Goal: Task Accomplishment & Management: Manage account settings

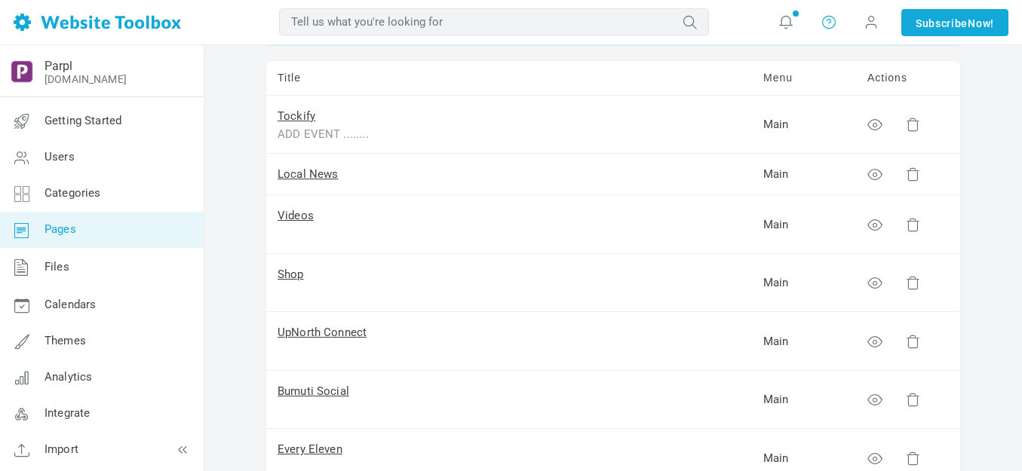
click at [826, 25] on icon at bounding box center [829, 22] width 15 height 17
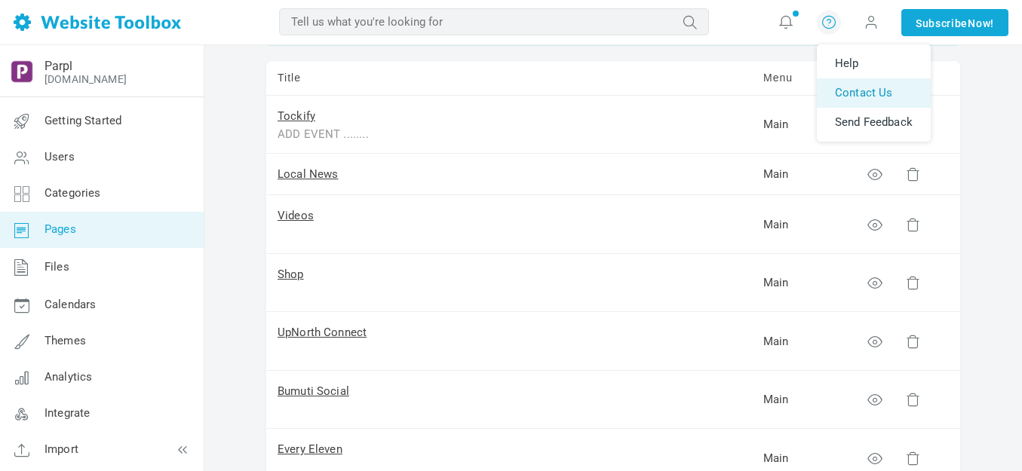
click at [849, 88] on link "Contact Us" at bounding box center [874, 92] width 114 height 29
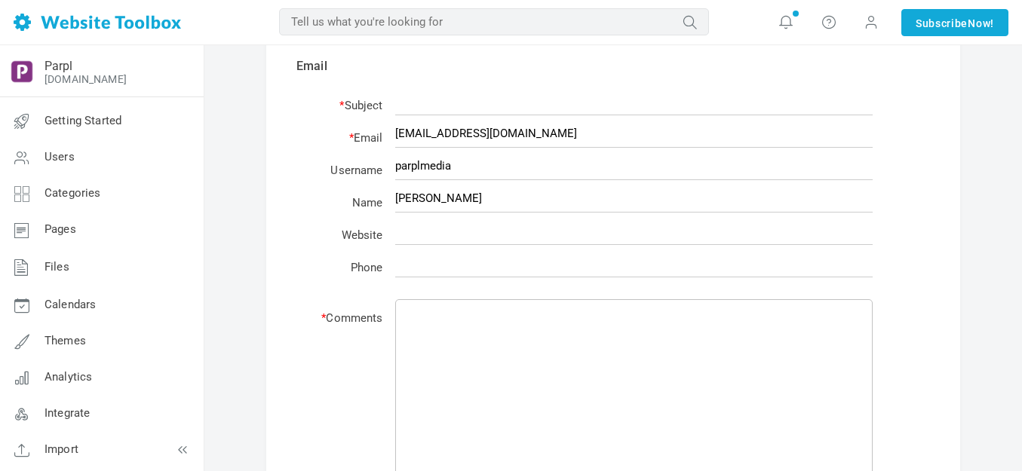
scroll to position [302, 0]
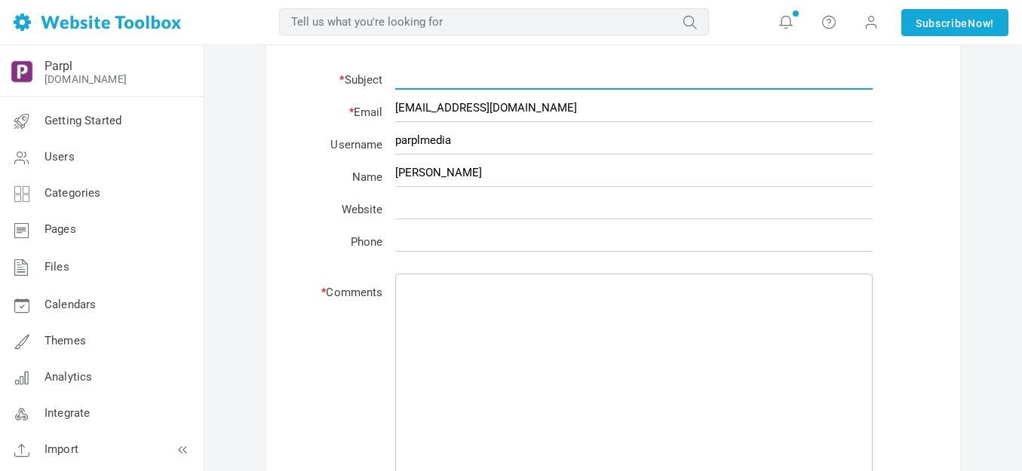
click at [447, 80] on input "text" at bounding box center [634, 75] width 478 height 29
type input "Text Changes"
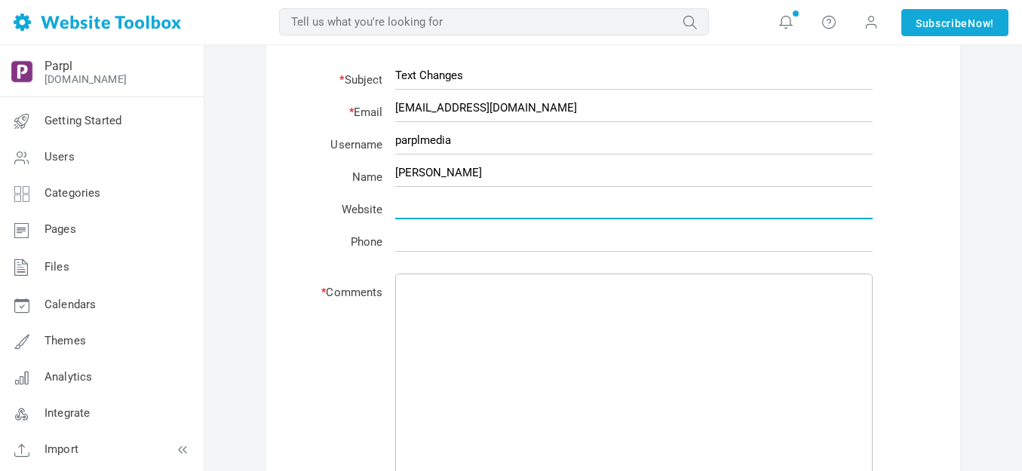
click at [456, 207] on input "text" at bounding box center [634, 205] width 478 height 29
paste input "https://parplmedia.discussion.community/"
type input "https://parplmedia.discussion.community/"
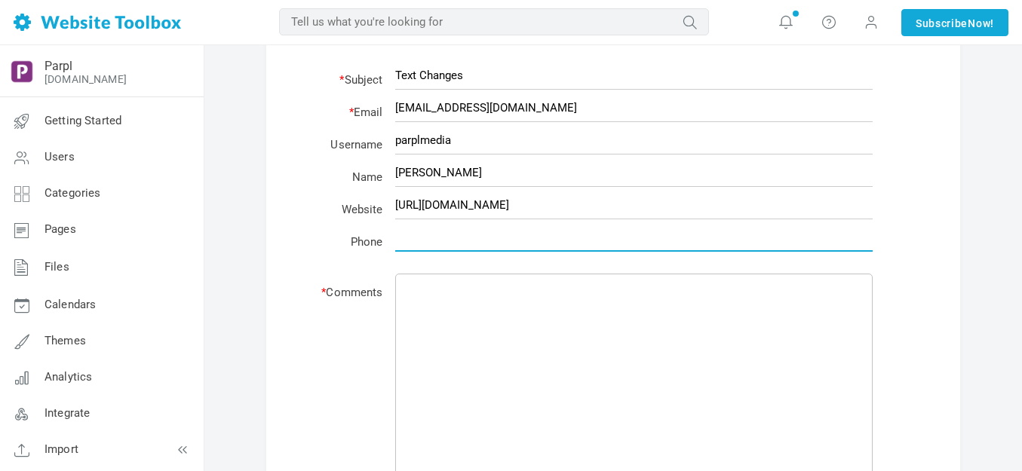
click at [499, 235] on input "text" at bounding box center [634, 237] width 478 height 29
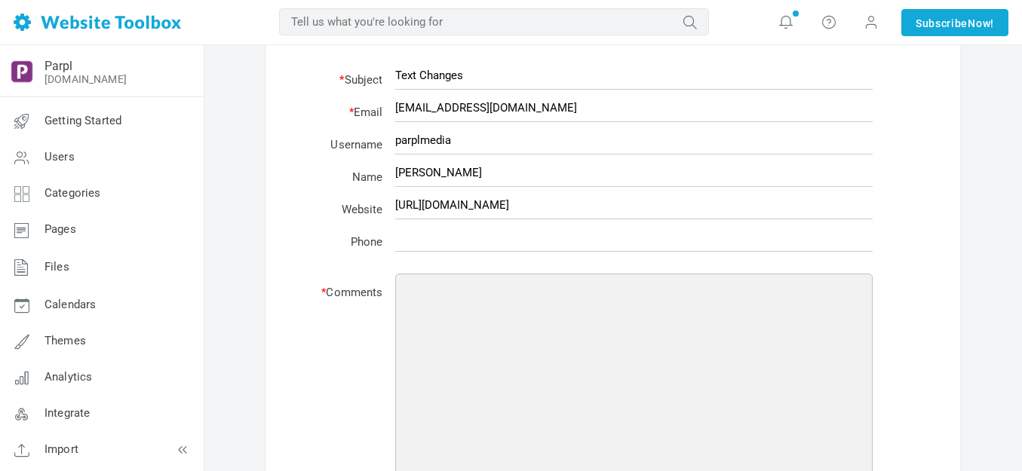
click at [445, 297] on textarea at bounding box center [634, 384] width 478 height 220
click at [479, 287] on textarea "Is it possible to change the text" at bounding box center [634, 384] width 478 height 220
click at [626, 290] on textarea "Is it possible for me to change the text" at bounding box center [634, 384] width 478 height 220
click at [530, 290] on textarea "Is it possible for me to change the text in three diff" at bounding box center [634, 384] width 478 height 220
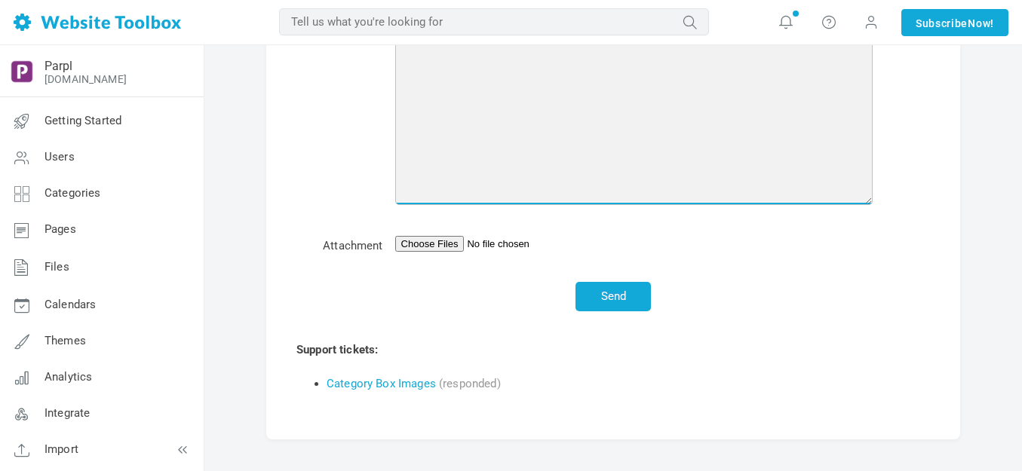
scroll to position [603, 0]
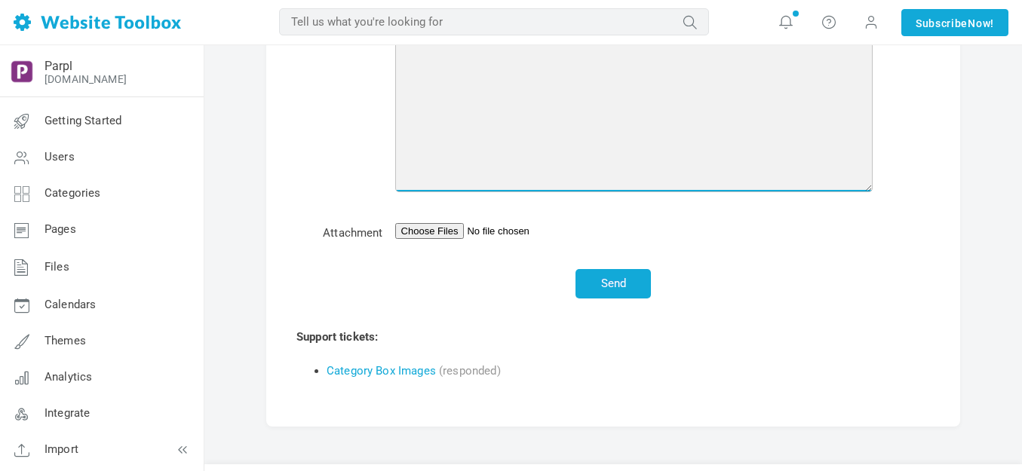
type textarea "Is it possible for me to make the changes highlighted in the attached?"
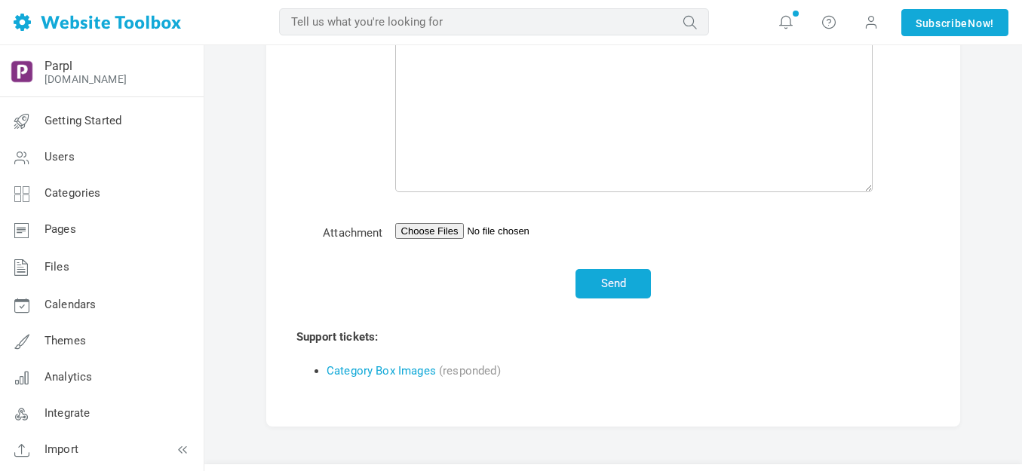
click at [461, 227] on input "file" at bounding box center [634, 231] width 478 height 16
type input "C:\fakepath\WT Image for Changes.png"
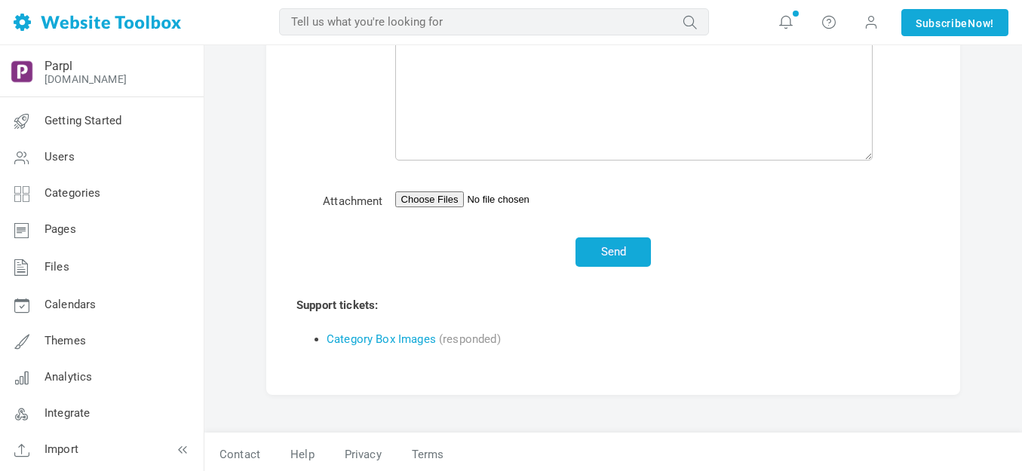
scroll to position [640, 0]
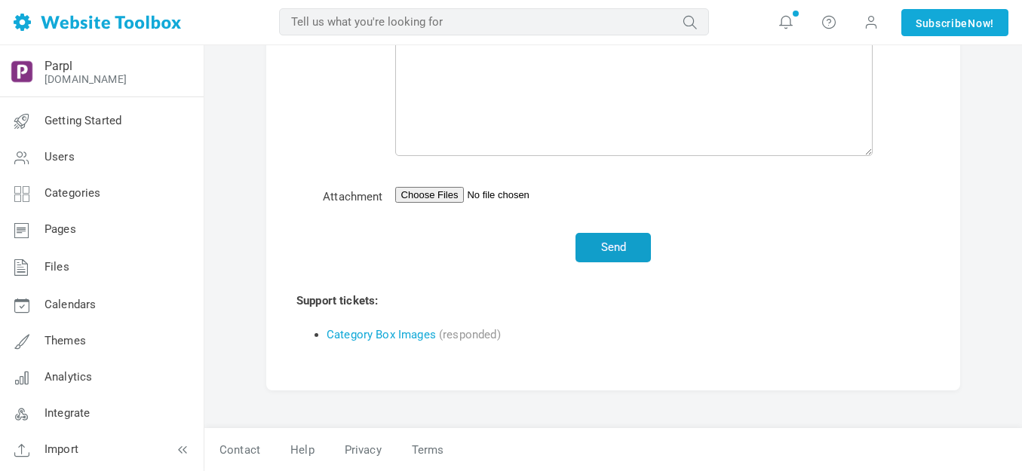
click at [612, 245] on button "Send" at bounding box center [613, 247] width 75 height 29
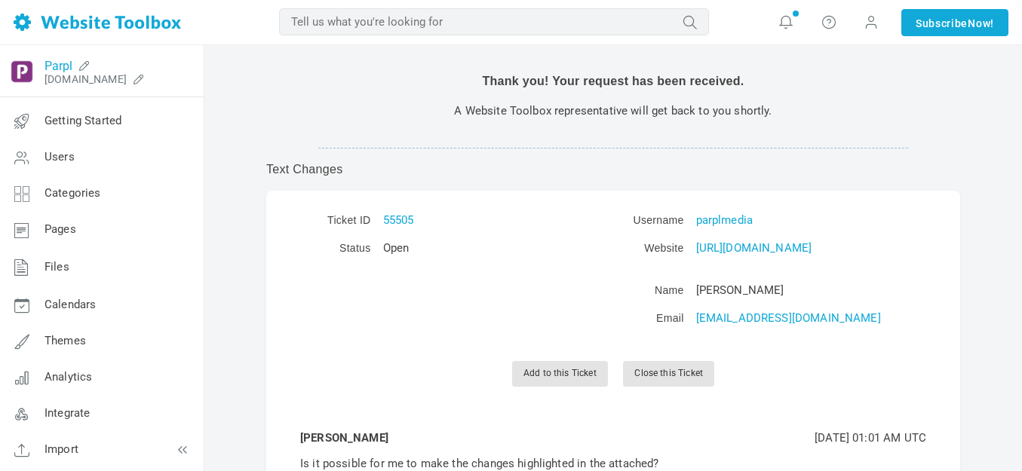
click at [63, 63] on link "Parpl" at bounding box center [59, 66] width 28 height 14
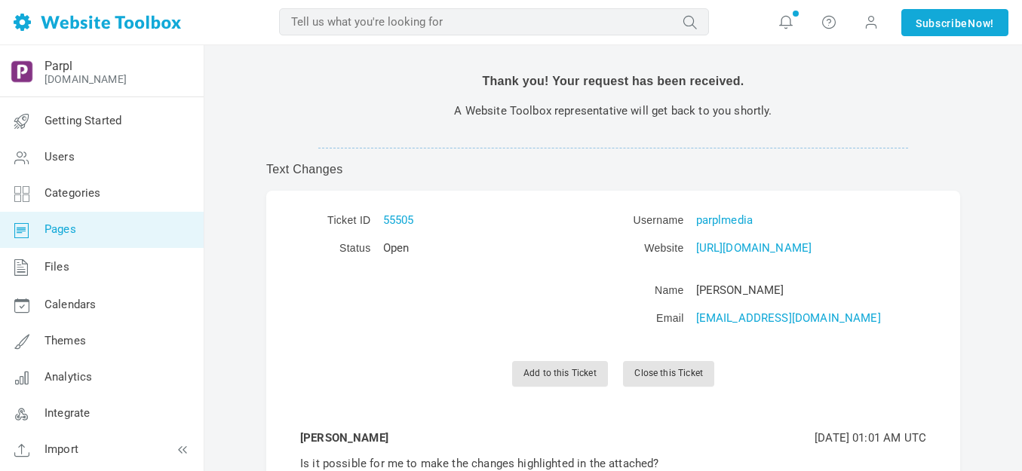
click at [70, 226] on span "Pages" at bounding box center [61, 230] width 32 height 14
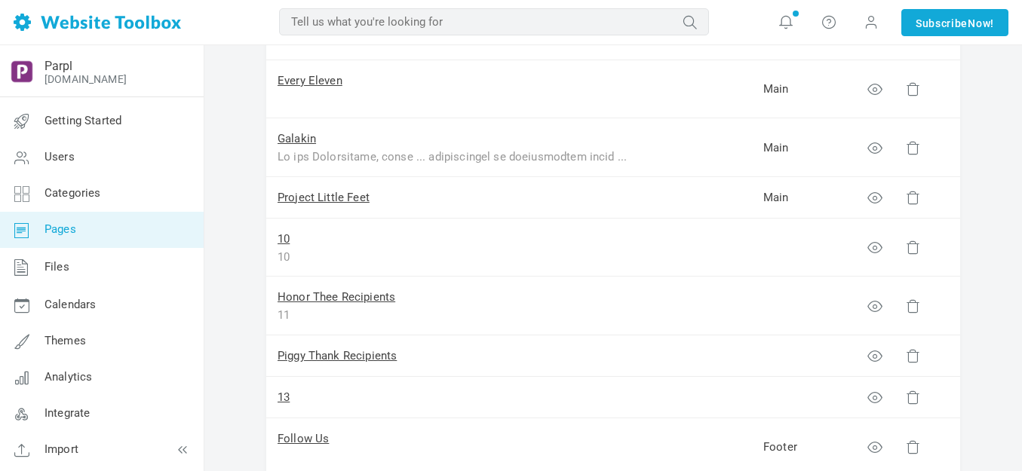
scroll to position [453, 0]
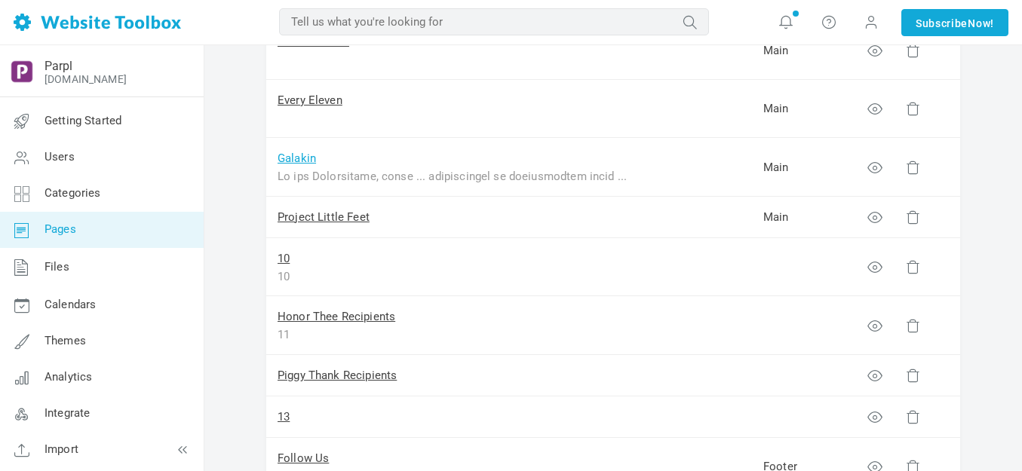
click at [299, 158] on link "Galakin" at bounding box center [297, 159] width 38 height 14
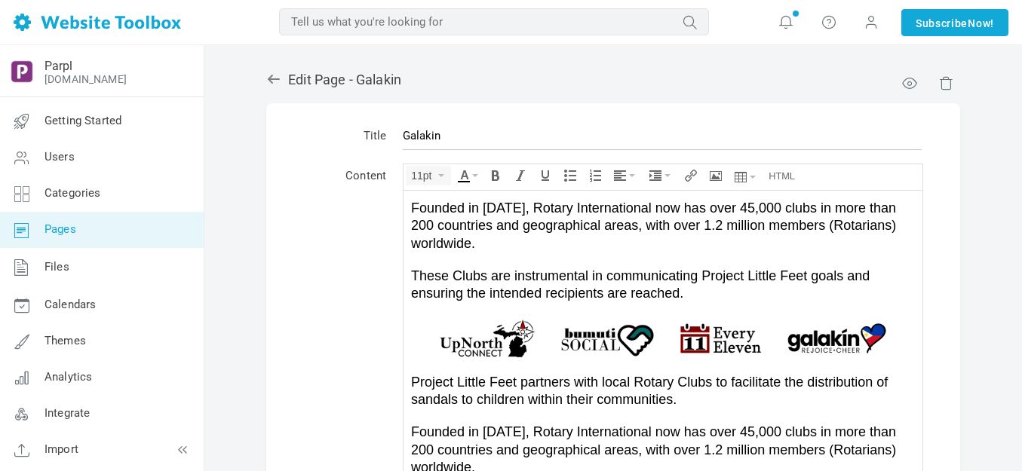
scroll to position [582, 0]
click at [563, 220] on span "Founded in 1905, Rotary International now has over 45,000 clubs in more than 20…" at bounding box center [653, 225] width 485 height 51
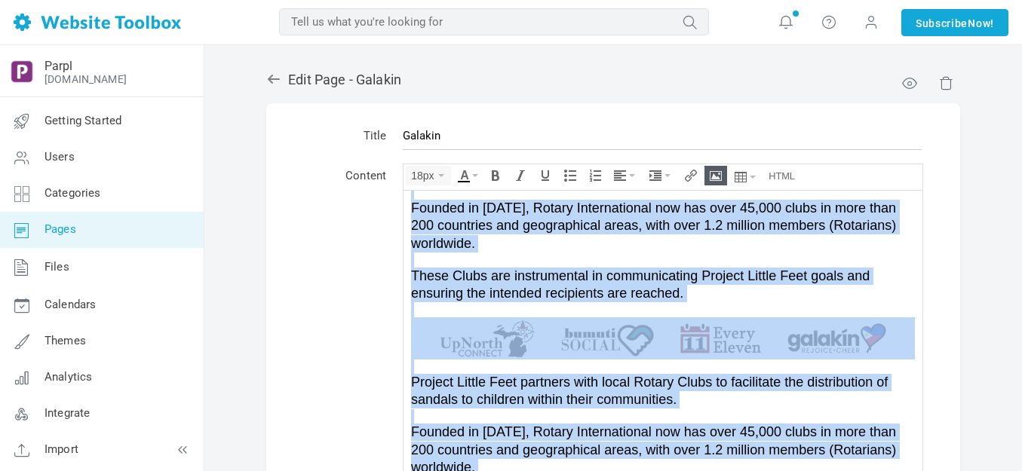
copy body "In the Philippines, youth ... particularly in impoverished areas ... often lack…"
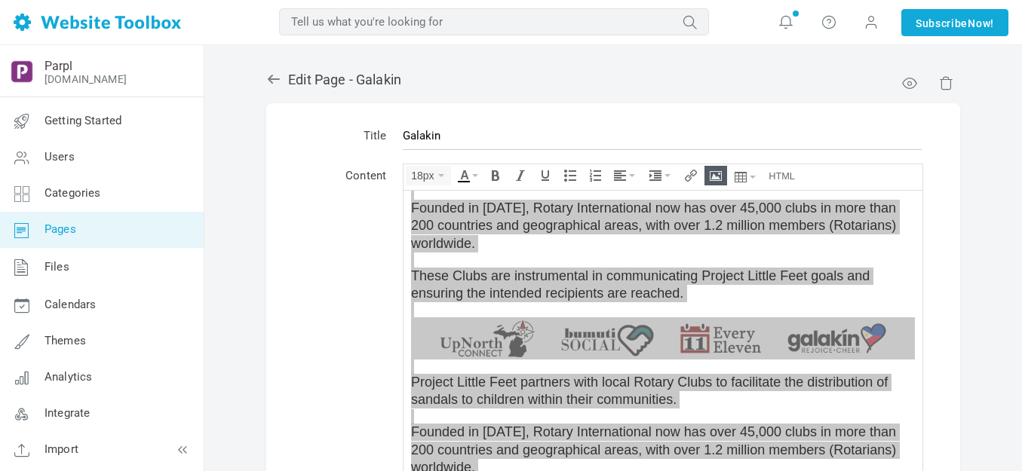
click at [270, 79] on icon at bounding box center [274, 79] width 12 height 9
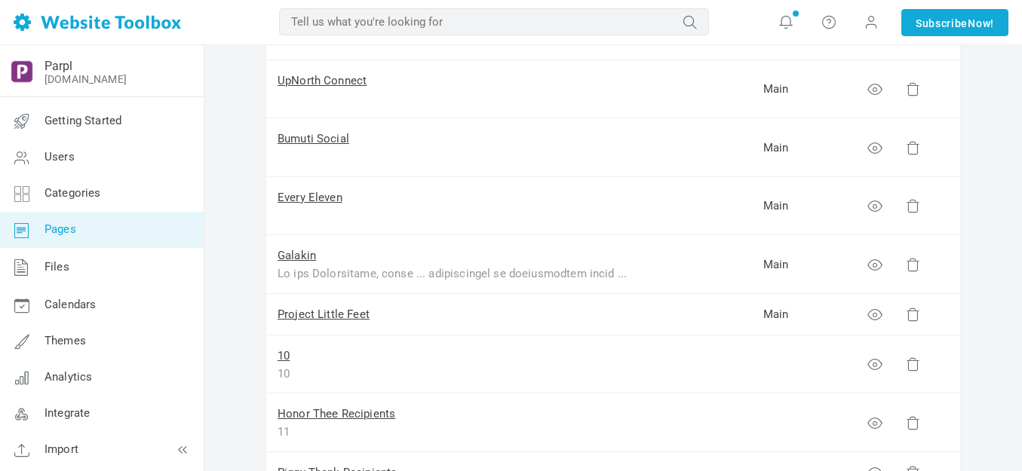
scroll to position [528, 0]
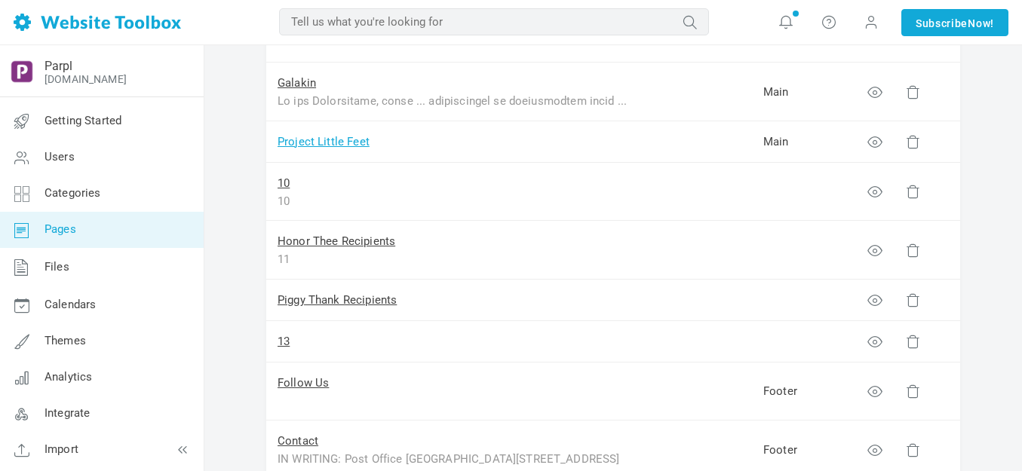
click at [327, 140] on link "Project Little Feet" at bounding box center [324, 142] width 92 height 14
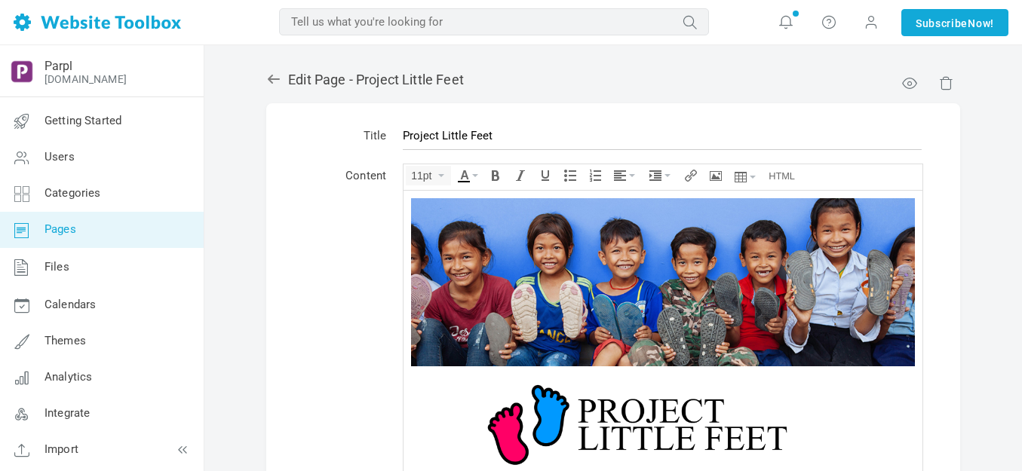
scroll to position [490, 0]
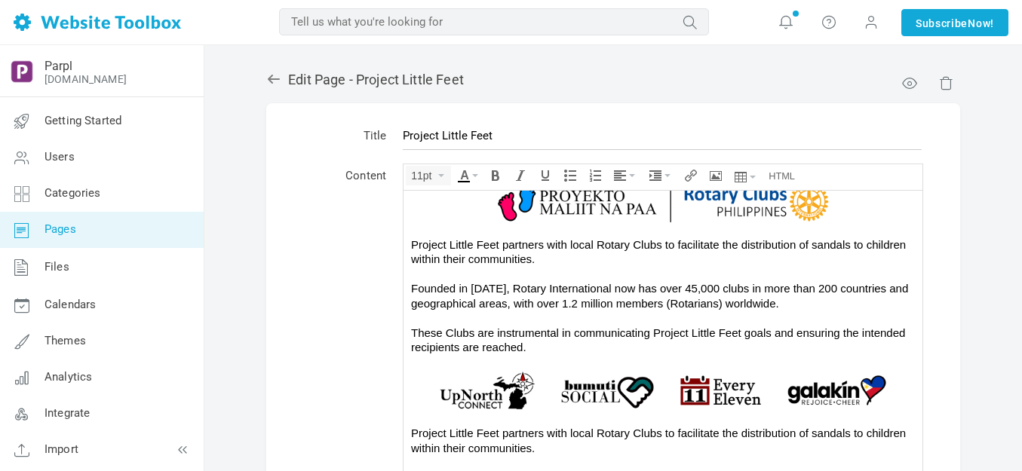
click at [549, 290] on div "Project Little Feet partners with local Rotary Clubs to facilitate the distribu…" at bounding box center [663, 296] width 504 height 118
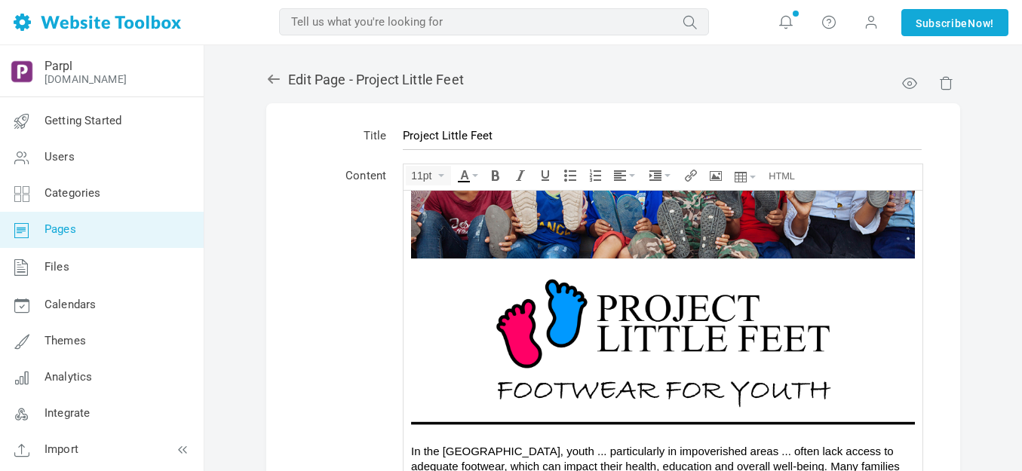
scroll to position [151, 0]
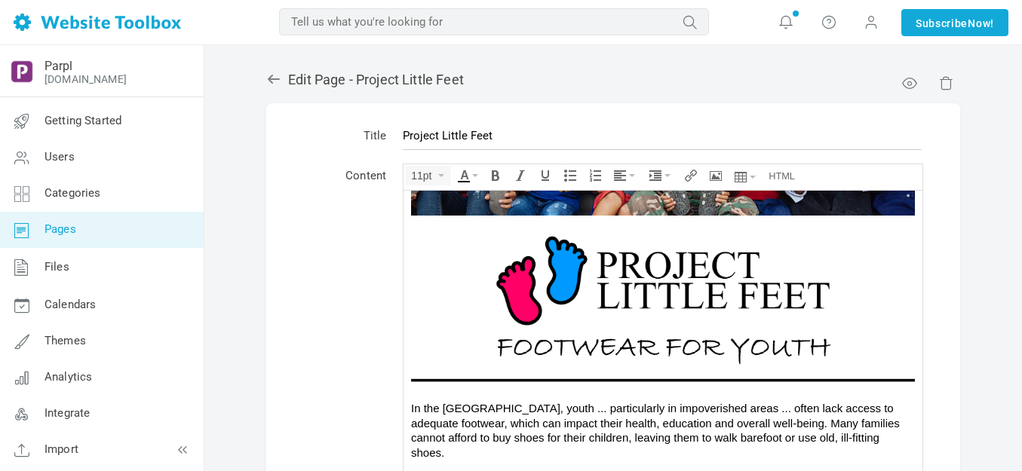
click at [584, 287] on img at bounding box center [663, 293] width 504 height 157
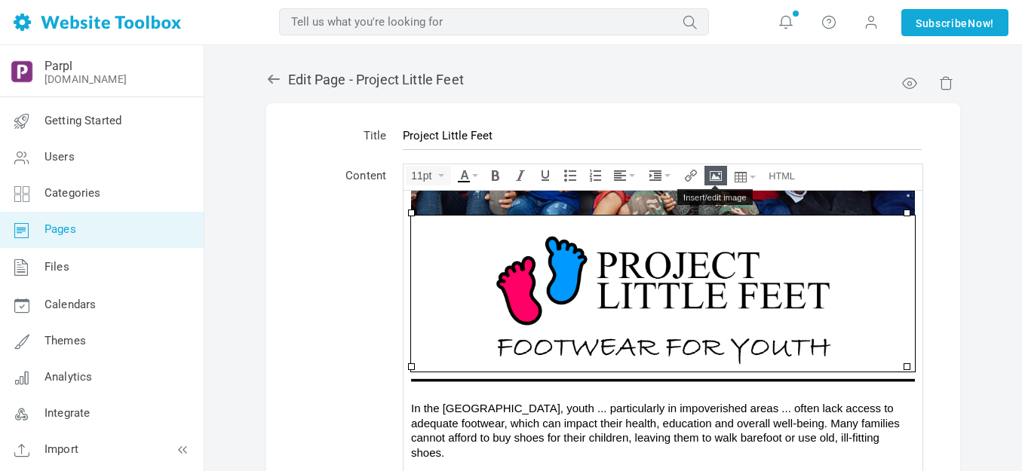
click at [708, 171] on button "Insert/edit image" at bounding box center [715, 176] width 21 height 18
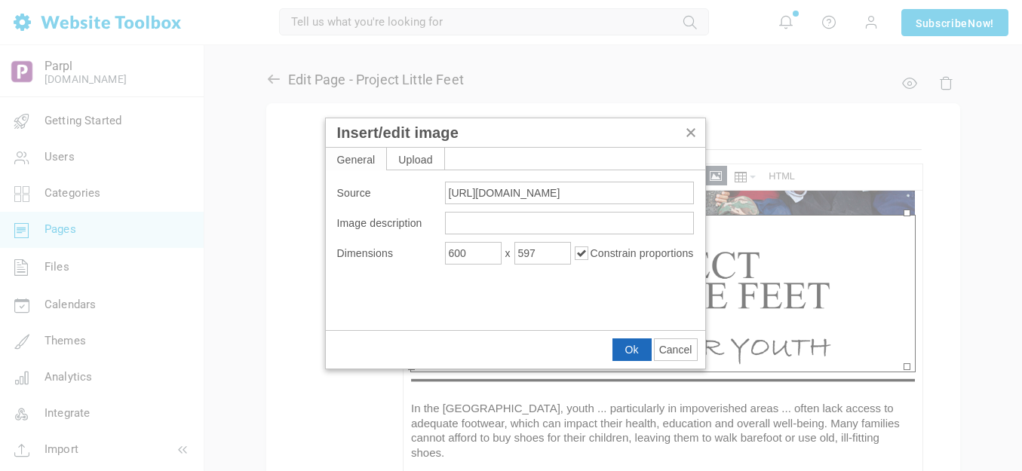
click at [632, 345] on span "Ok" at bounding box center [632, 350] width 14 height 12
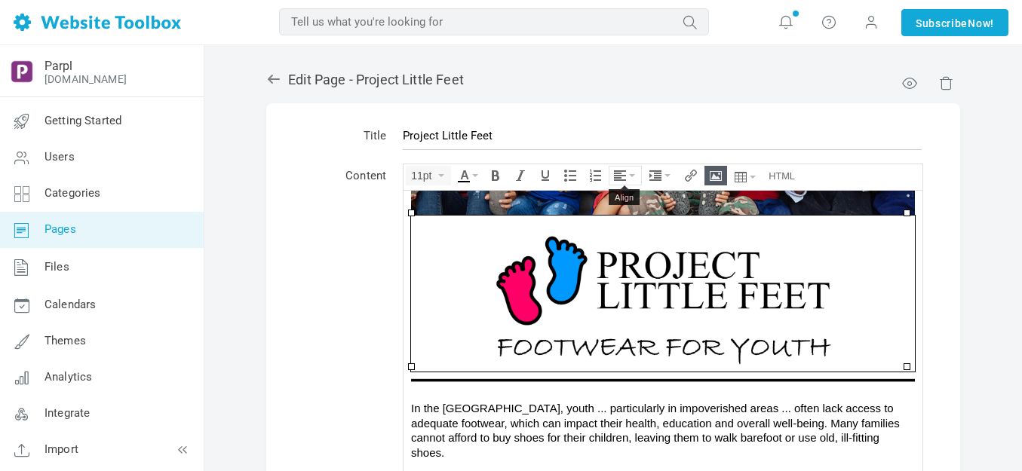
click at [631, 175] on icon "Align" at bounding box center [632, 175] width 6 height 3
click at [623, 220] on icon at bounding box center [622, 221] width 15 height 12
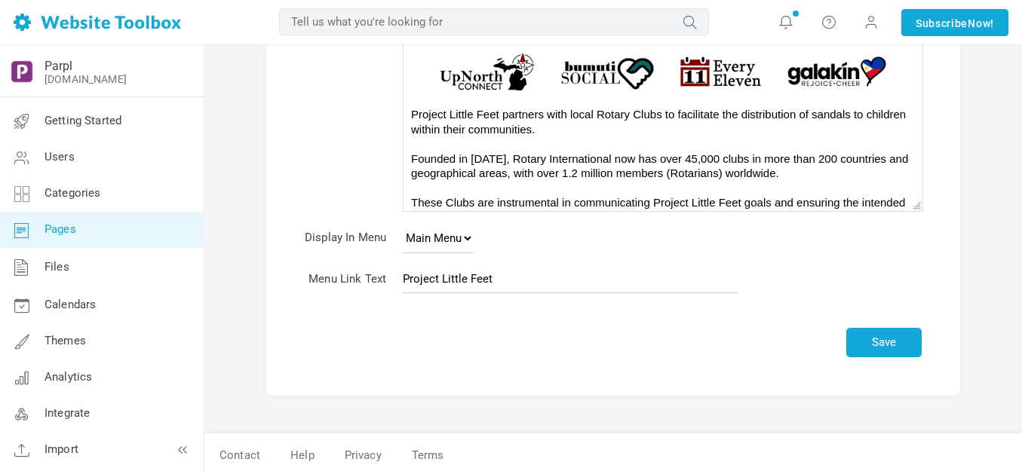
scroll to position [324, 0]
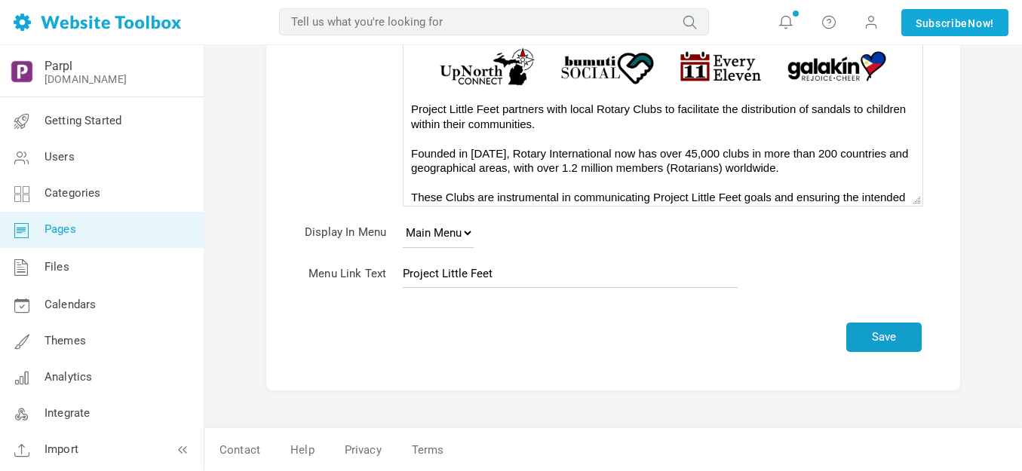
click at [878, 331] on button "Save" at bounding box center [883, 337] width 75 height 29
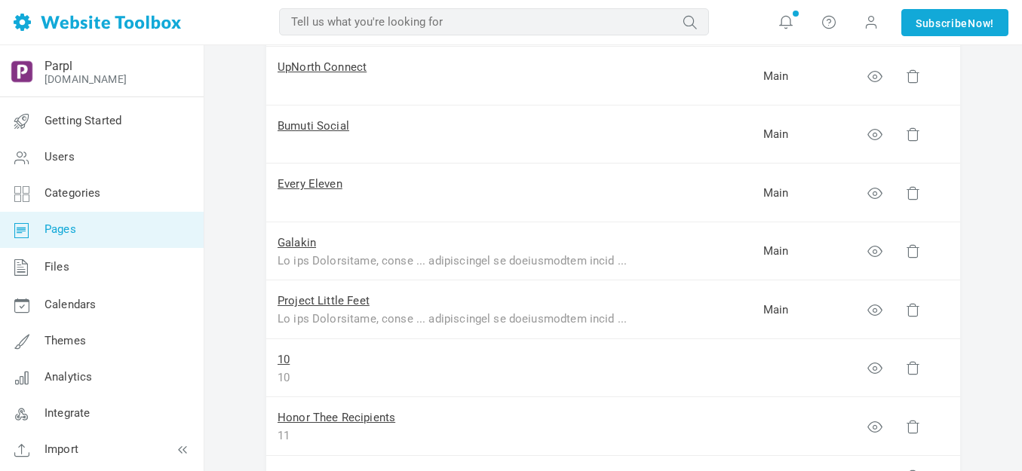
scroll to position [453, 0]
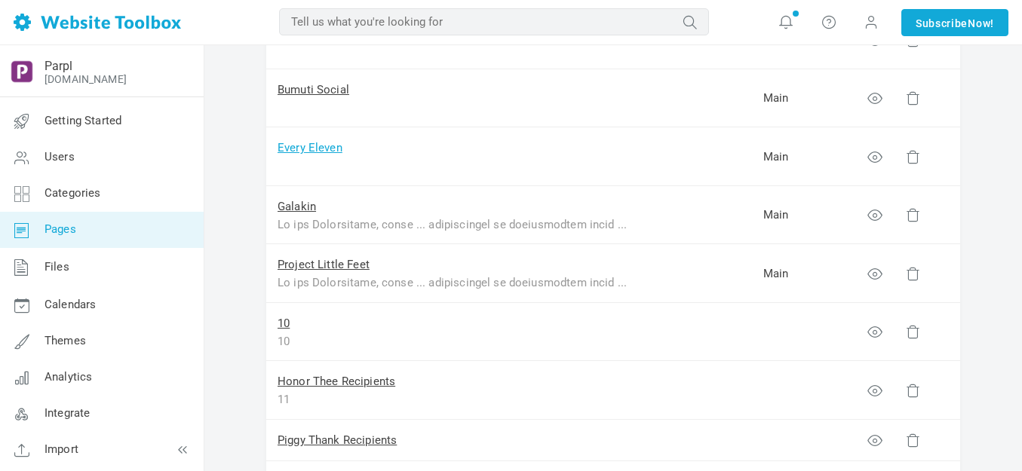
click at [322, 149] on link "Every Eleven" at bounding box center [310, 148] width 65 height 14
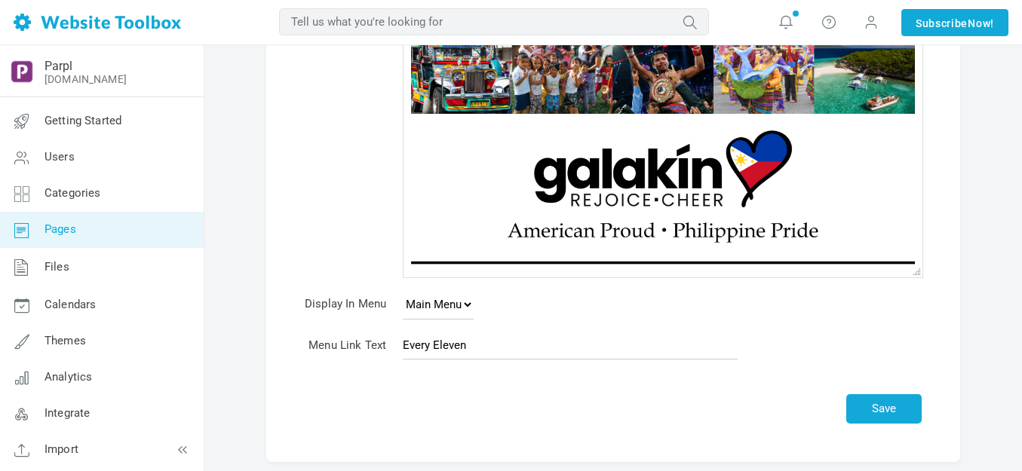
scroll to position [226, 0]
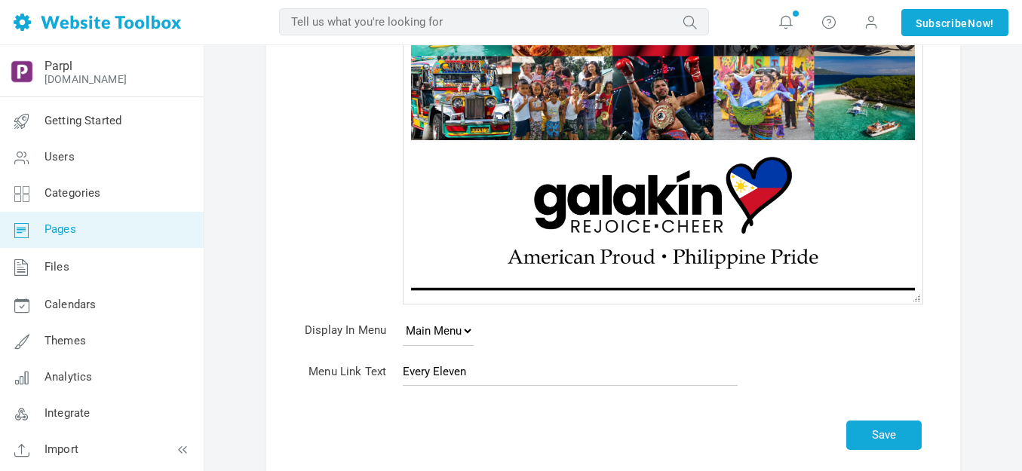
click at [576, 198] on img at bounding box center [663, 210] width 453 height 141
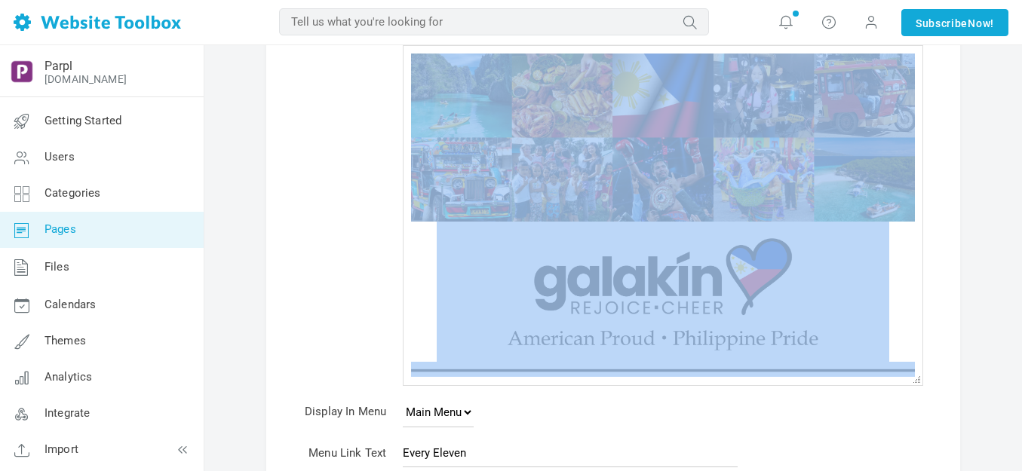
scroll to position [0, 0]
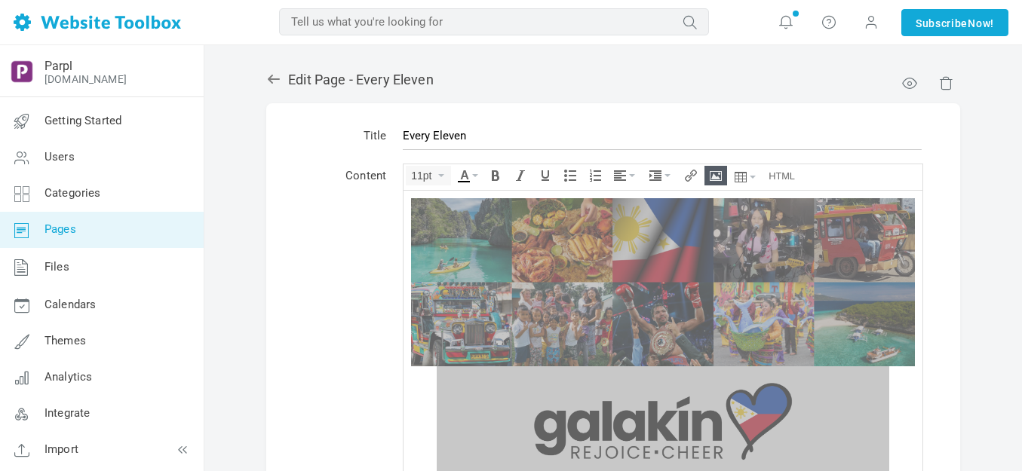
click at [270, 79] on icon at bounding box center [274, 79] width 12 height 9
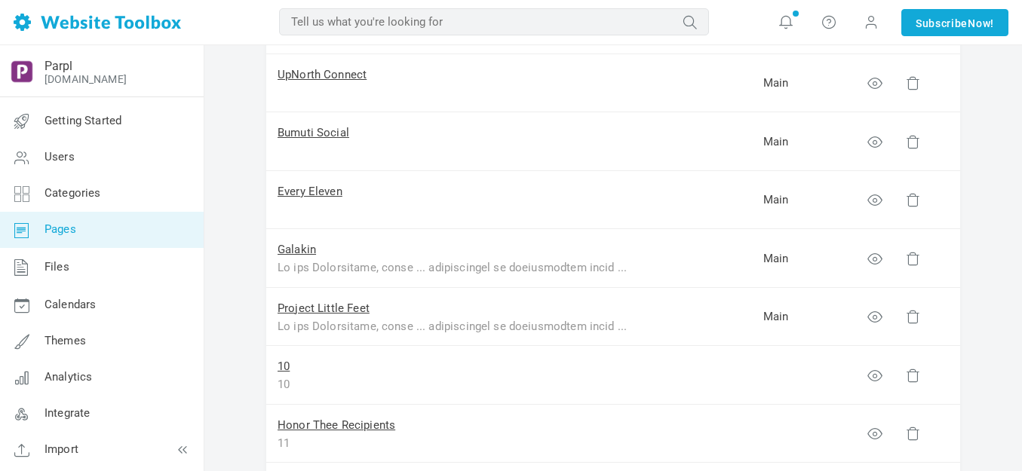
scroll to position [377, 0]
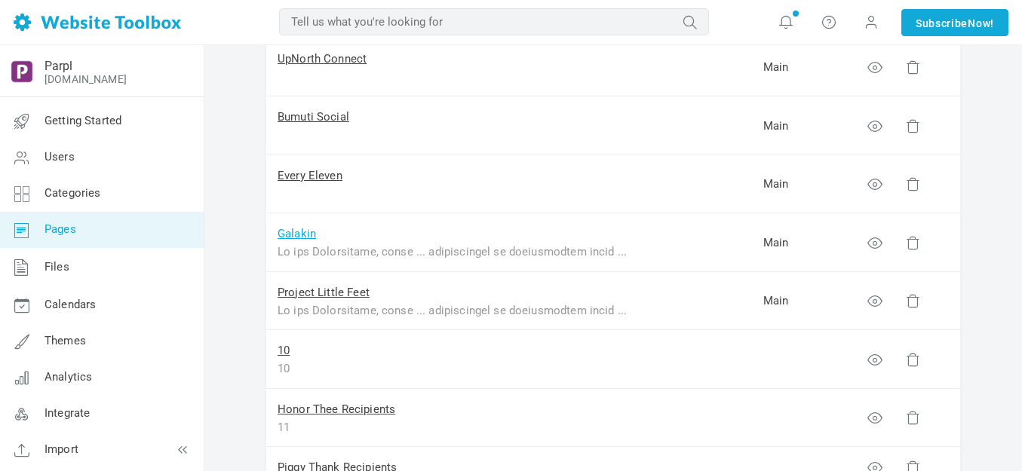
click at [303, 235] on link "Galakin" at bounding box center [297, 234] width 38 height 14
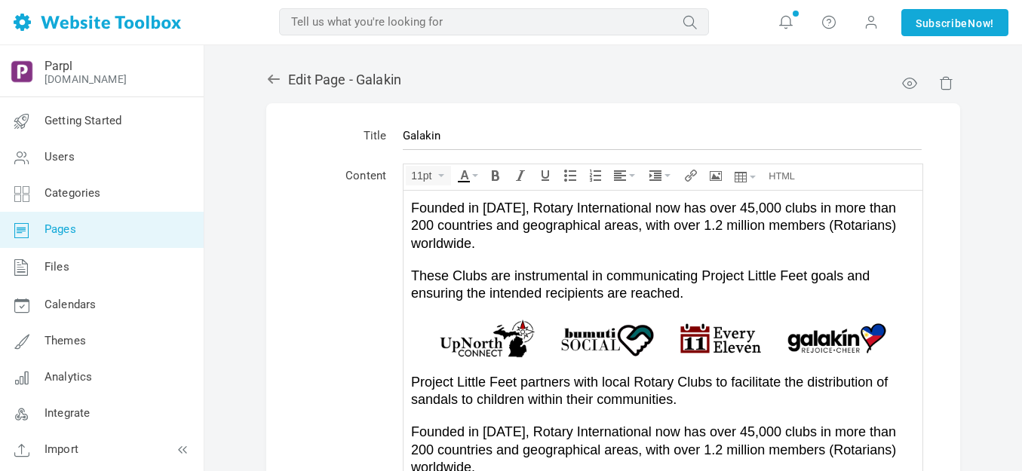
scroll to position [582, 0]
click at [517, 217] on span "Founded in 1905, Rotary International now has over 45,000 clubs in more than 20…" at bounding box center [653, 225] width 485 height 51
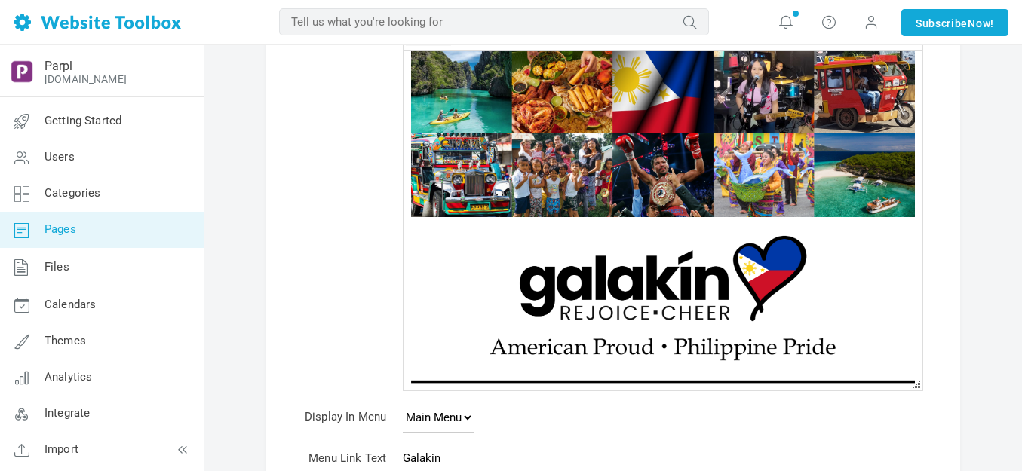
scroll to position [151, 0]
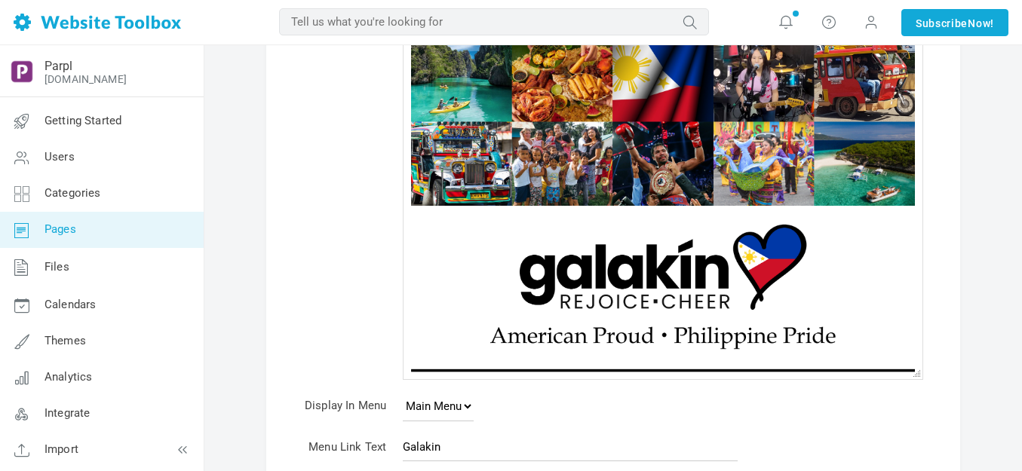
click at [593, 275] on img at bounding box center [663, 283] width 504 height 157
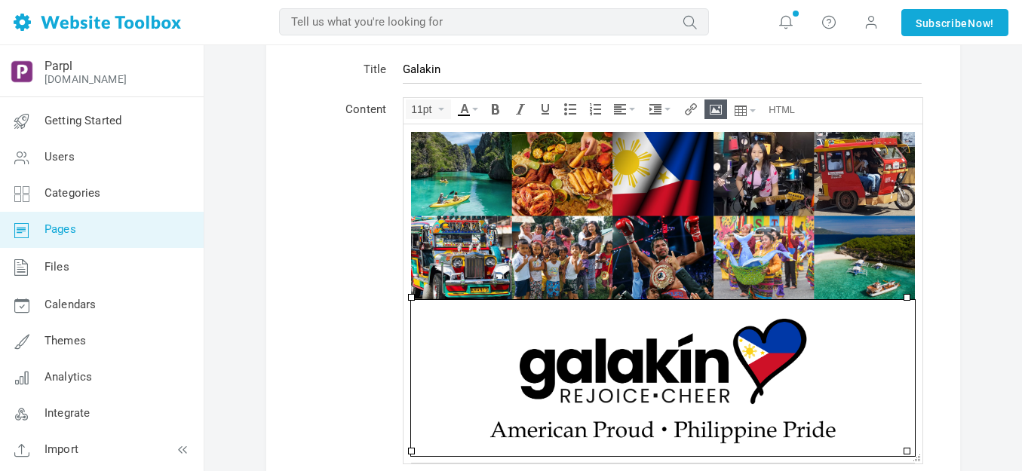
scroll to position [0, 0]
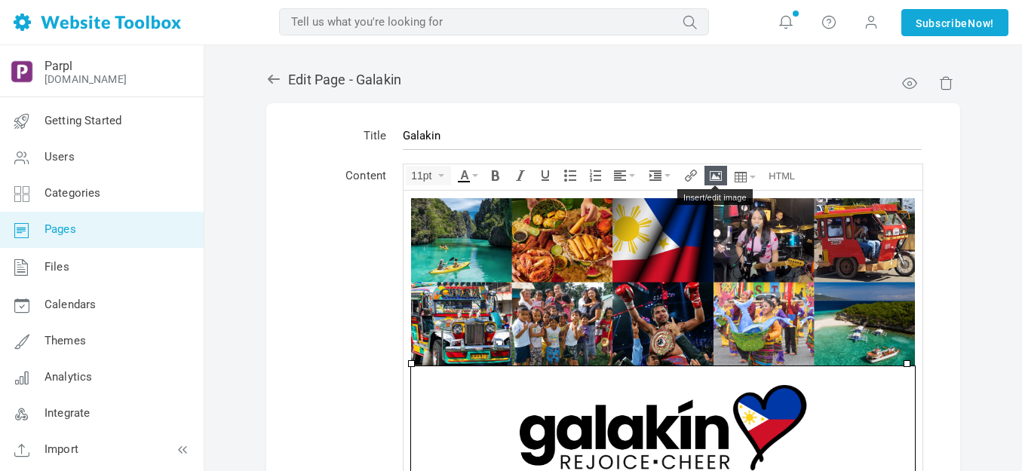
click at [717, 176] on icon "Insert/edit image" at bounding box center [716, 176] width 12 height 12
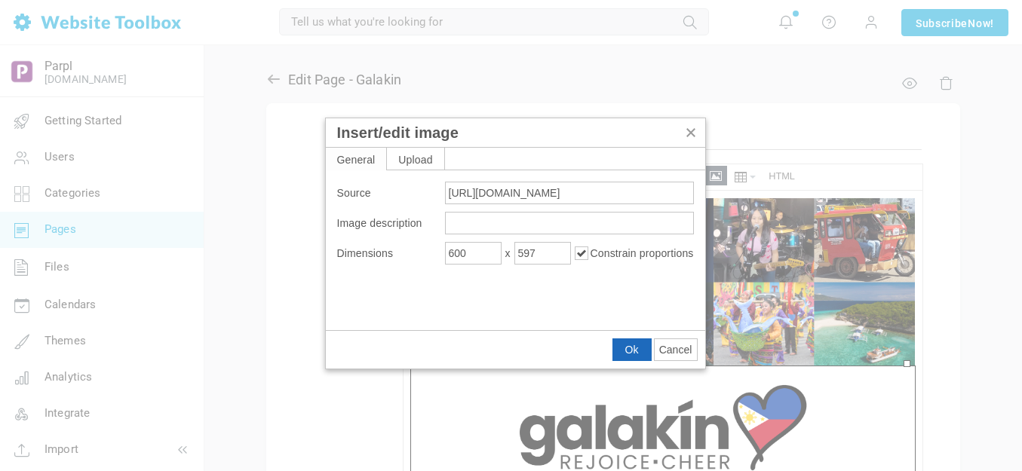
click at [637, 349] on span "Ok" at bounding box center [632, 350] width 14 height 12
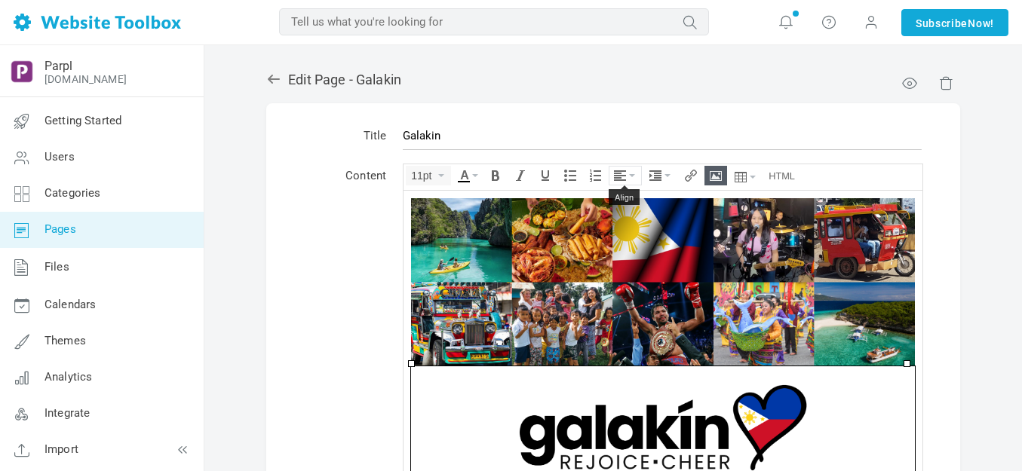
click at [634, 170] on button "Align" at bounding box center [626, 176] width 32 height 18
click at [622, 222] on icon at bounding box center [622, 221] width 15 height 12
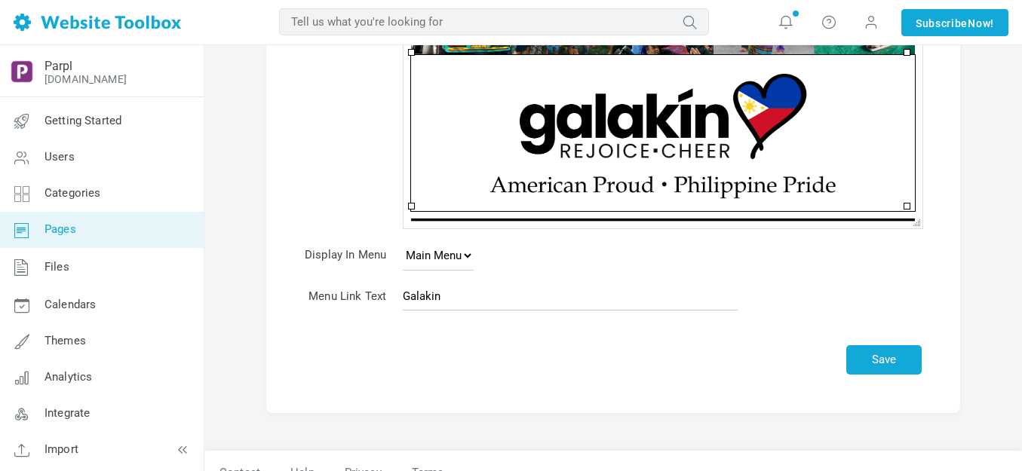
scroll to position [324, 0]
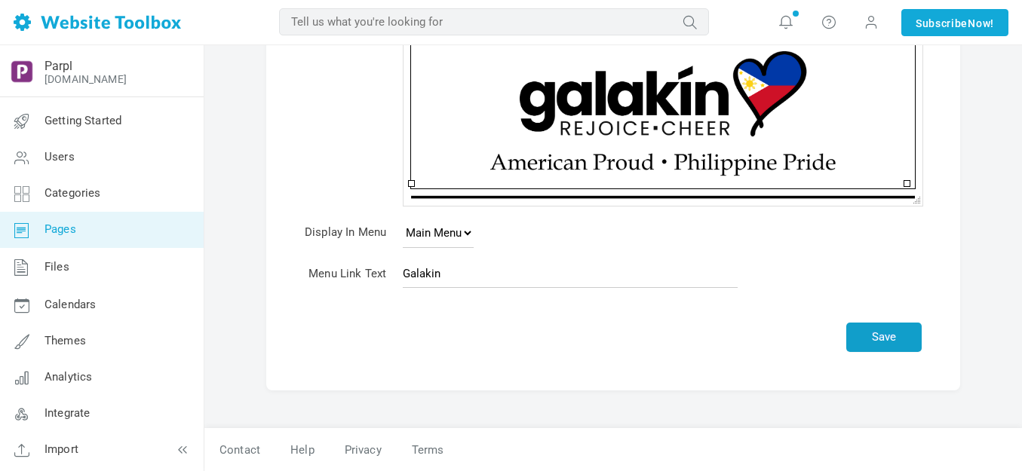
click at [871, 333] on button "Save" at bounding box center [883, 337] width 75 height 29
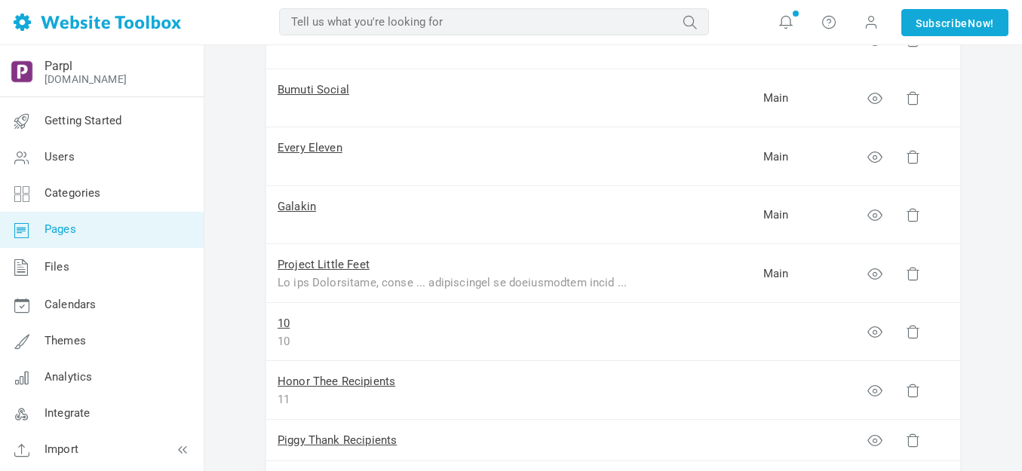
scroll to position [377, 0]
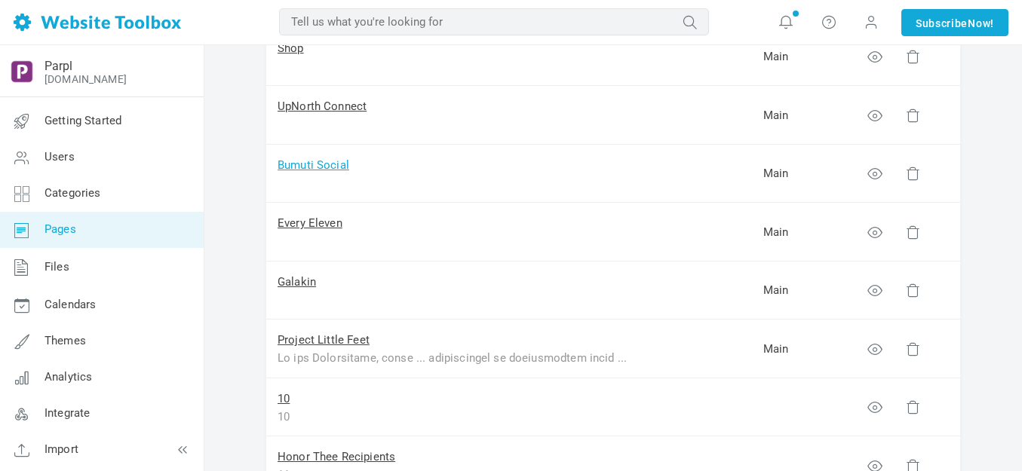
click at [322, 170] on link "Bumuti Social" at bounding box center [314, 165] width 72 height 14
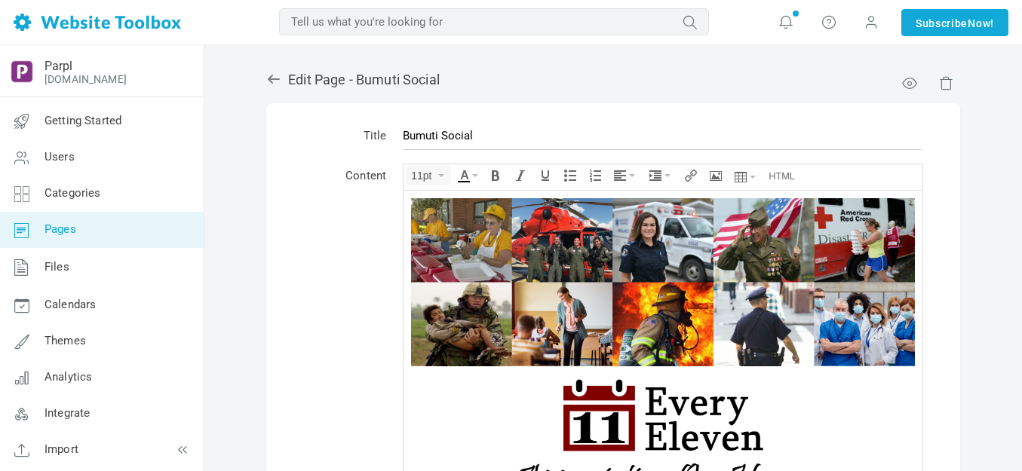
scroll to position [151, 0]
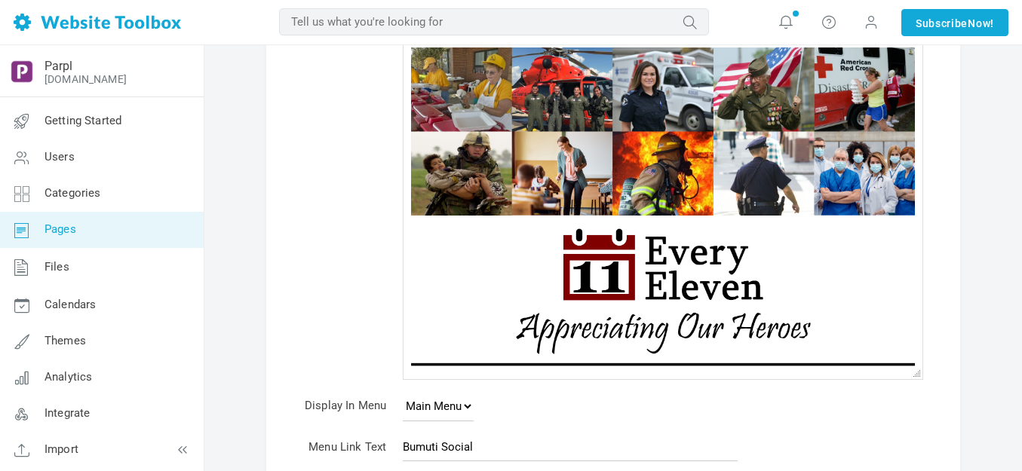
click at [564, 304] on img at bounding box center [663, 285] width 453 height 141
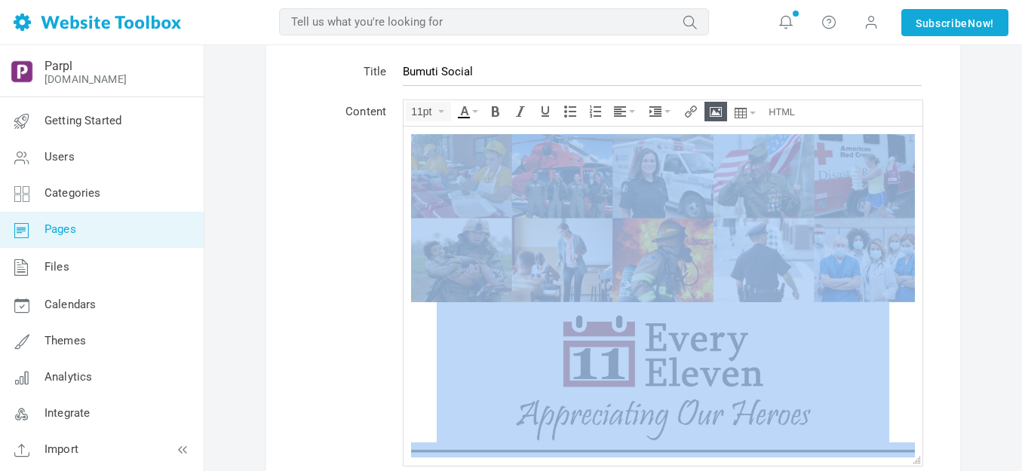
scroll to position [0, 0]
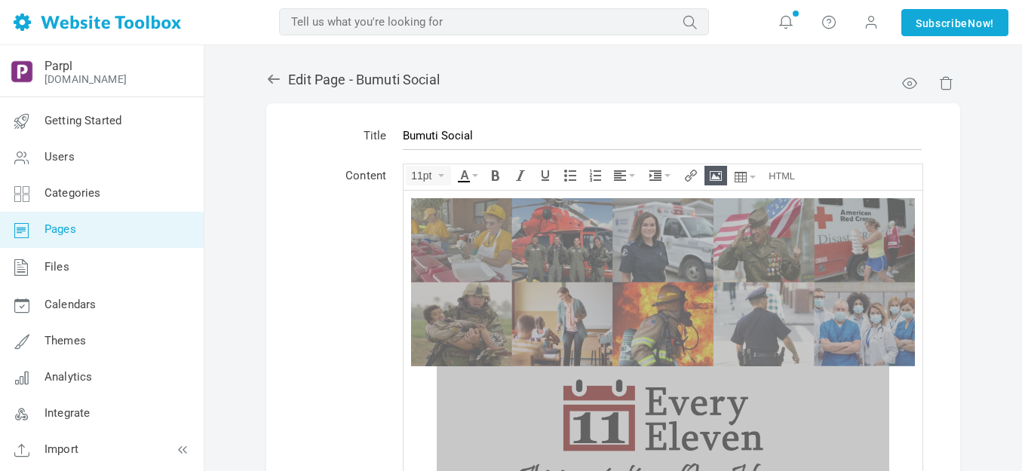
click at [272, 80] on icon at bounding box center [274, 79] width 12 height 9
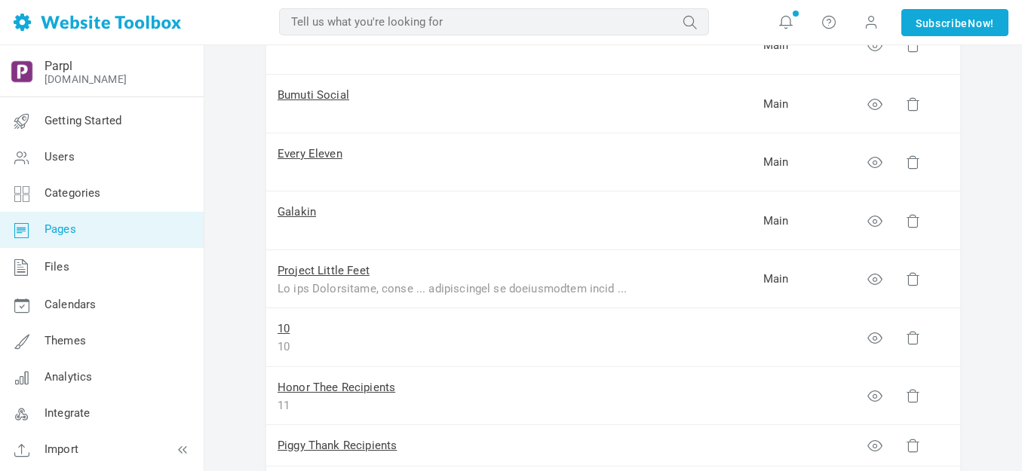
scroll to position [302, 0]
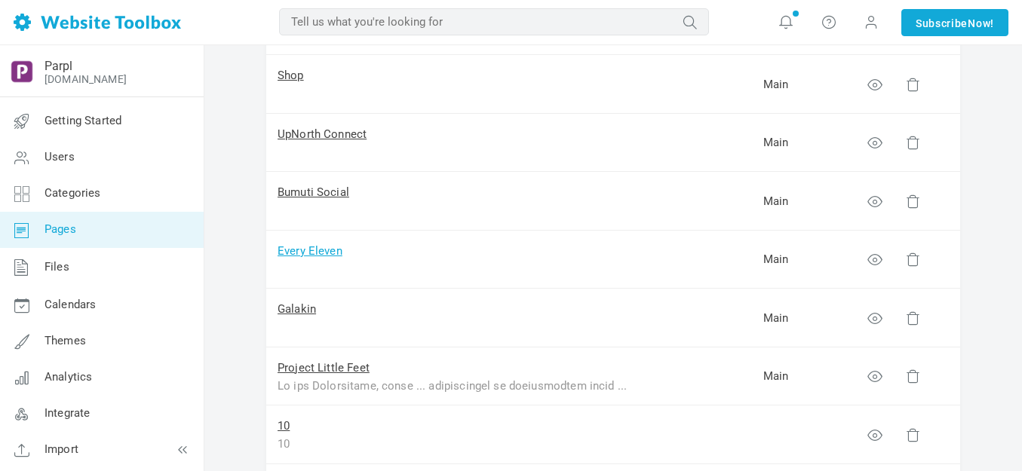
click at [318, 252] on link "Every Eleven" at bounding box center [310, 251] width 65 height 14
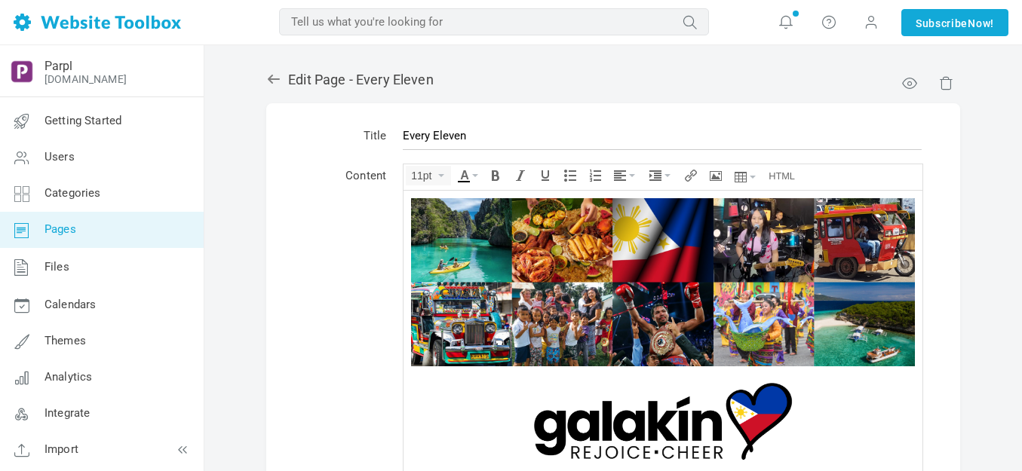
click at [533, 290] on img at bounding box center [663, 282] width 504 height 168
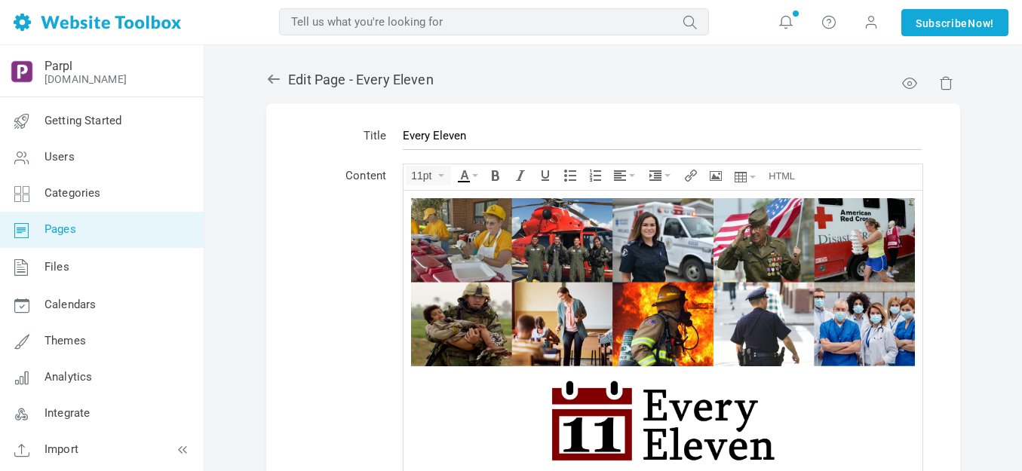
click at [641, 408] on img at bounding box center [663, 444] width 504 height 157
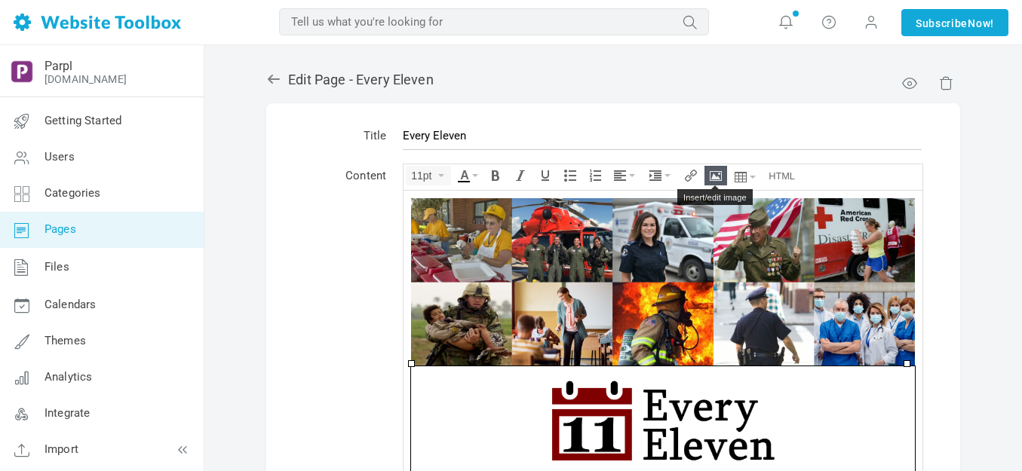
click at [719, 170] on icon "Insert/edit image" at bounding box center [716, 176] width 12 height 12
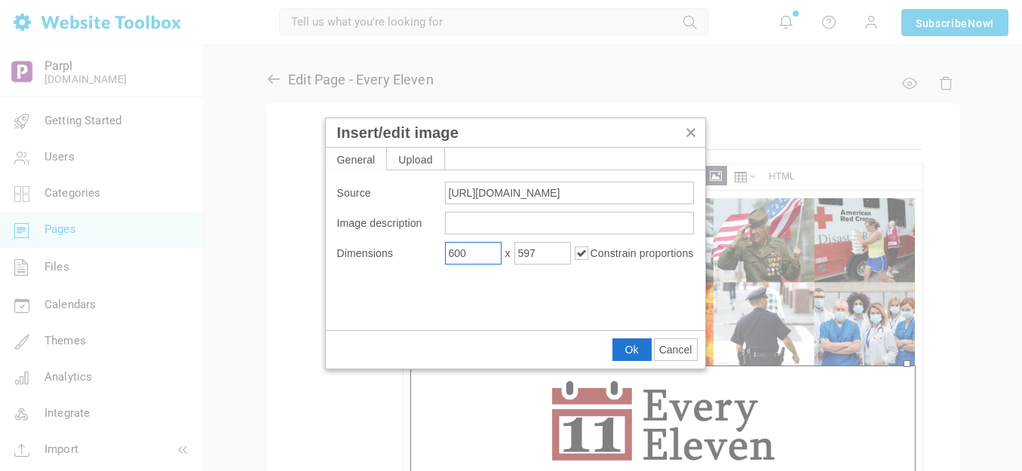
click at [493, 257] on input "600" at bounding box center [473, 253] width 57 height 23
click at [493, 256] on input "600" at bounding box center [473, 253] width 57 height 23
type input "100"
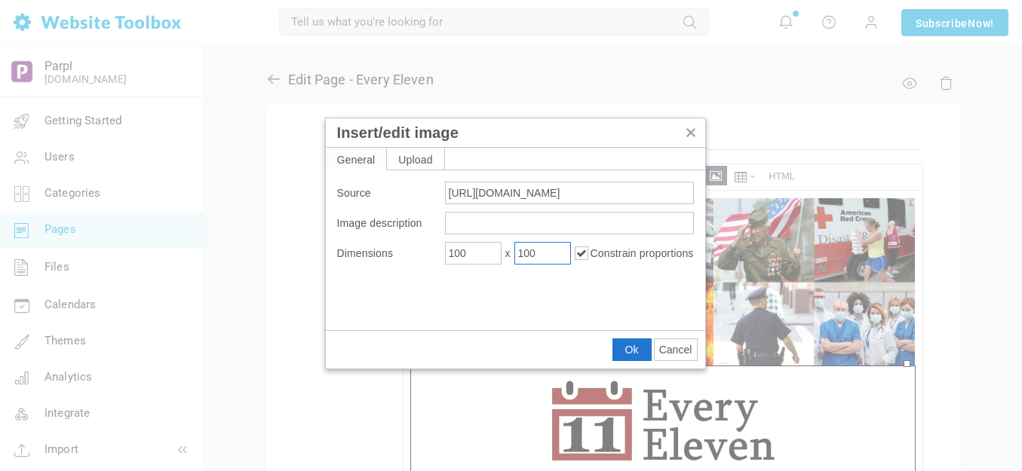
click at [584, 252] on icon "Insert/edit image" at bounding box center [582, 254] width 14 height 14
click at [582, 252] on icon "Insert/edit image" at bounding box center [582, 254] width 14 height 14
click at [637, 347] on span "Ok" at bounding box center [632, 350] width 14 height 12
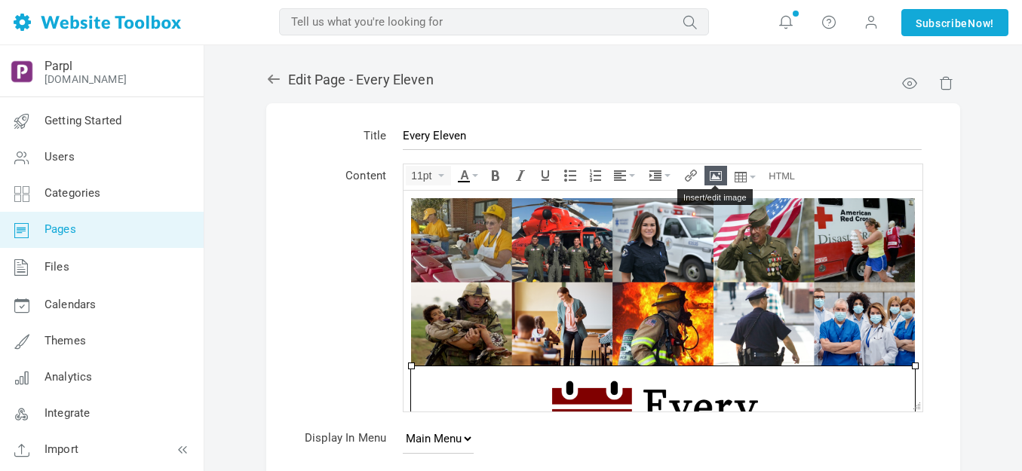
click at [722, 175] on icon "Insert/edit image" at bounding box center [716, 176] width 12 height 12
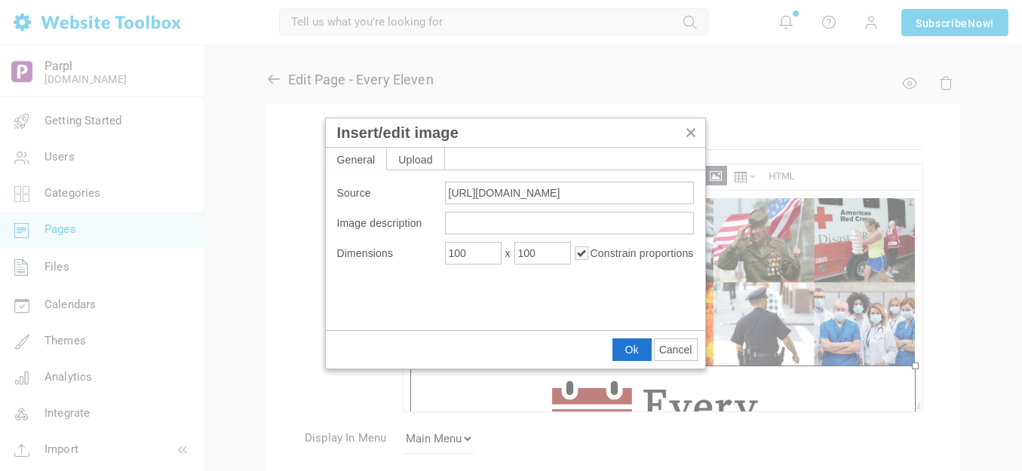
click at [677, 349] on span "Cancel" at bounding box center [675, 350] width 33 height 12
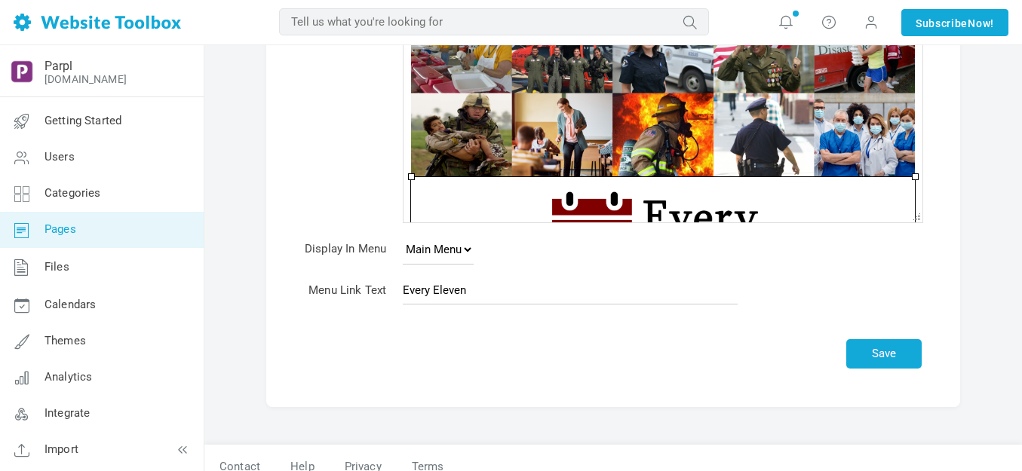
scroll to position [206, 0]
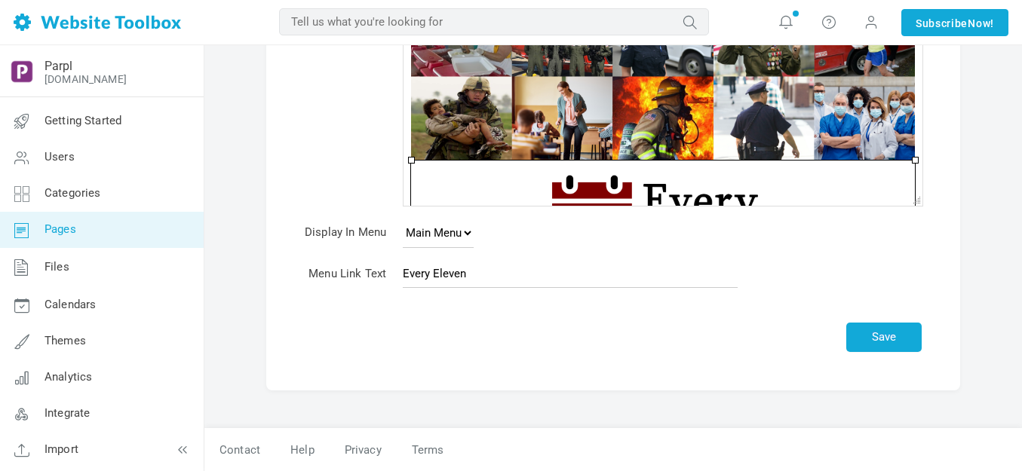
click at [671, 165] on img at bounding box center [663, 239] width 504 height 157
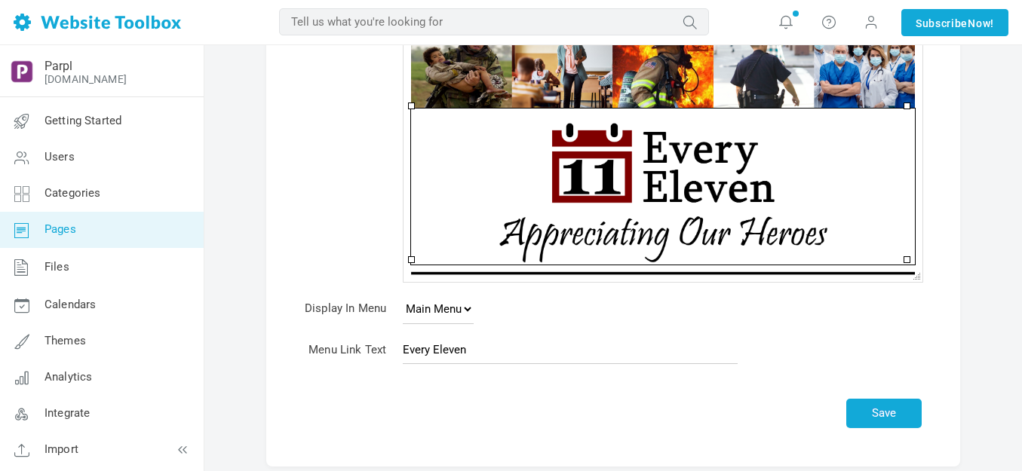
scroll to position [324, 0]
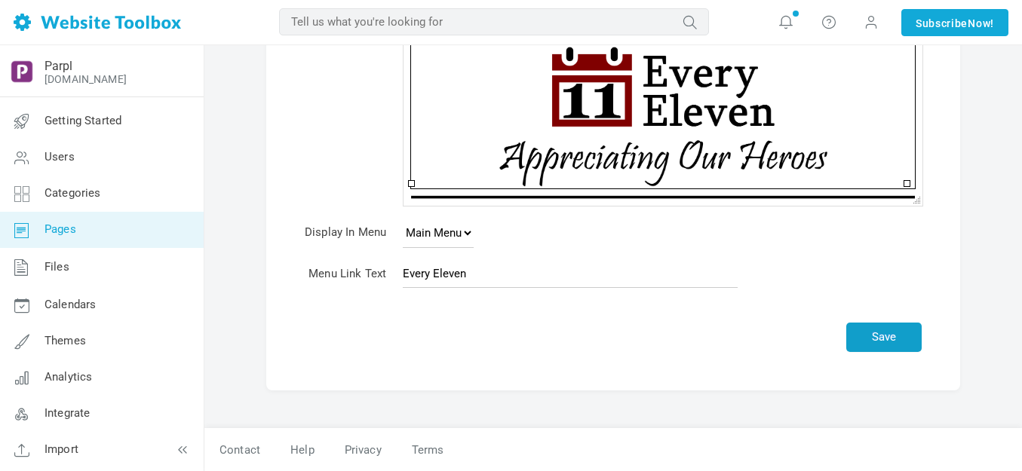
click at [886, 330] on button "Save" at bounding box center [883, 337] width 75 height 29
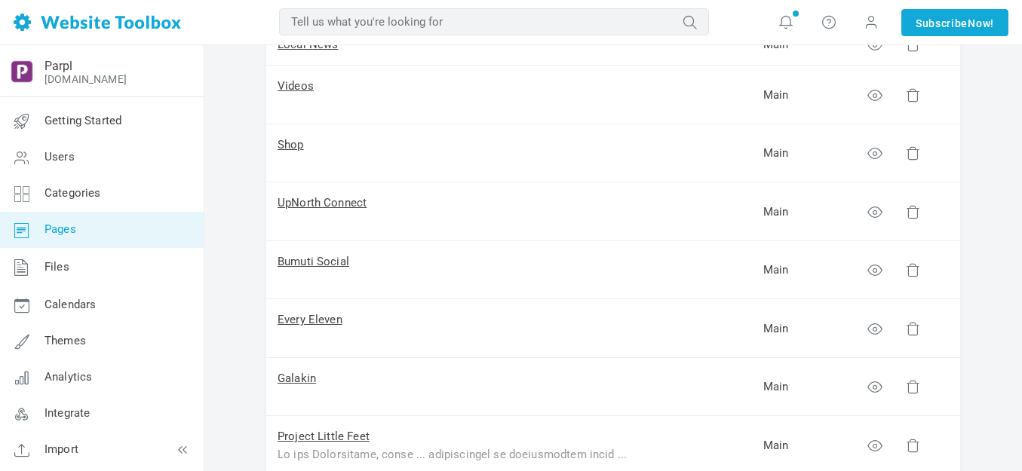
scroll to position [302, 0]
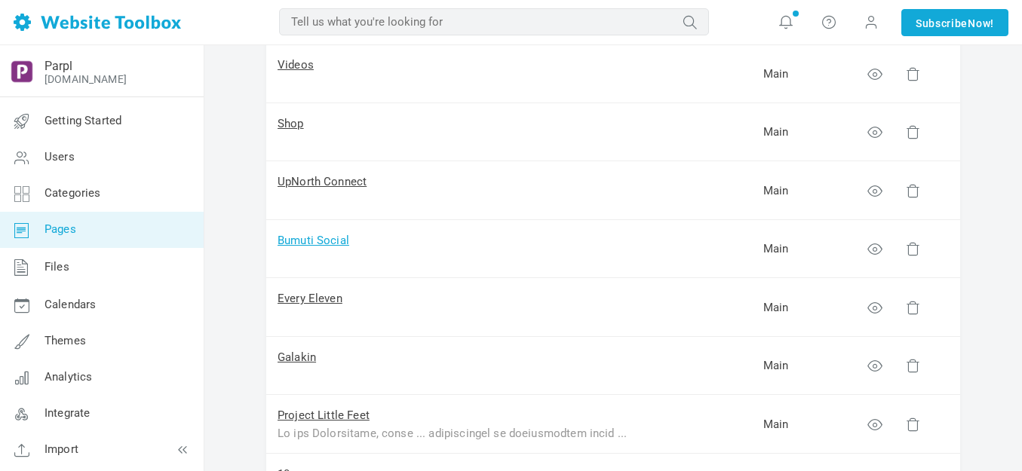
click at [324, 244] on link "Bumuti Social" at bounding box center [314, 241] width 72 height 14
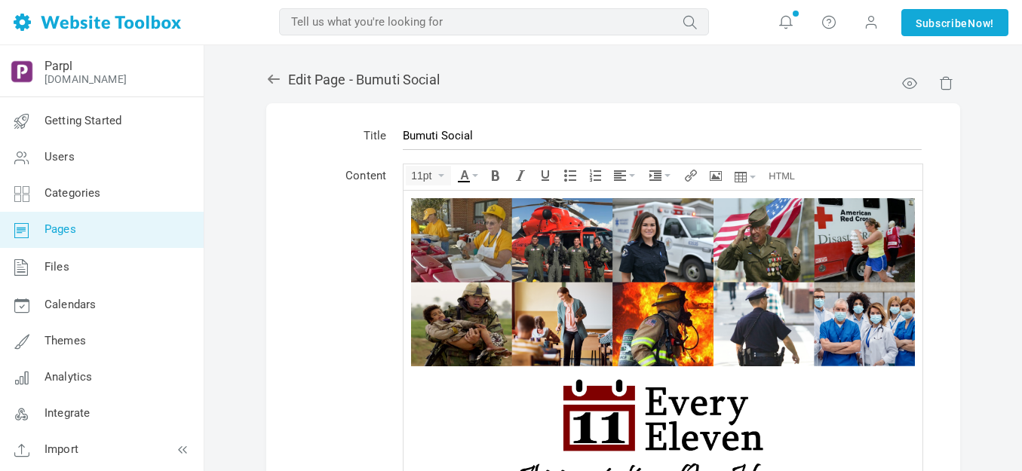
click at [272, 79] on icon at bounding box center [274, 79] width 12 height 9
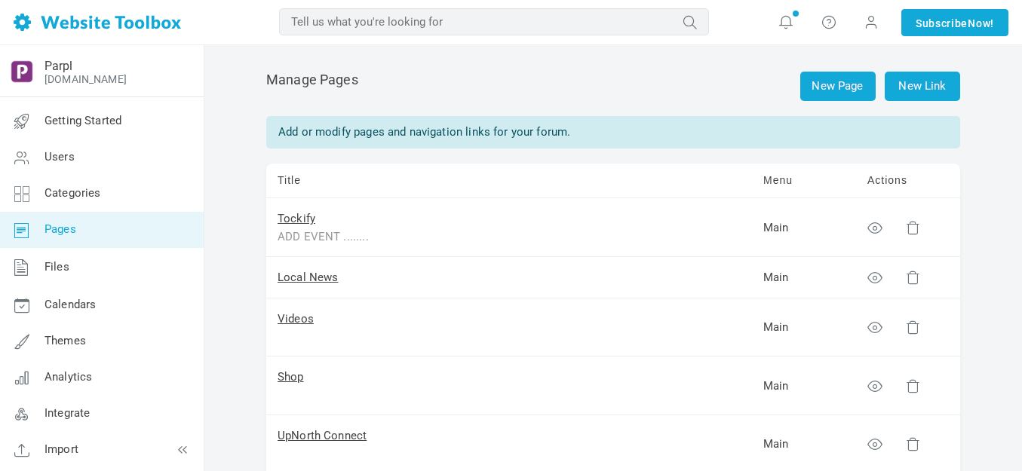
scroll to position [302, 0]
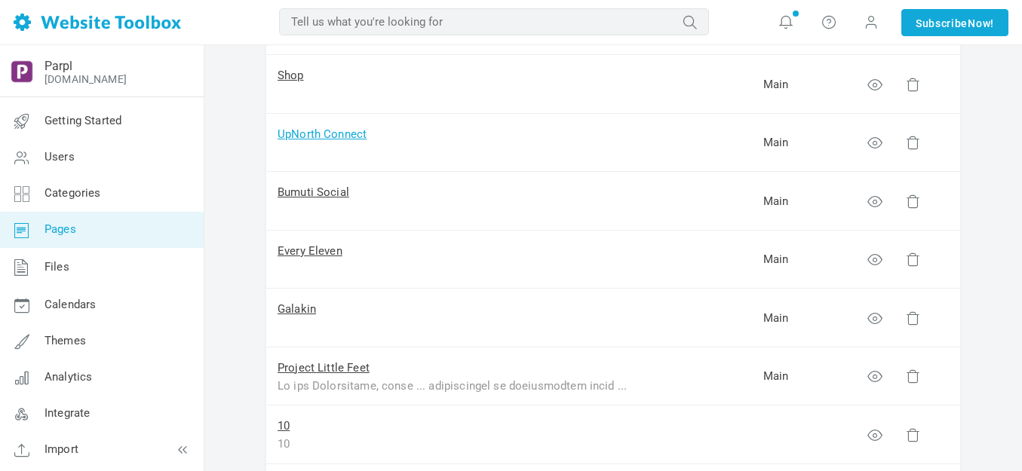
click at [313, 136] on link "UpNorth Connect" at bounding box center [322, 134] width 89 height 14
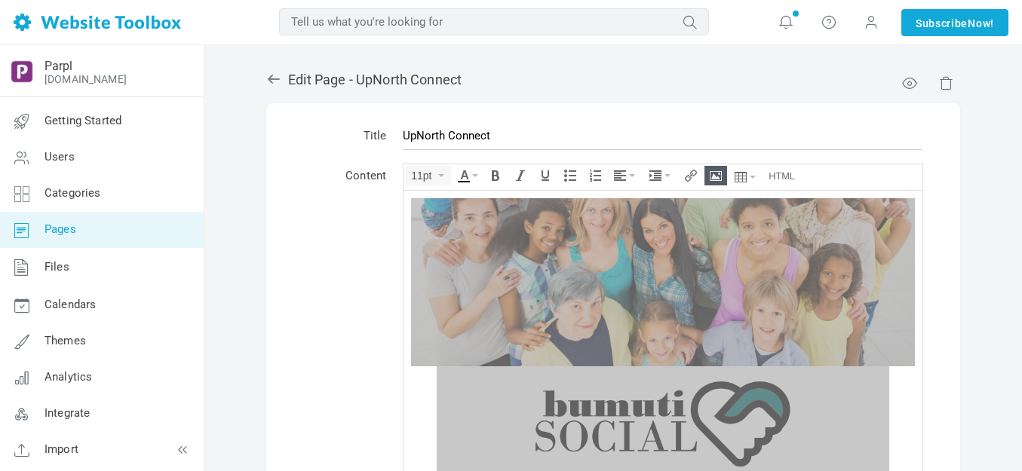
click at [273, 75] on icon at bounding box center [274, 79] width 12 height 9
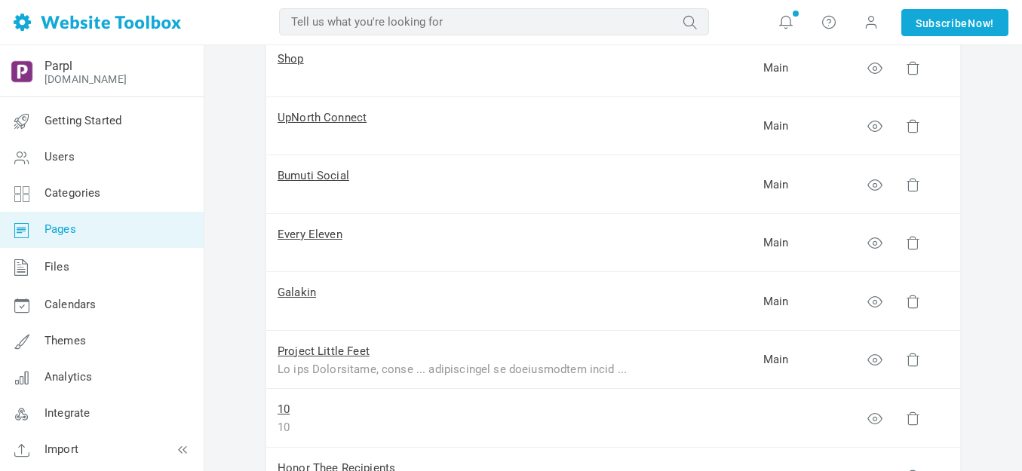
scroll to position [302, 0]
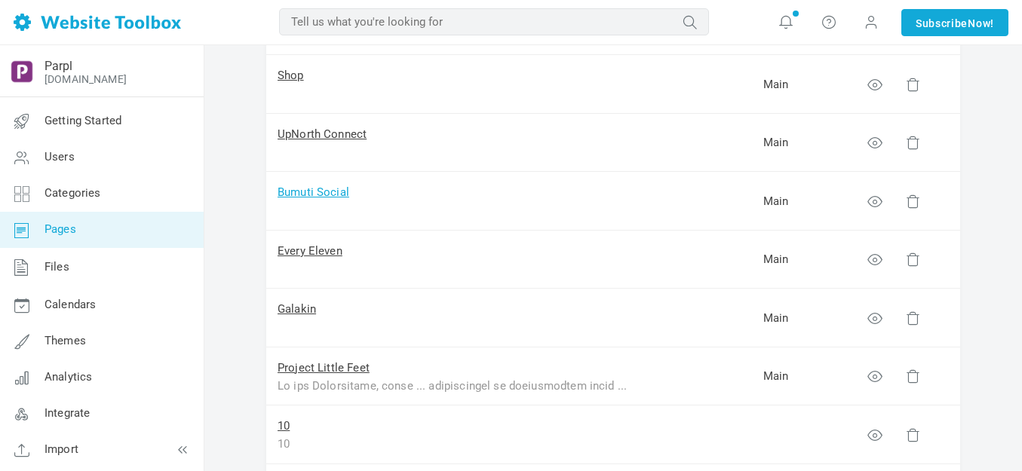
click at [308, 191] on link "Bumuti Social" at bounding box center [314, 193] width 72 height 14
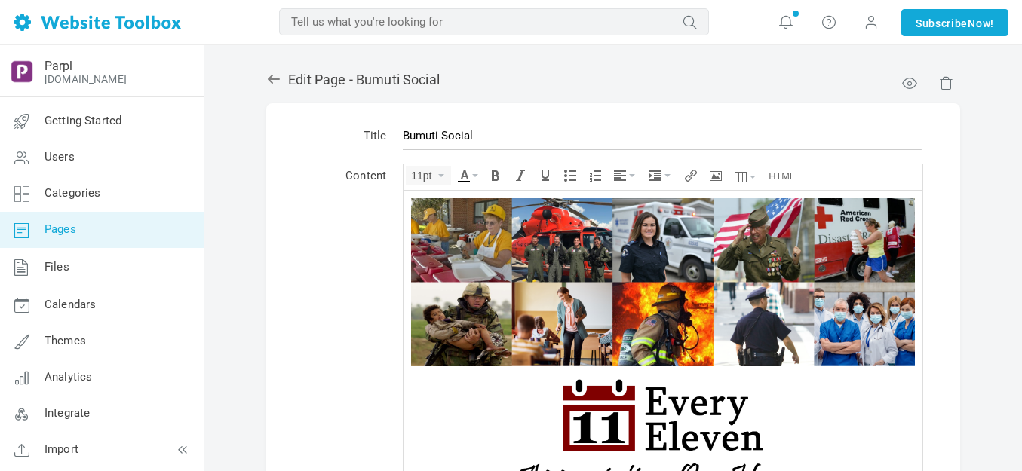
click at [502, 269] on img at bounding box center [663, 282] width 504 height 168
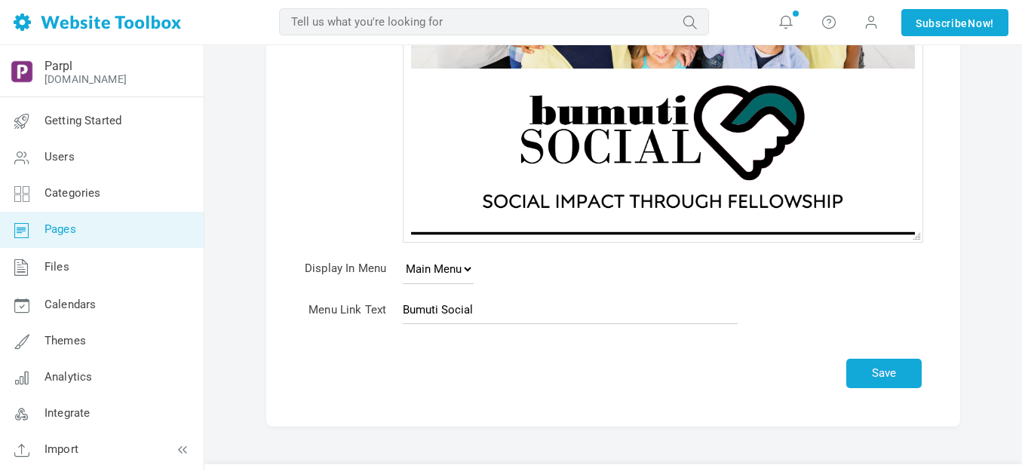
scroll to position [324, 0]
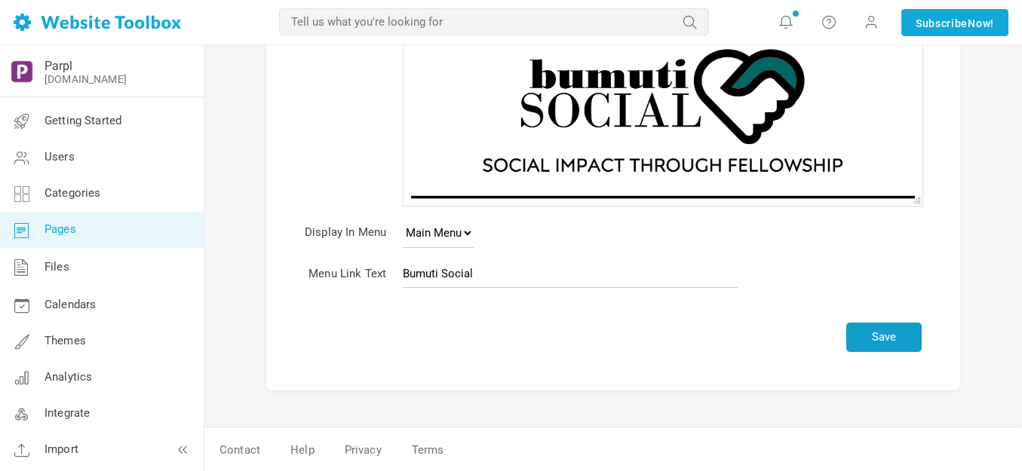
click at [889, 330] on button "Save" at bounding box center [883, 337] width 75 height 29
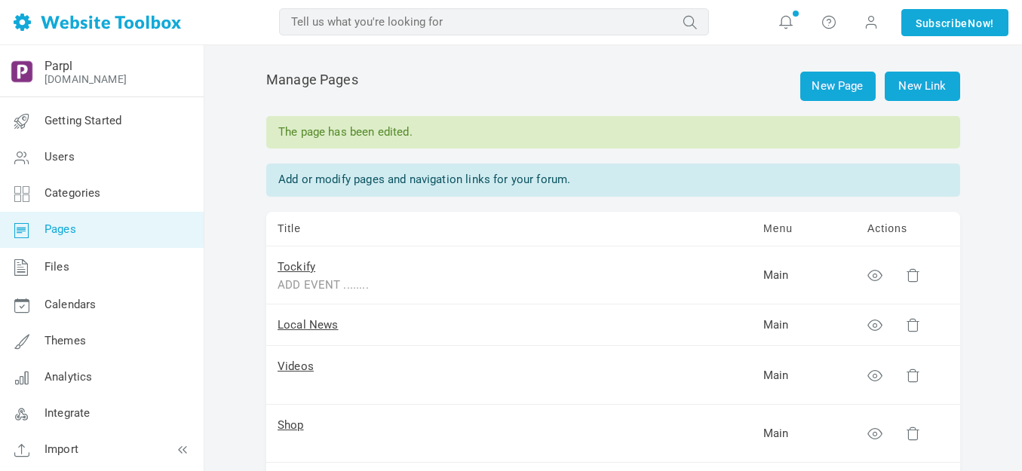
scroll to position [226, 0]
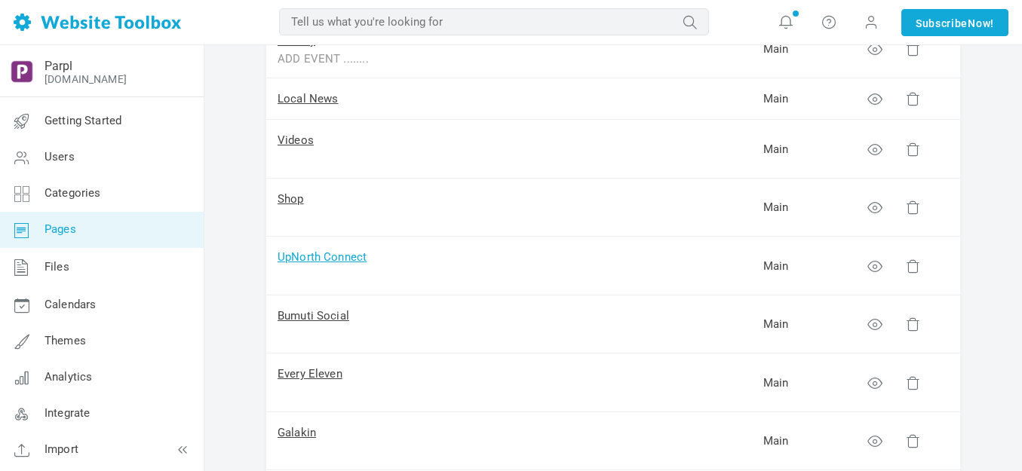
click at [317, 257] on link "UpNorth Connect" at bounding box center [322, 257] width 89 height 14
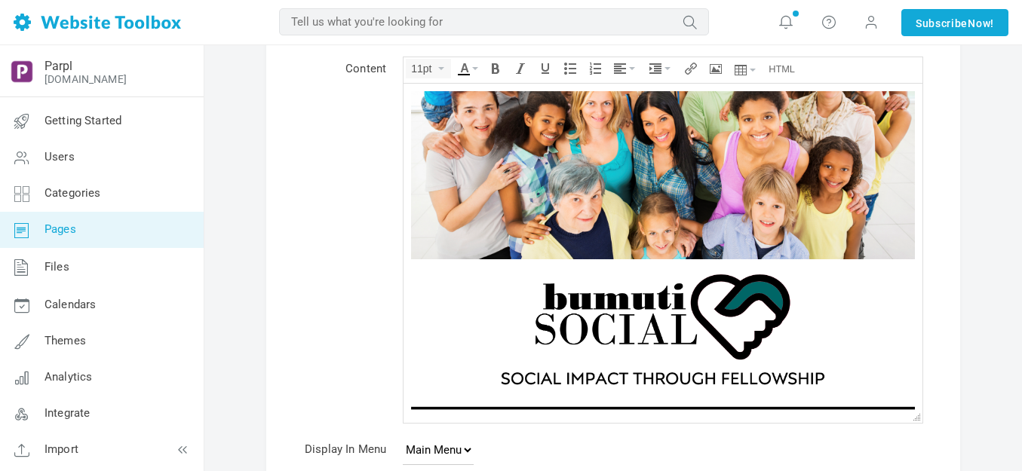
scroll to position [75, 0]
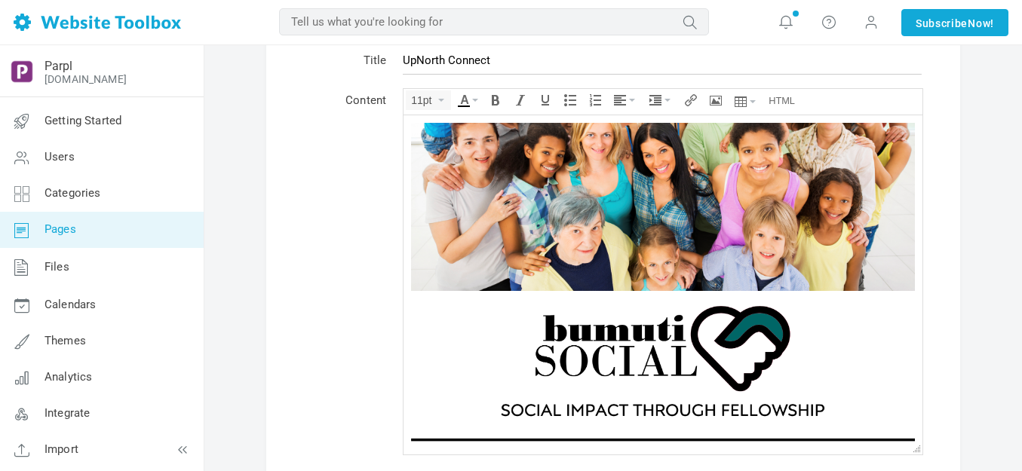
click at [628, 198] on img at bounding box center [663, 206] width 504 height 168
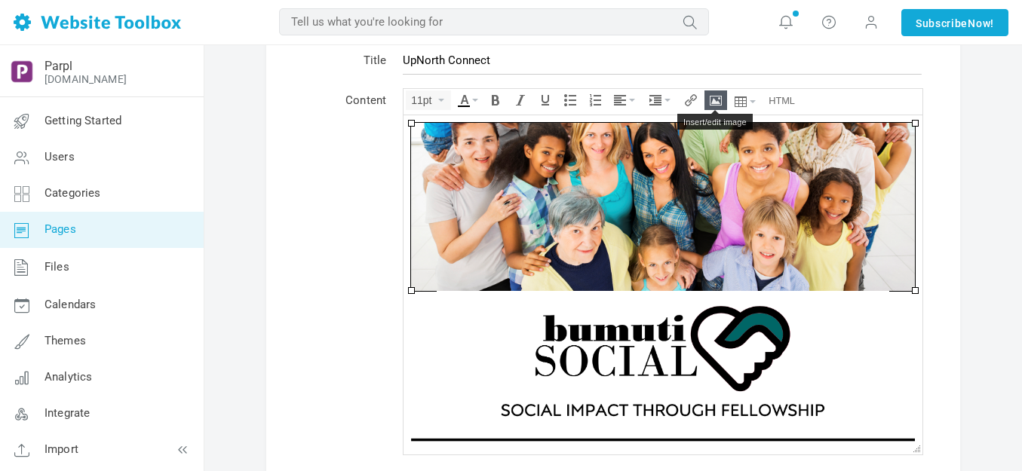
click at [716, 99] on icon "Insert/edit image" at bounding box center [716, 100] width 12 height 12
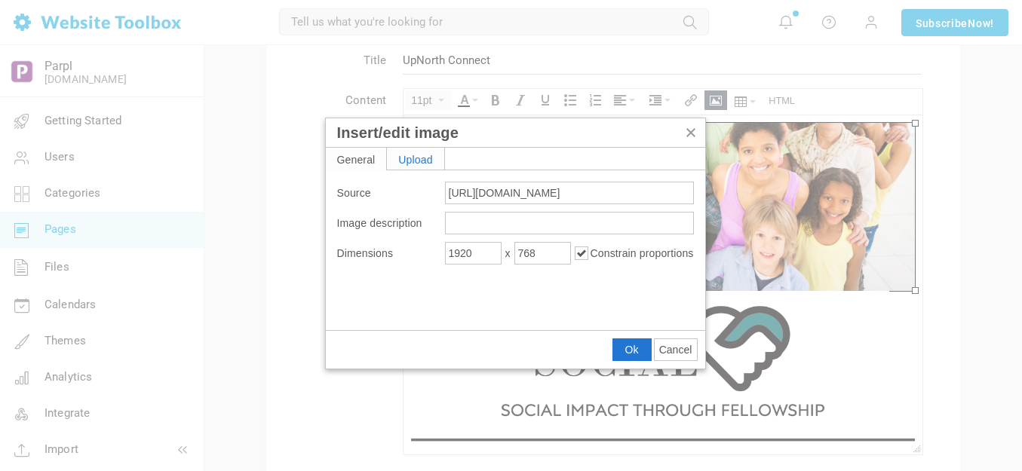
click at [428, 161] on div "Upload" at bounding box center [415, 159] width 57 height 22
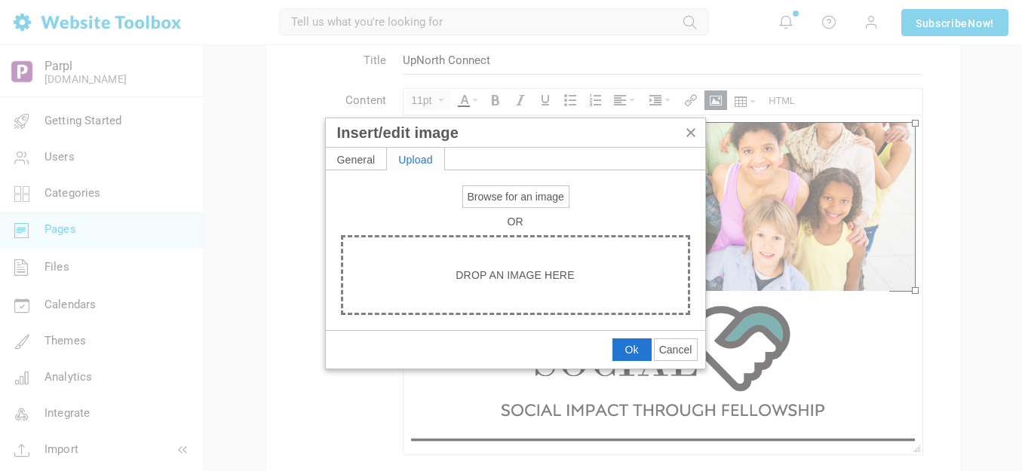
click at [487, 200] on span "Browse for an image" at bounding box center [516, 197] width 97 height 12
type input "C:\fakepath\Slide1.PNG"
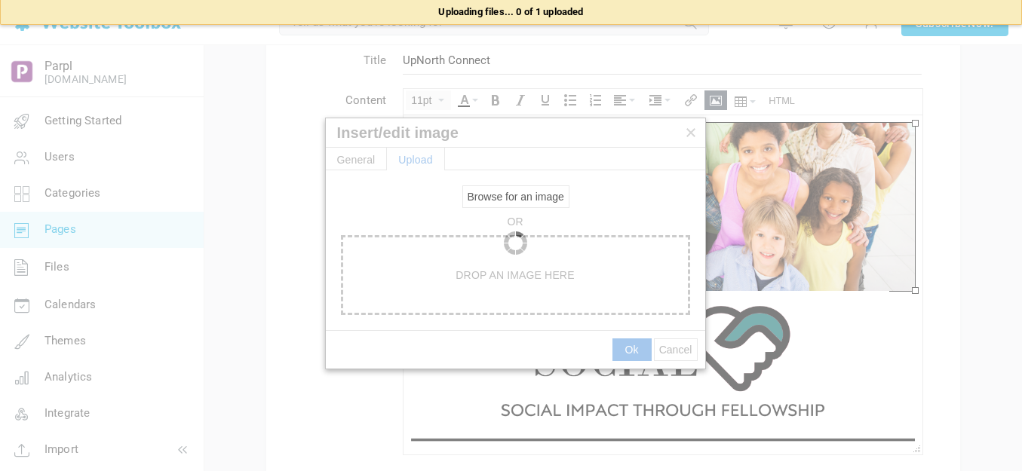
type input "https://d28lcup14p4e72.cloudfront.net/286758%2F9492974%2FSlide1.png"
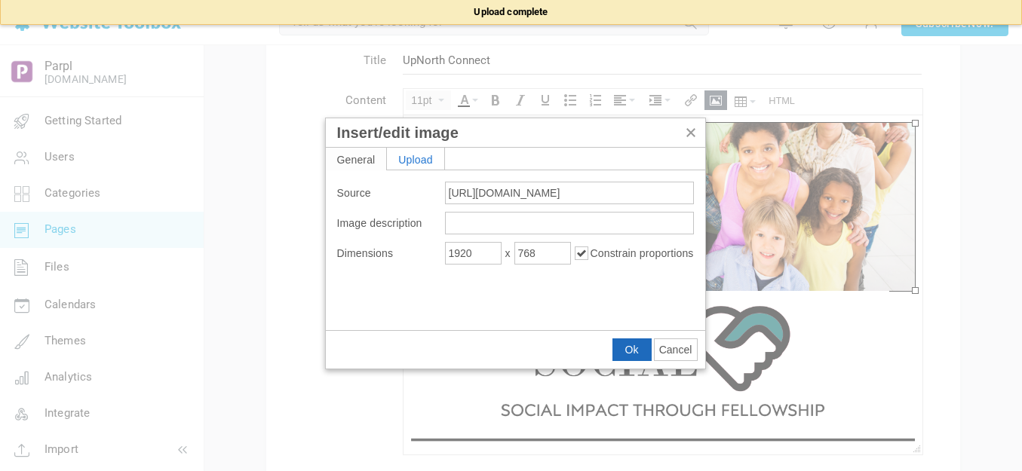
type input "1600"
type input "640"
click at [635, 349] on span "Ok" at bounding box center [632, 350] width 14 height 12
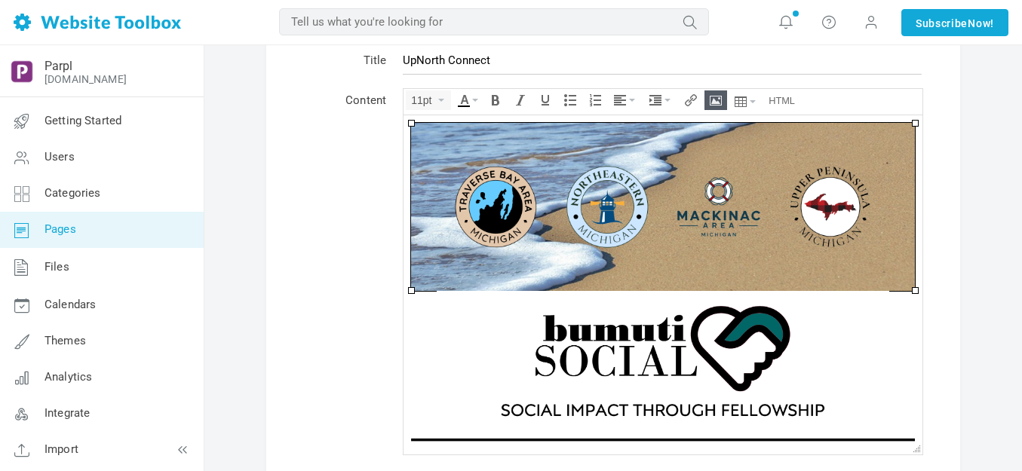
click at [634, 344] on img at bounding box center [663, 360] width 453 height 141
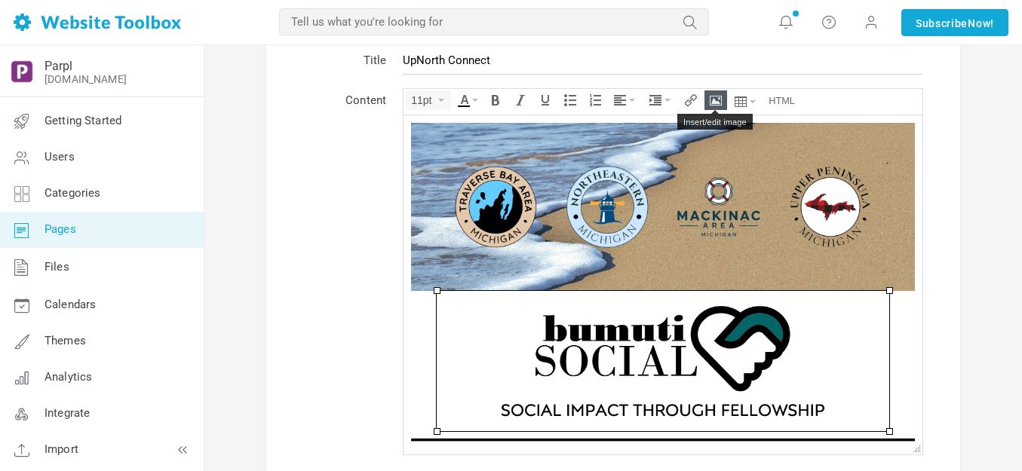
click at [714, 94] on icon "Insert/edit image" at bounding box center [716, 100] width 12 height 12
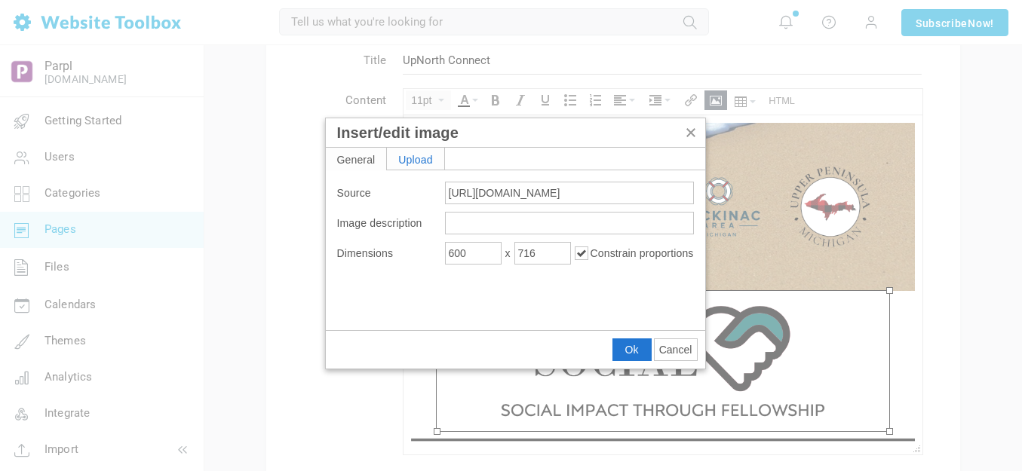
click at [413, 161] on div "Upload" at bounding box center [415, 159] width 57 height 22
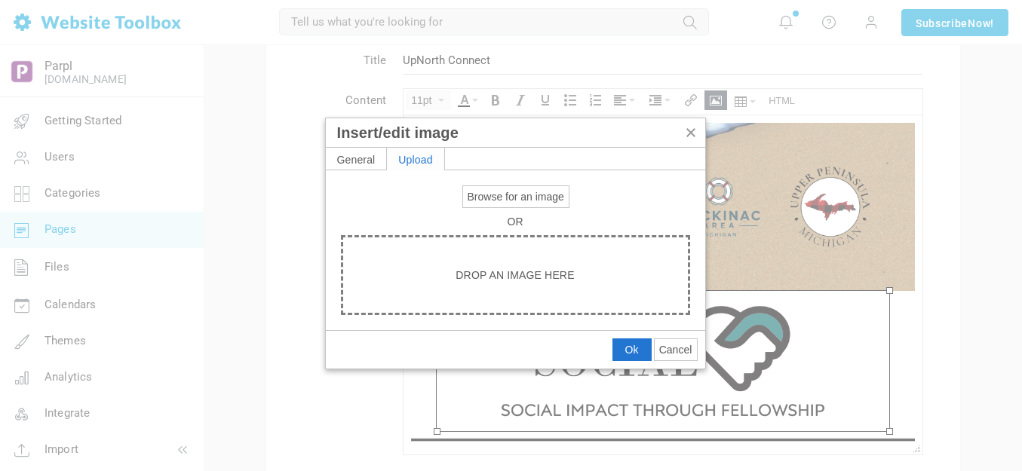
click at [505, 198] on span "Browse for an image" at bounding box center [516, 197] width 97 height 12
type input "C:\fakepath\Slide1.PNG"
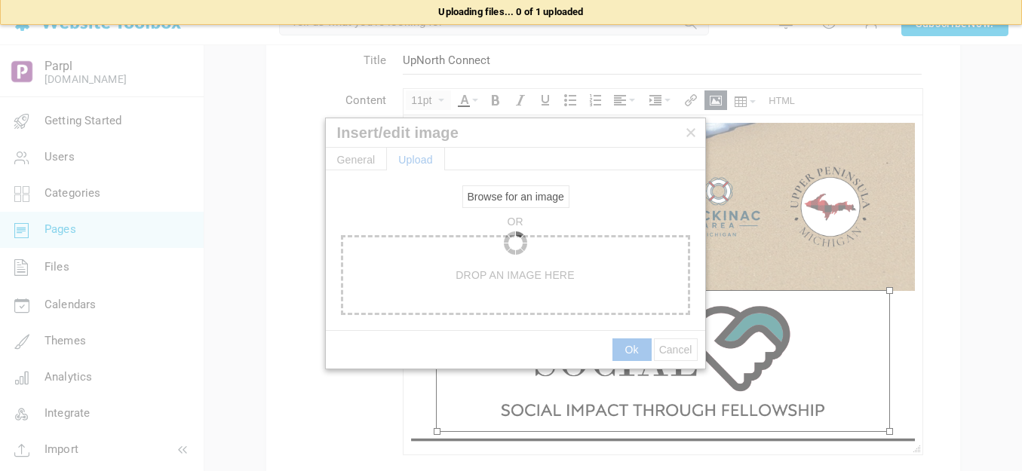
type input "https://d28lcup14p4e72.cloudfront.net/286758%2F9492975%2FSlide1.png"
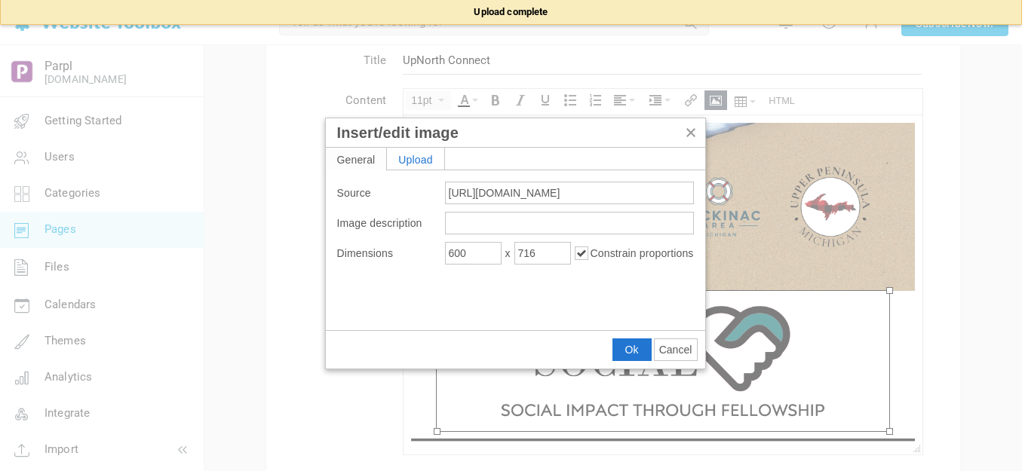
type input "1920"
type input "1910"
click at [484, 254] on input "1920" at bounding box center [473, 253] width 57 height 23
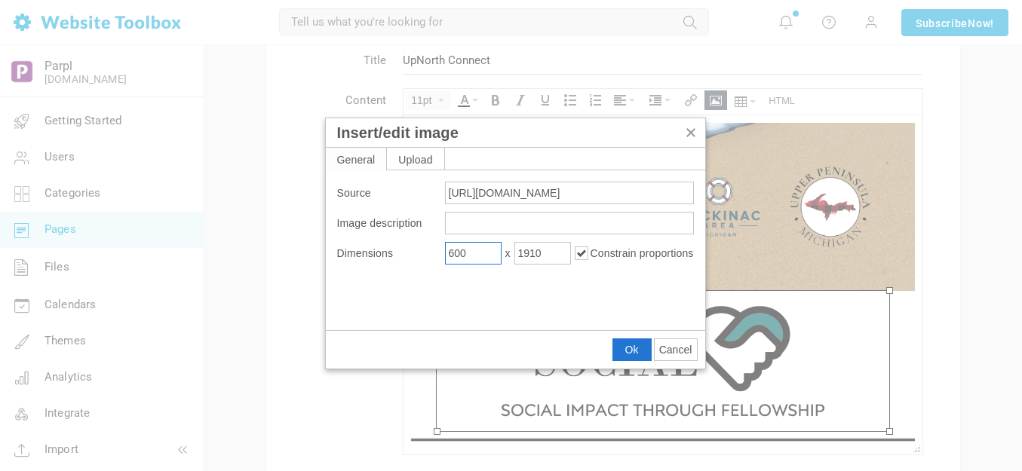
type input "600"
type input "597"
click at [634, 348] on span "Ok" at bounding box center [632, 350] width 14 height 12
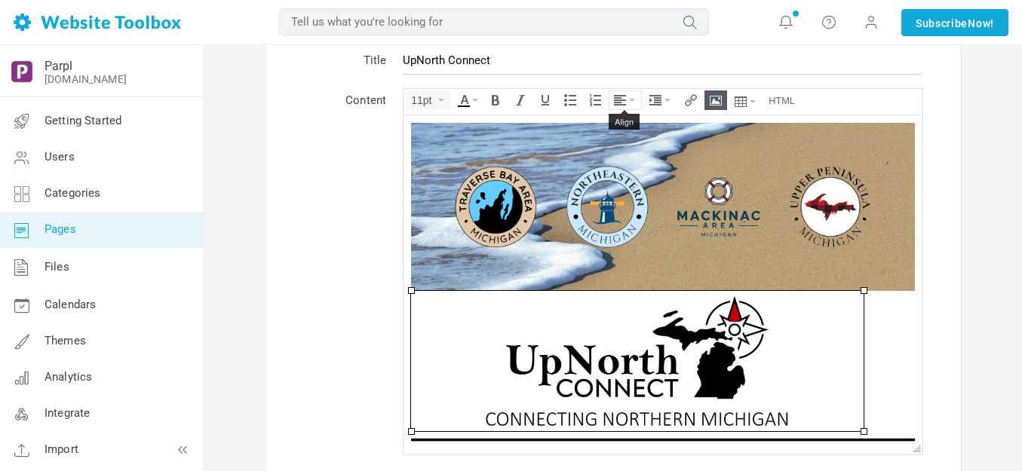
click at [627, 102] on button "Align" at bounding box center [626, 100] width 32 height 18
click at [621, 149] on icon at bounding box center [622, 146] width 15 height 12
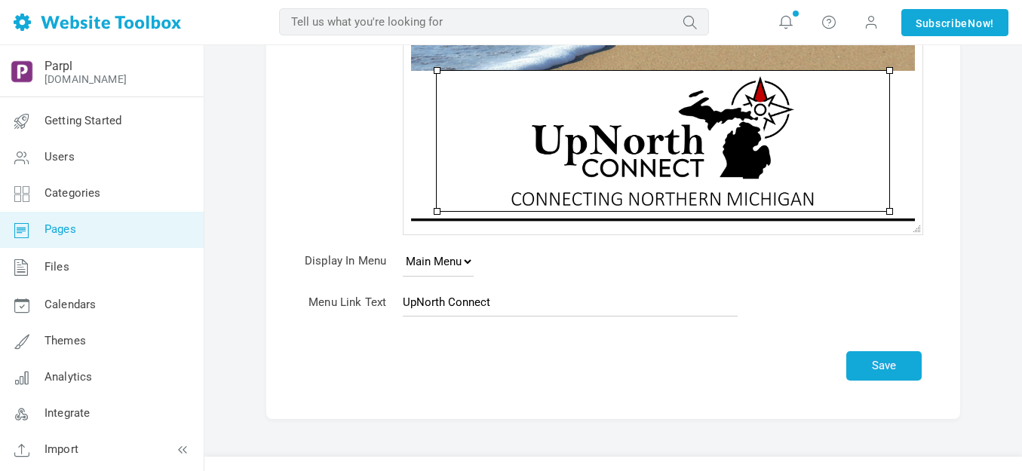
scroll to position [302, 0]
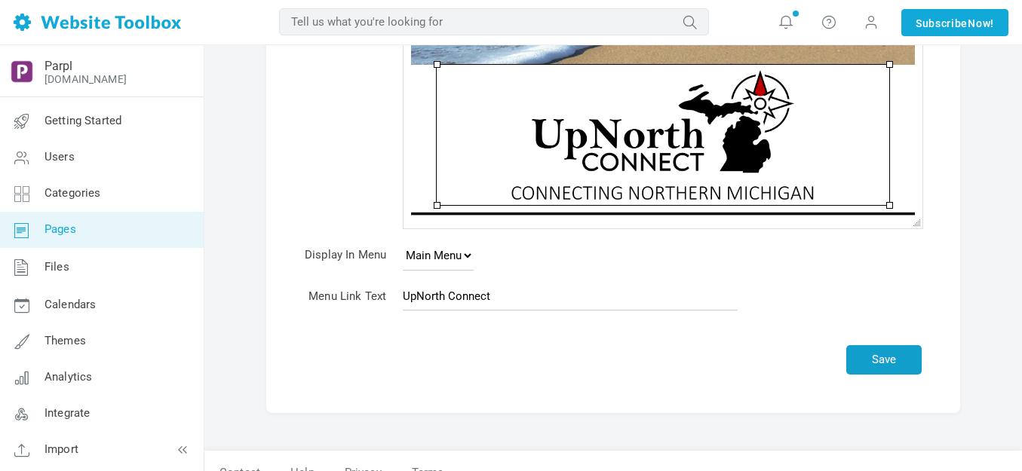
drag, startPoint x: 270, startPoint y: 249, endPoint x: 874, endPoint y: 336, distance: 610.6
click at [872, 352] on button "Save" at bounding box center [883, 360] width 75 height 29
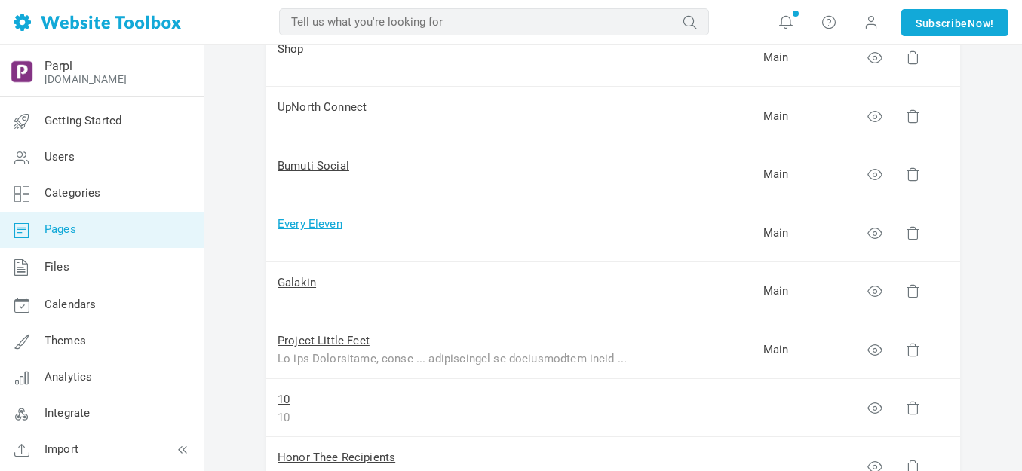
scroll to position [377, 0]
click at [331, 167] on link "Bumuti Social" at bounding box center [314, 165] width 72 height 14
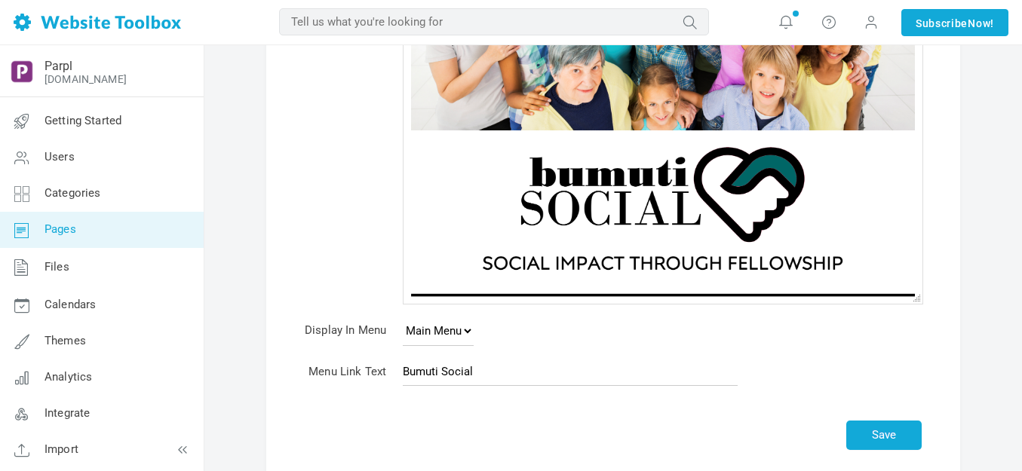
scroll to position [10, 0]
click at [595, 208] on img at bounding box center [663, 209] width 504 height 157
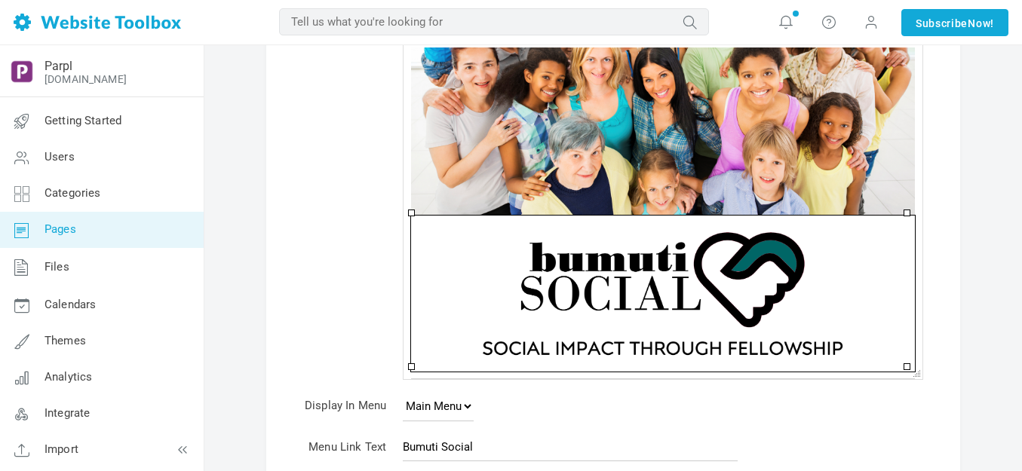
scroll to position [75, 0]
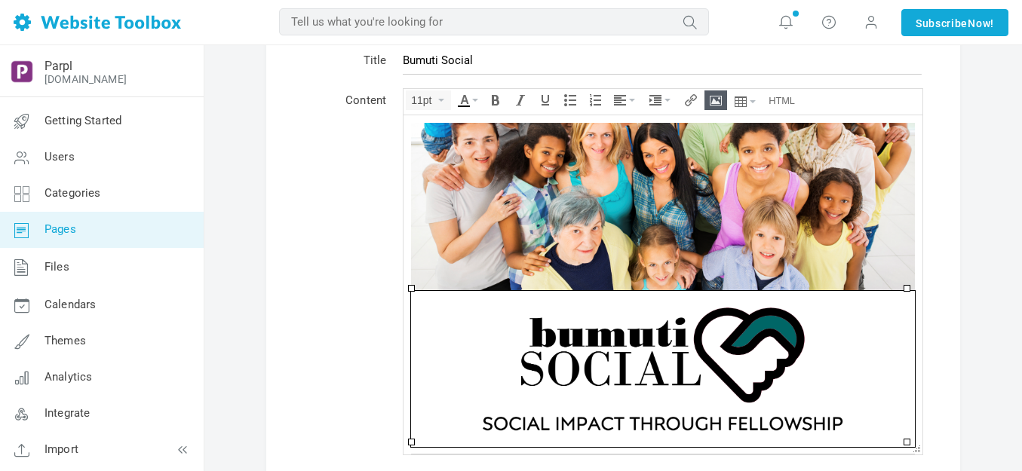
click at [716, 97] on icon "Insert/edit image" at bounding box center [716, 100] width 12 height 12
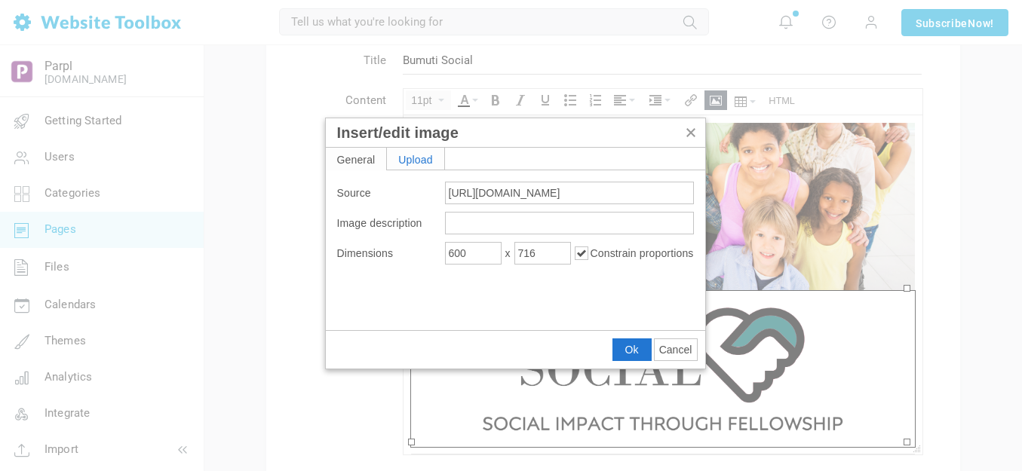
click at [420, 155] on div "Upload" at bounding box center [415, 159] width 57 height 22
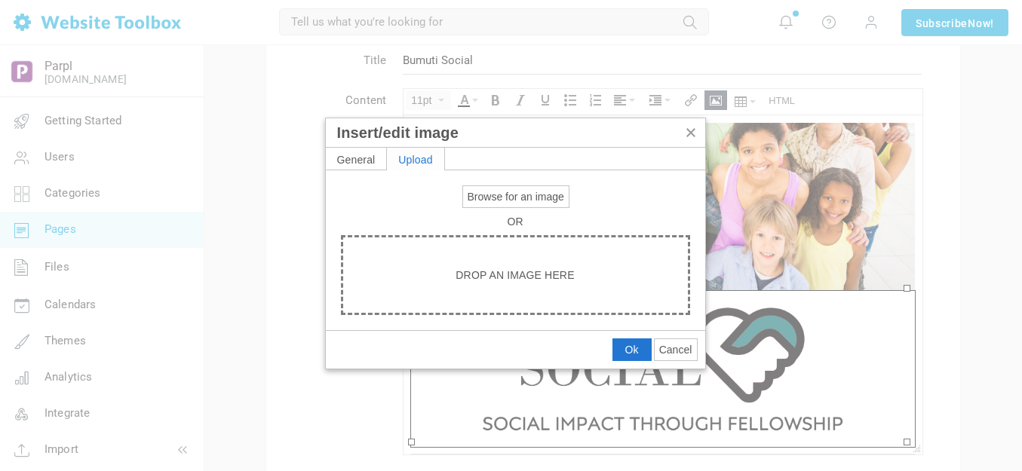
click at [505, 193] on span "Browse for an image" at bounding box center [516, 197] width 97 height 12
type input "C:\fakepath\Slide2.PNG"
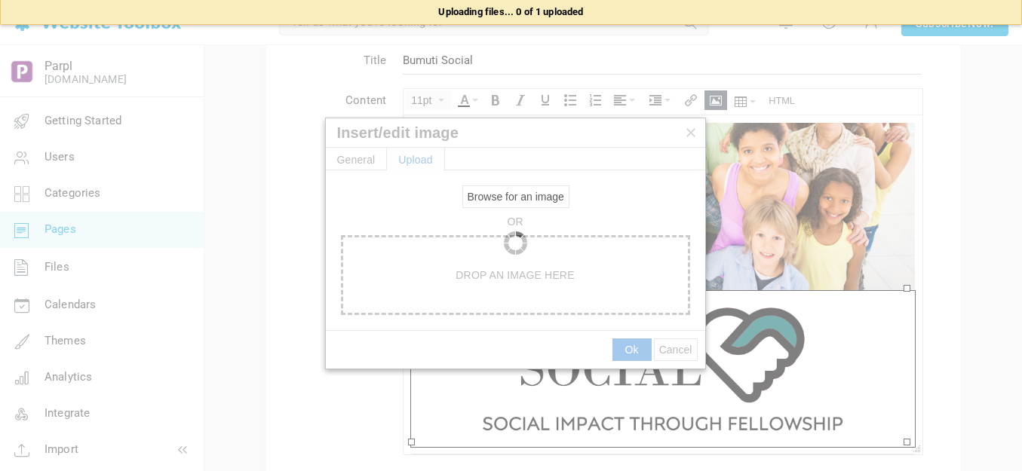
type input "https://d28lcup14p4e72.cloudfront.net/286758%2F9492977%2FSlide2.png"
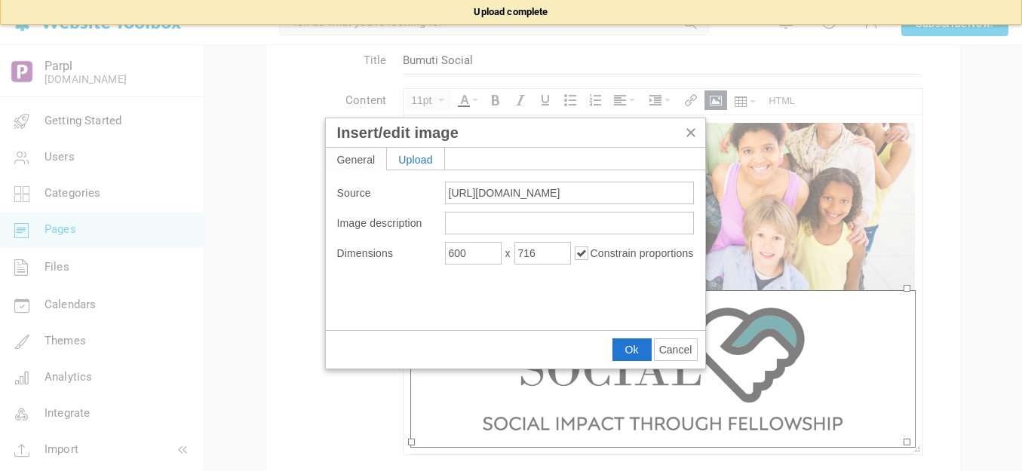
type input "1920"
type input "1910"
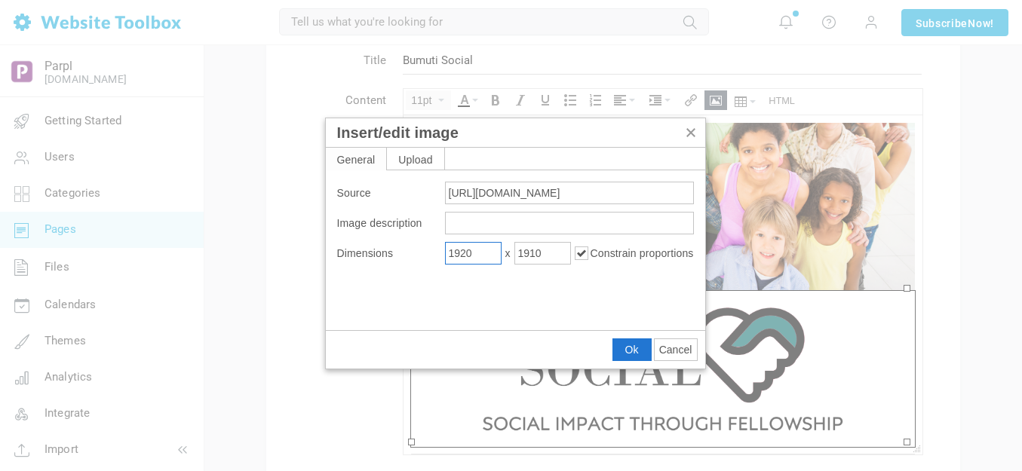
click at [479, 256] on input "1920" at bounding box center [473, 253] width 57 height 23
type input "600"
drag, startPoint x: 631, startPoint y: 348, endPoint x: 227, endPoint y: 232, distance: 420.7
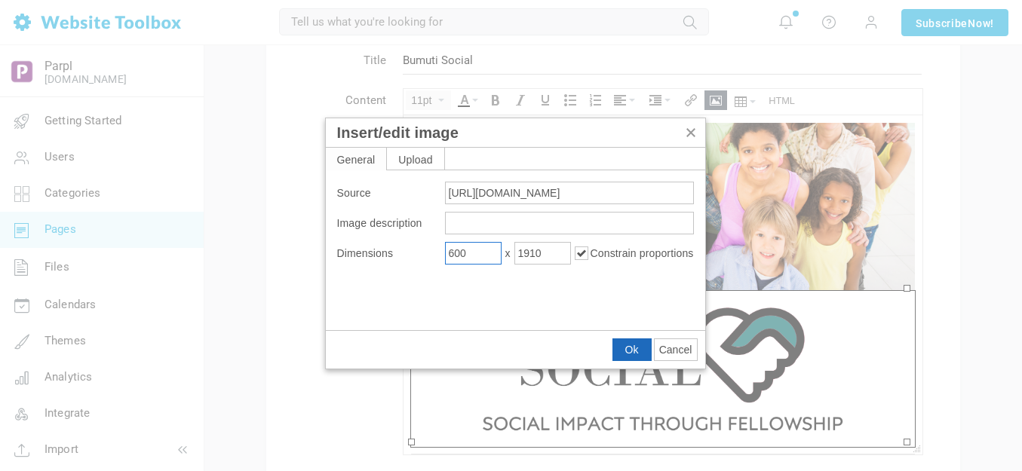
click at [631, 348] on span "Ok" at bounding box center [632, 350] width 14 height 12
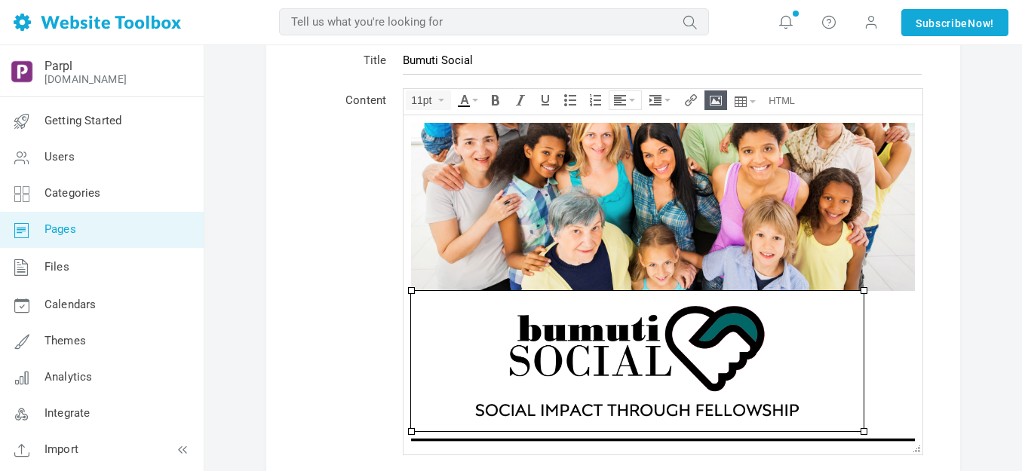
click at [628, 103] on button "Align" at bounding box center [626, 100] width 32 height 18
click at [622, 147] on icon at bounding box center [622, 146] width 15 height 12
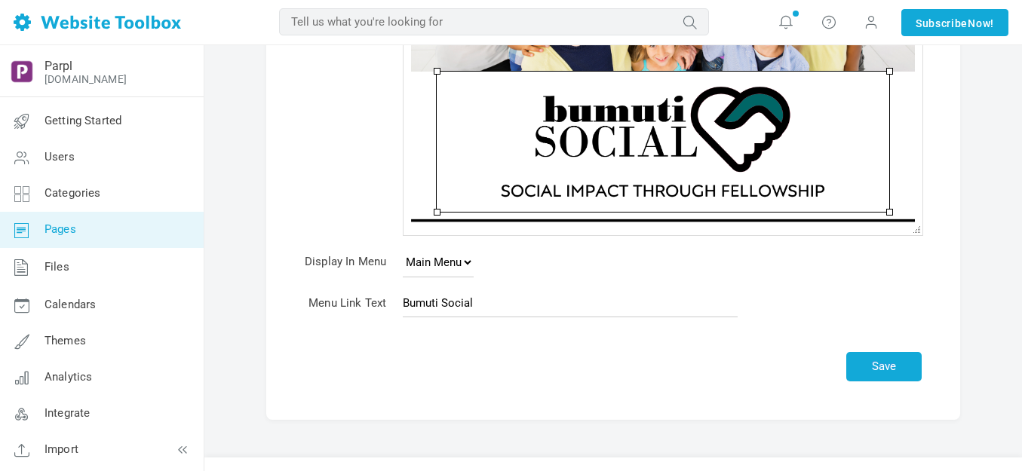
scroll to position [324, 0]
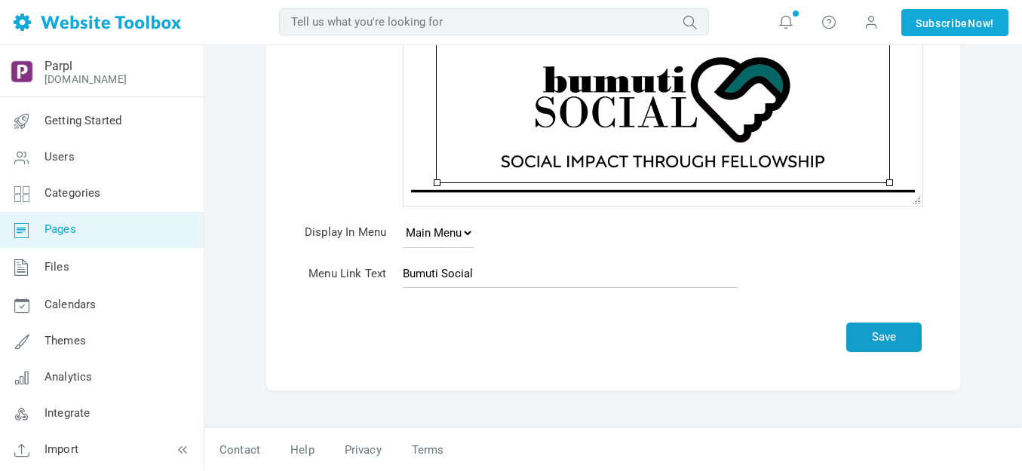
click at [866, 333] on button "Save" at bounding box center [883, 337] width 75 height 29
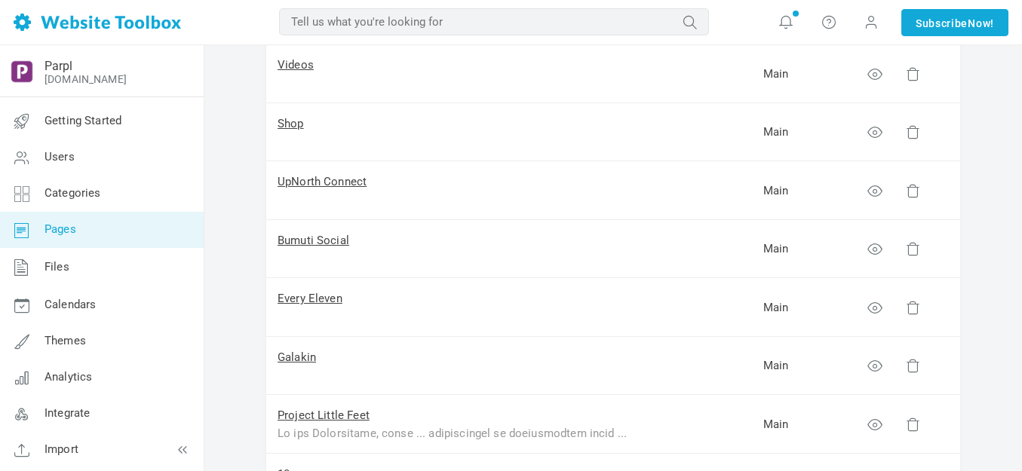
scroll to position [377, 0]
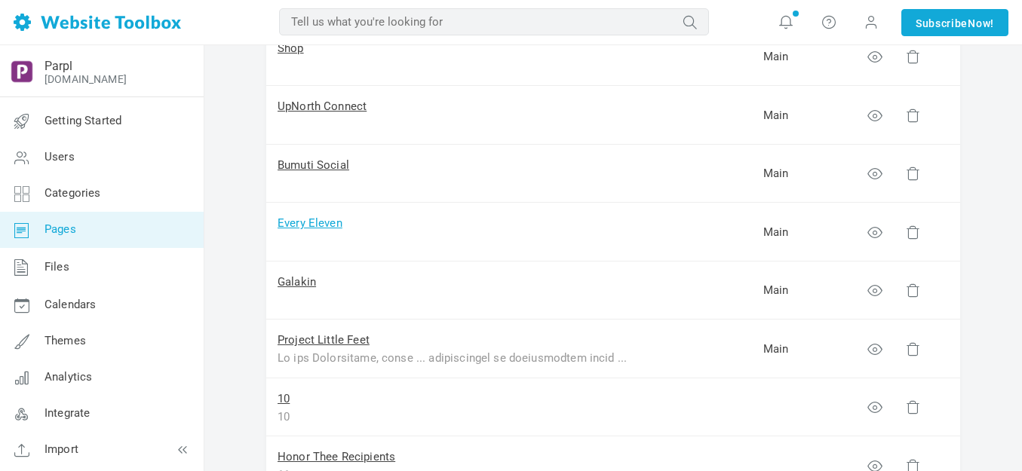
click at [324, 223] on link "Every Eleven" at bounding box center [310, 224] width 65 height 14
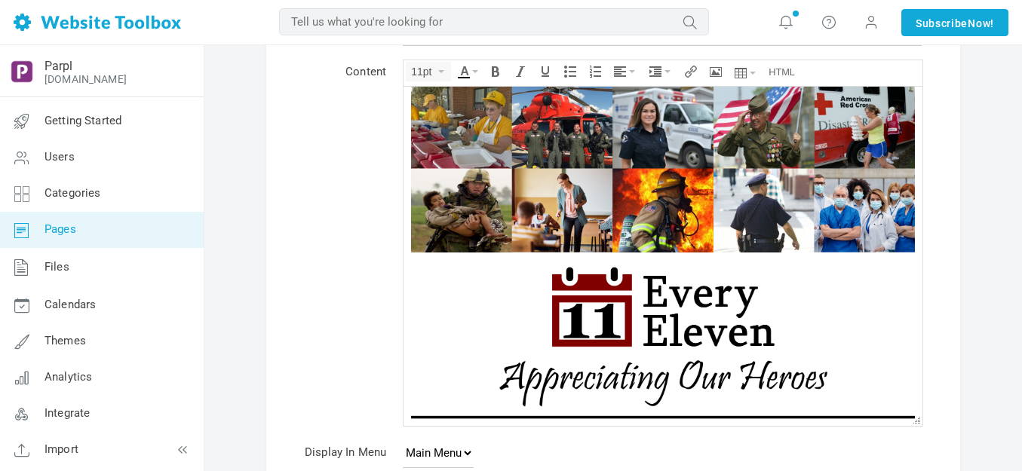
scroll to position [226, 0]
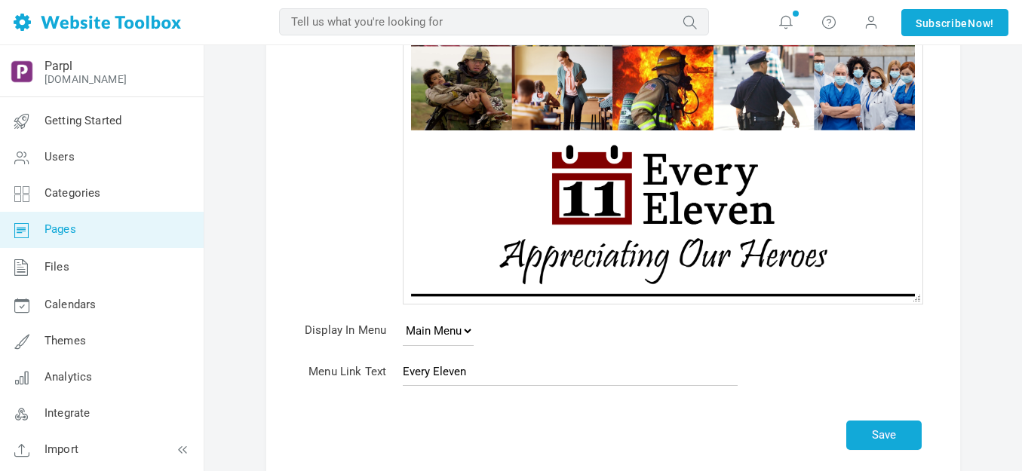
click at [626, 200] on img at bounding box center [663, 209] width 504 height 157
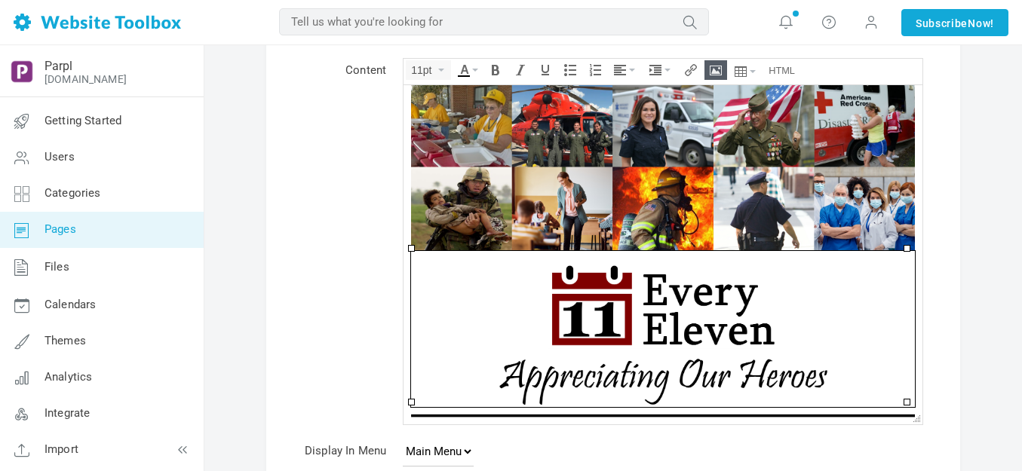
scroll to position [75, 0]
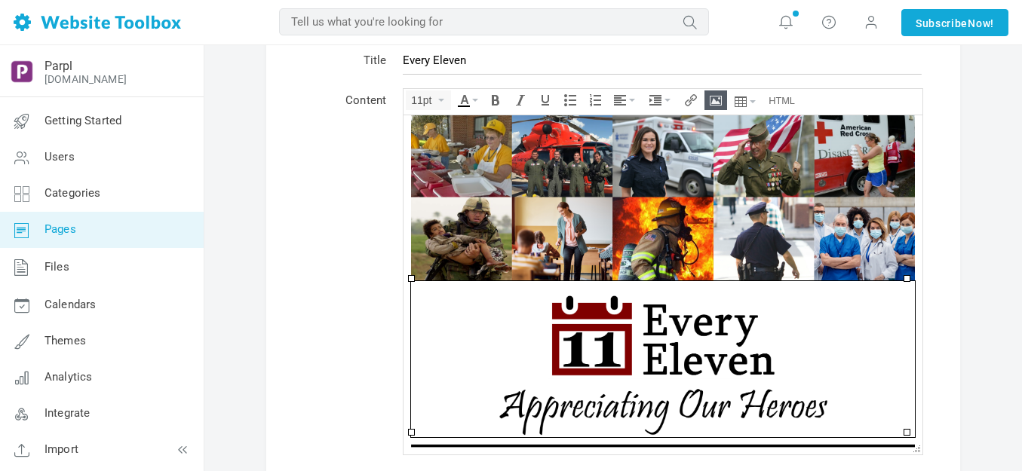
click at [714, 94] on icon "Insert/edit image" at bounding box center [716, 100] width 12 height 12
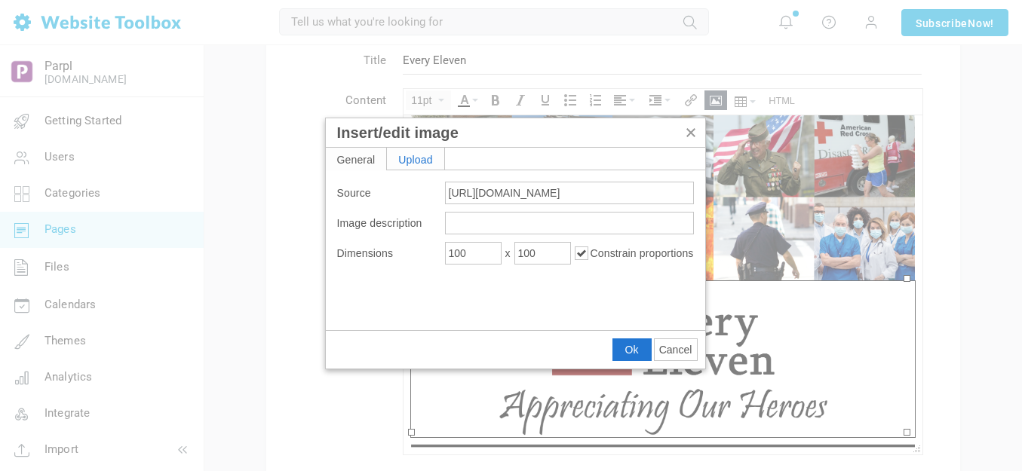
click at [422, 155] on div "Upload" at bounding box center [415, 159] width 57 height 22
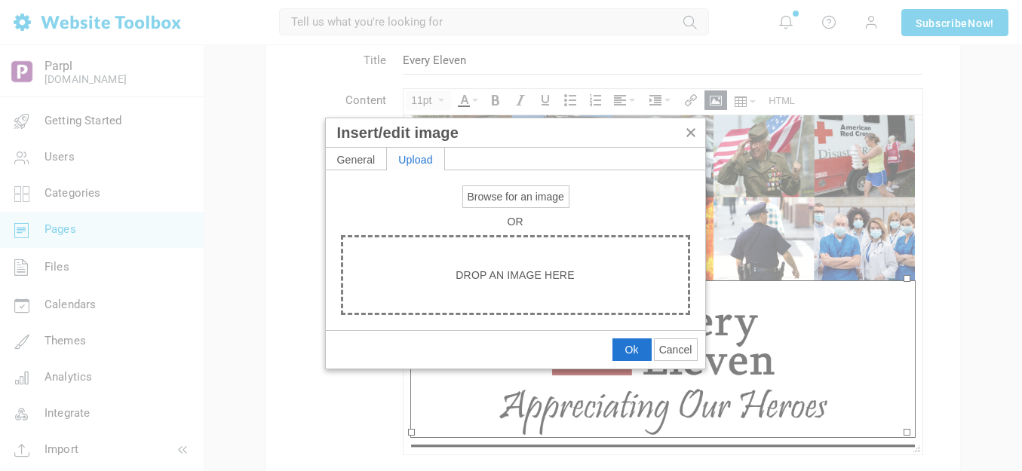
click at [490, 197] on span "Browse for an image" at bounding box center [516, 197] width 97 height 12
type input "C:\fakepath\Slide3.PNG"
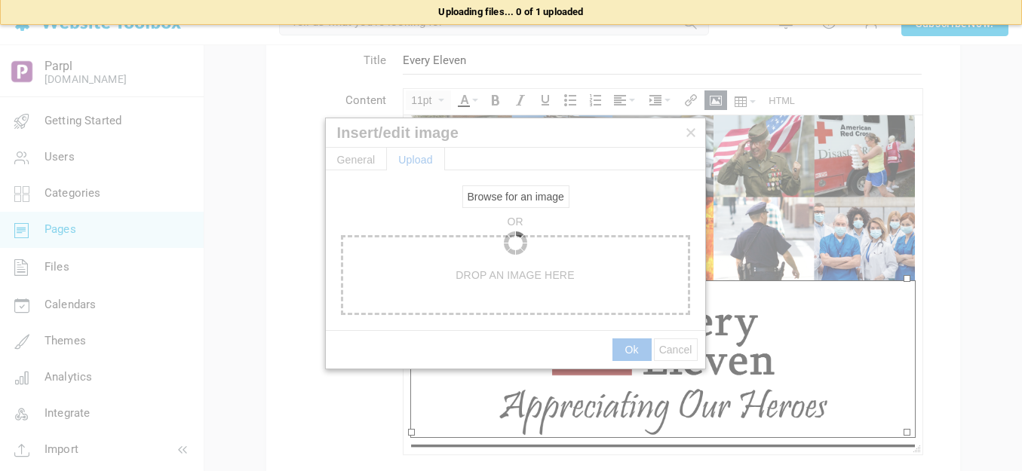
type input "https://d28lcup14p4e72.cloudfront.net/286758%2F9492978%2FSlide3.png"
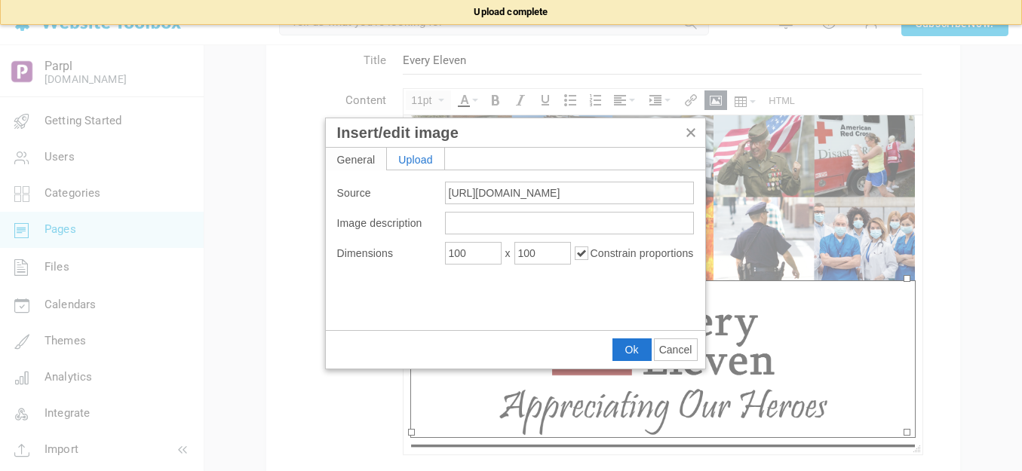
type input "1920"
type input "11462"
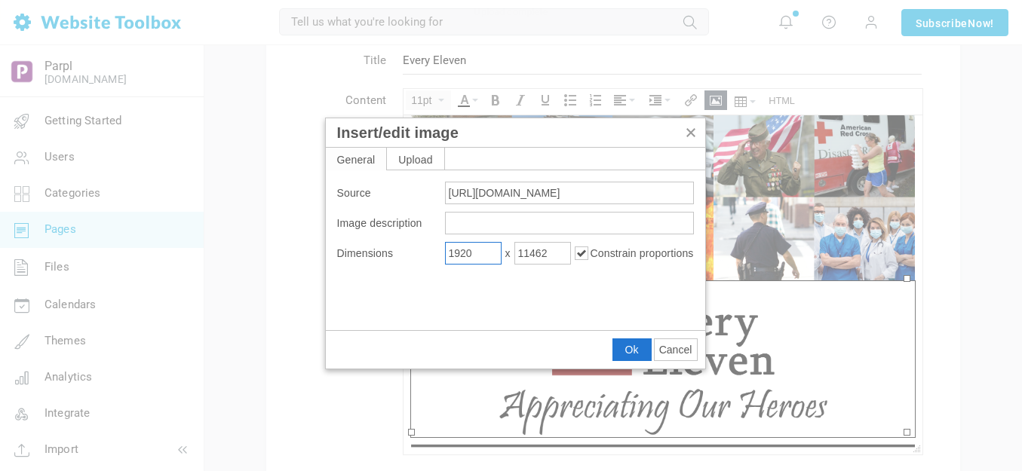
click at [487, 257] on input "1920" at bounding box center [473, 253] width 57 height 23
type input "600"
type input "3582"
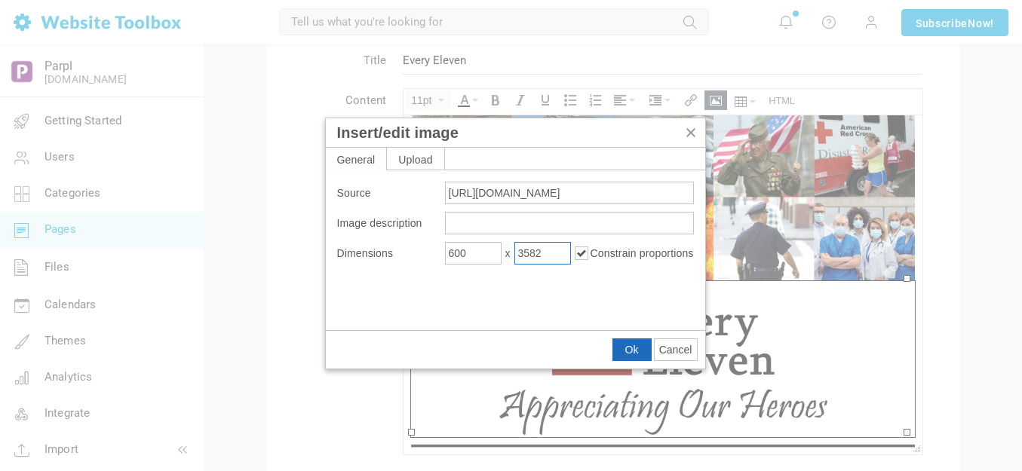
click at [625, 347] on span "Ok" at bounding box center [632, 350] width 14 height 12
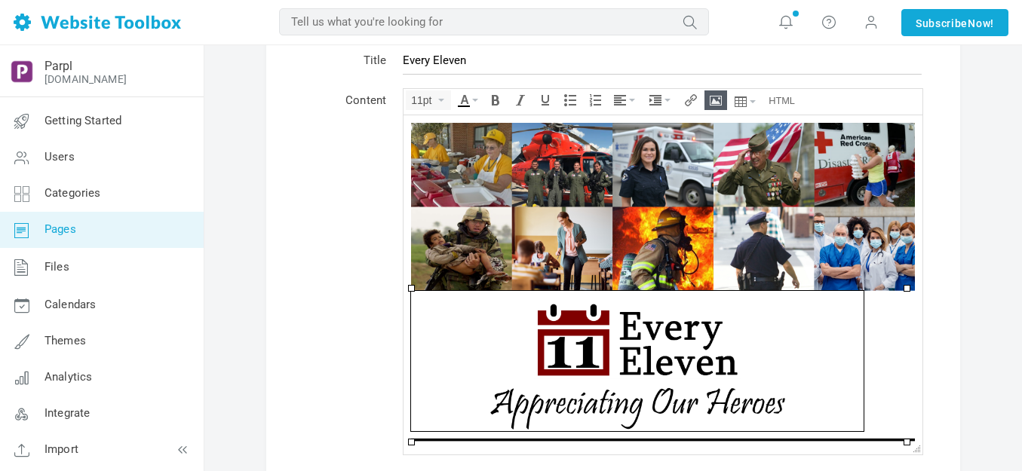
scroll to position [0, 0]
click at [636, 99] on button "Align" at bounding box center [626, 100] width 32 height 18
click at [622, 146] on icon at bounding box center [622, 146] width 15 height 12
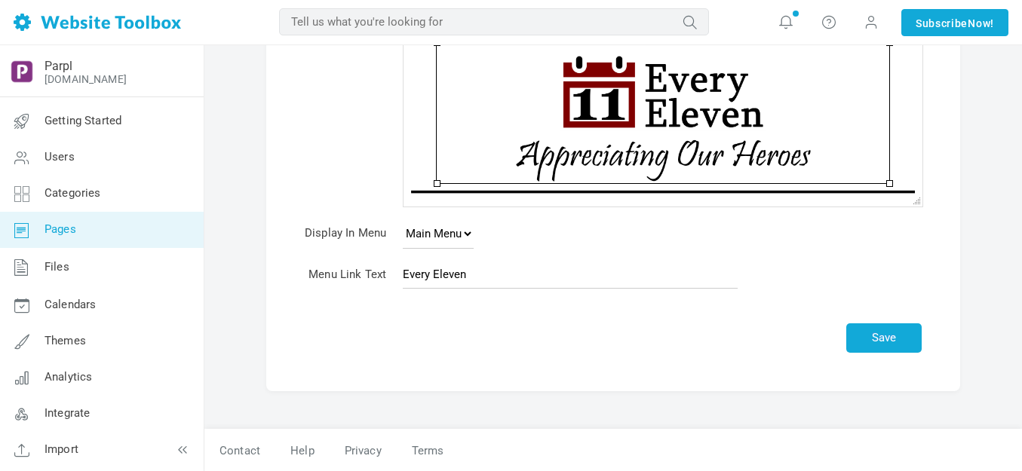
scroll to position [324, 0]
click at [858, 340] on button "Save" at bounding box center [883, 337] width 75 height 29
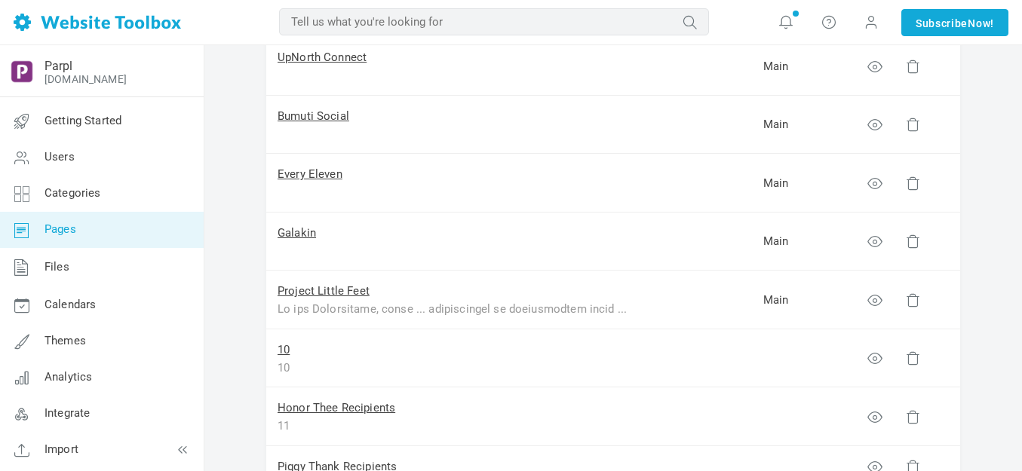
scroll to position [453, 0]
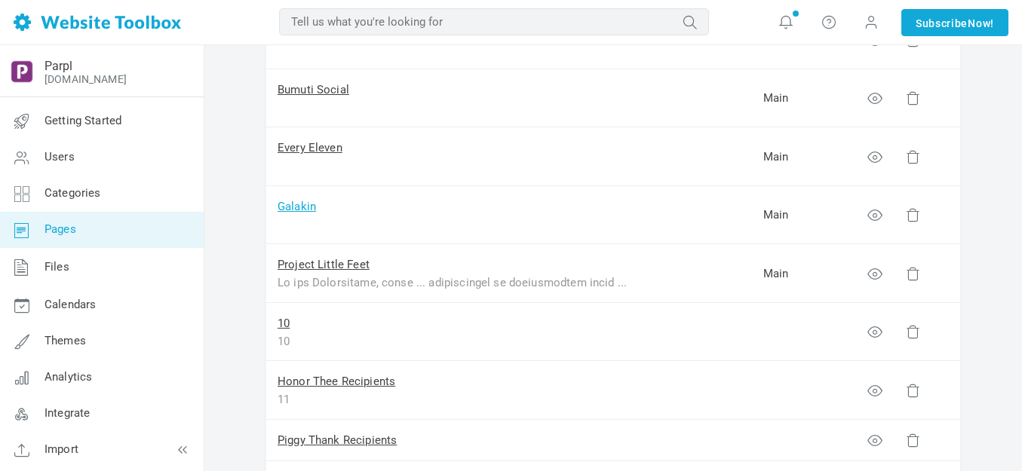
click at [304, 204] on link "Galakin" at bounding box center [297, 207] width 38 height 14
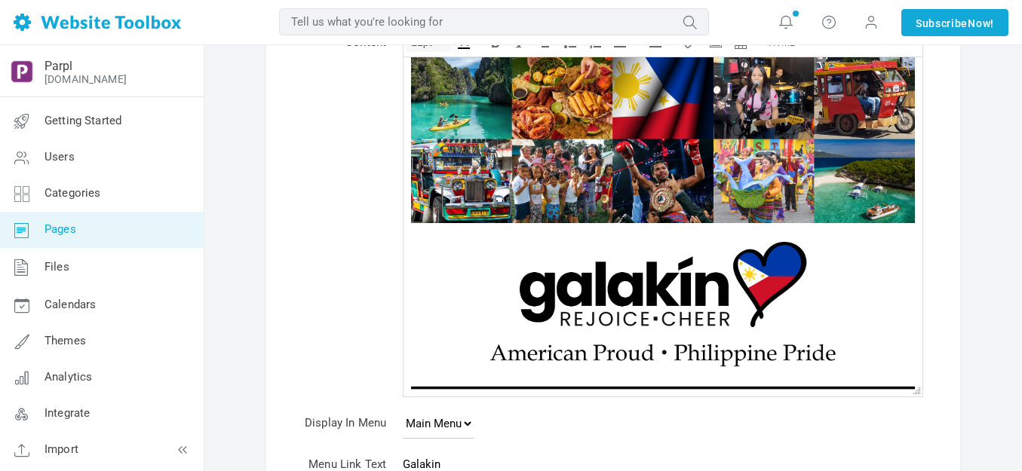
scroll to position [10, 0]
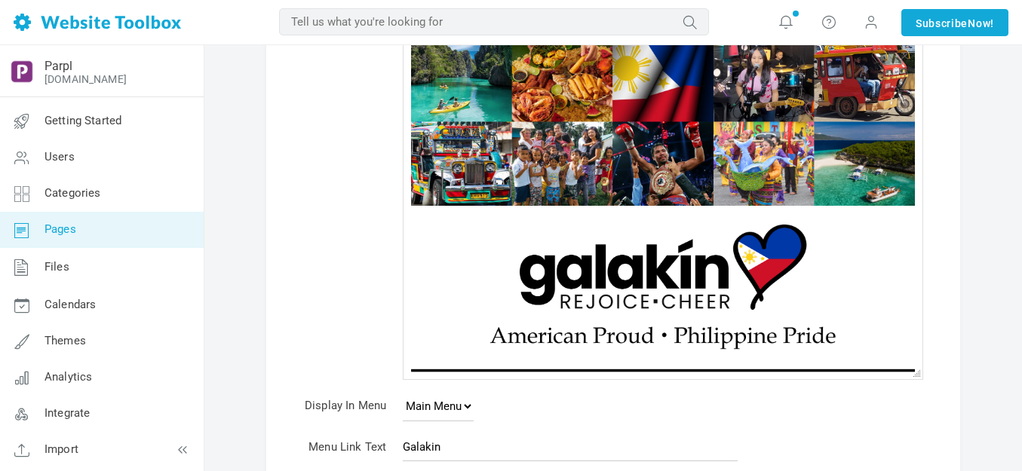
click at [621, 271] on img at bounding box center [663, 283] width 504 height 157
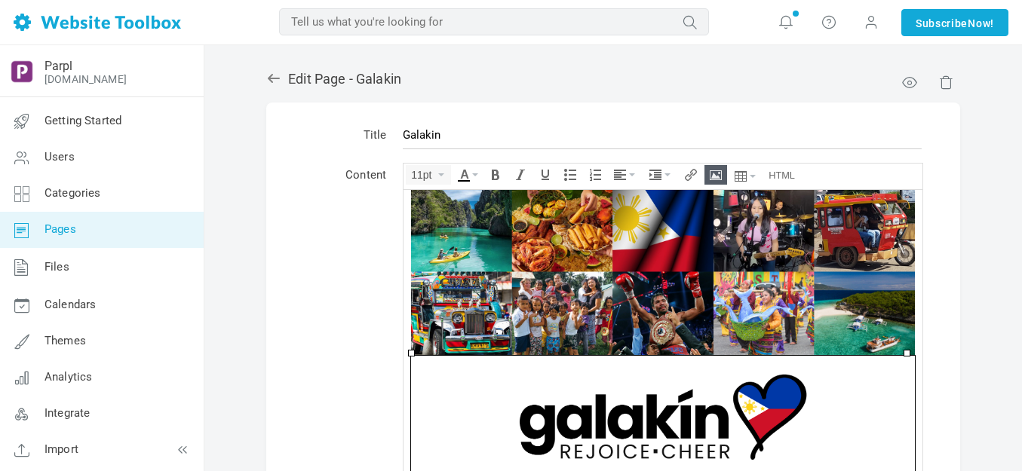
scroll to position [0, 0]
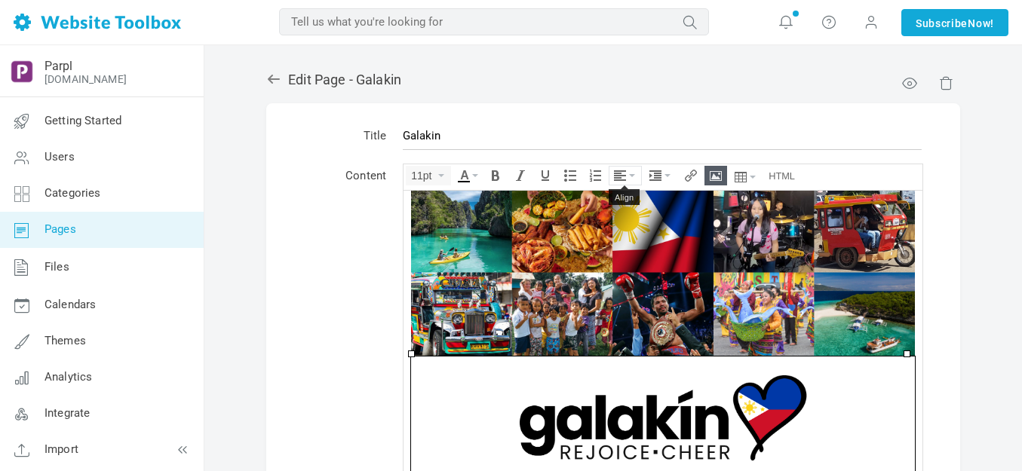
click at [623, 176] on icon "Align" at bounding box center [620, 176] width 12 height 12
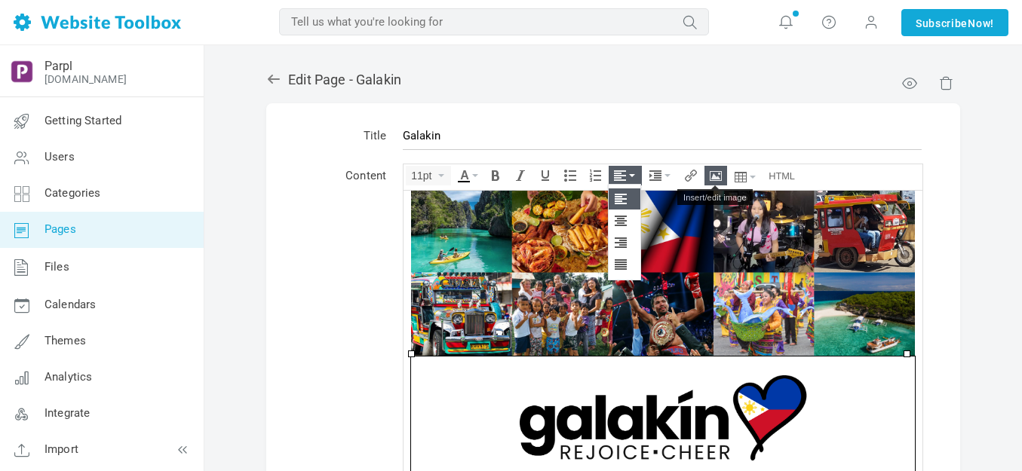
click at [718, 174] on icon "Insert/edit image" at bounding box center [716, 176] width 12 height 12
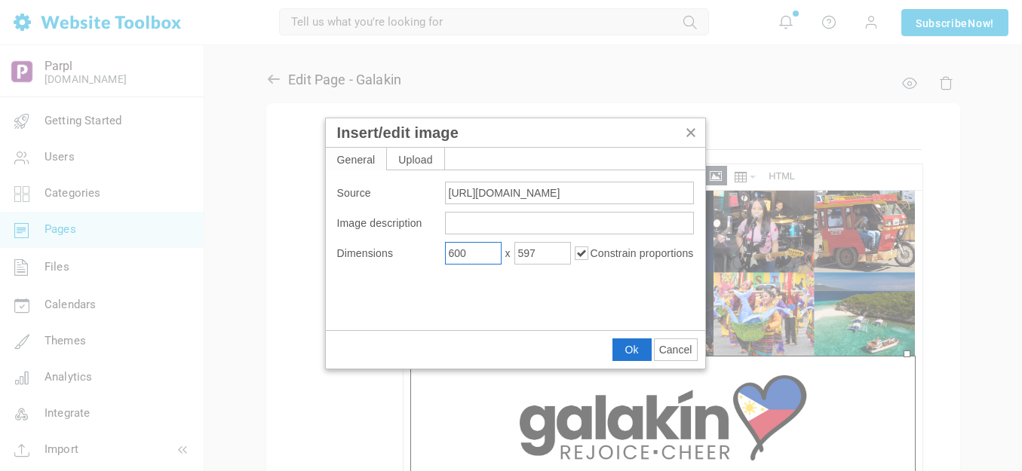
click at [481, 249] on input "600" at bounding box center [473, 253] width 57 height 23
click at [481, 250] on input "600" at bounding box center [473, 253] width 57 height 23
click at [480, 250] on input "600" at bounding box center [473, 253] width 57 height 23
click at [671, 352] on span "Cancel" at bounding box center [675, 350] width 33 height 12
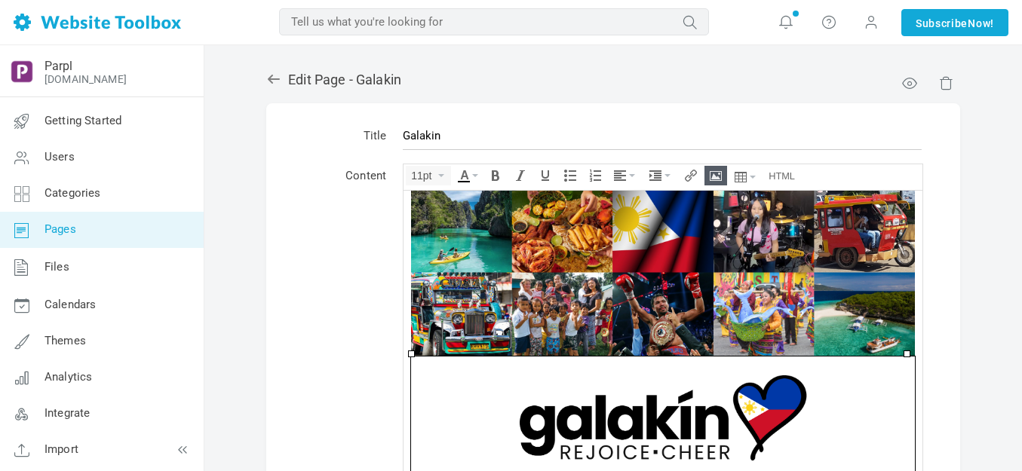
click at [716, 177] on icon "Insert/edit image" at bounding box center [716, 176] width 12 height 12
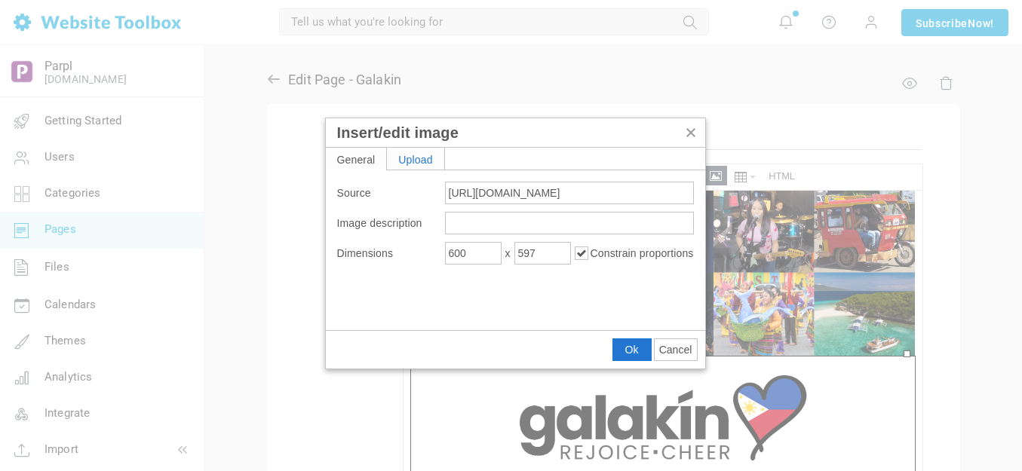
click at [421, 155] on div "Upload" at bounding box center [415, 159] width 57 height 22
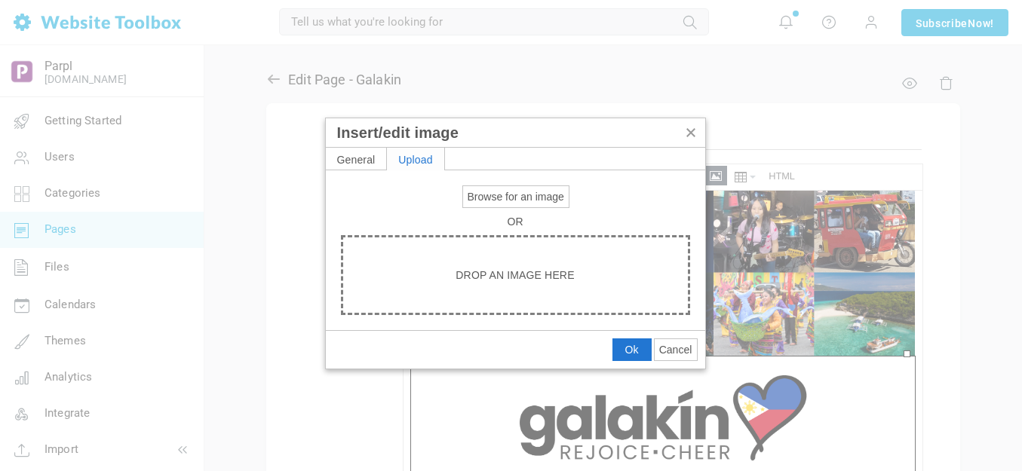
click at [494, 201] on span "Browse for an image" at bounding box center [516, 197] width 97 height 12
type input "C:\fakepath\Slide4.PNG"
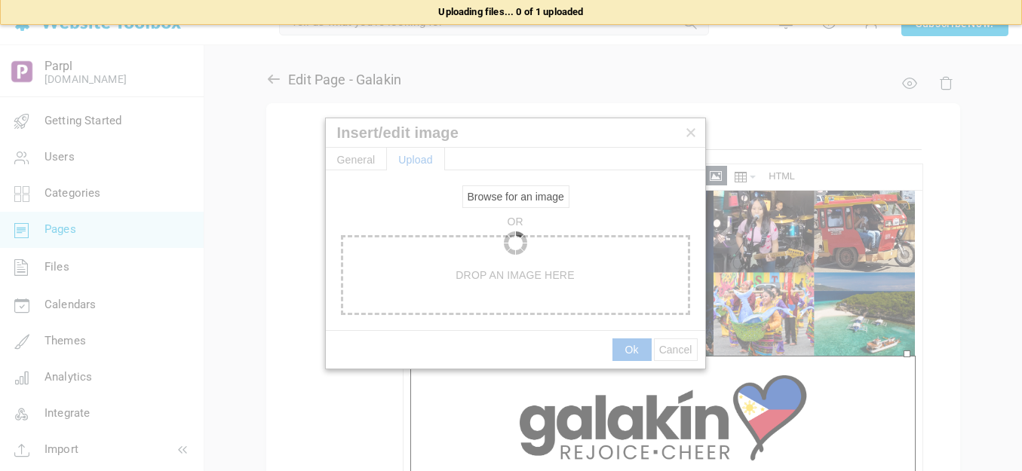
type input "https://d28lcup14p4e72.cloudfront.net/286758%2F9492981%2FSlide4.png"
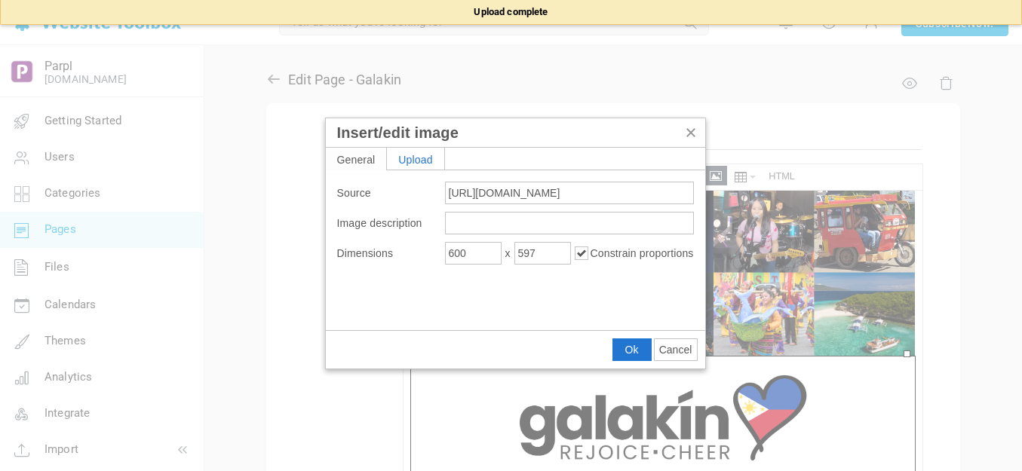
type input "1920"
type input "1910"
click at [475, 255] on input "1920" at bounding box center [473, 253] width 57 height 23
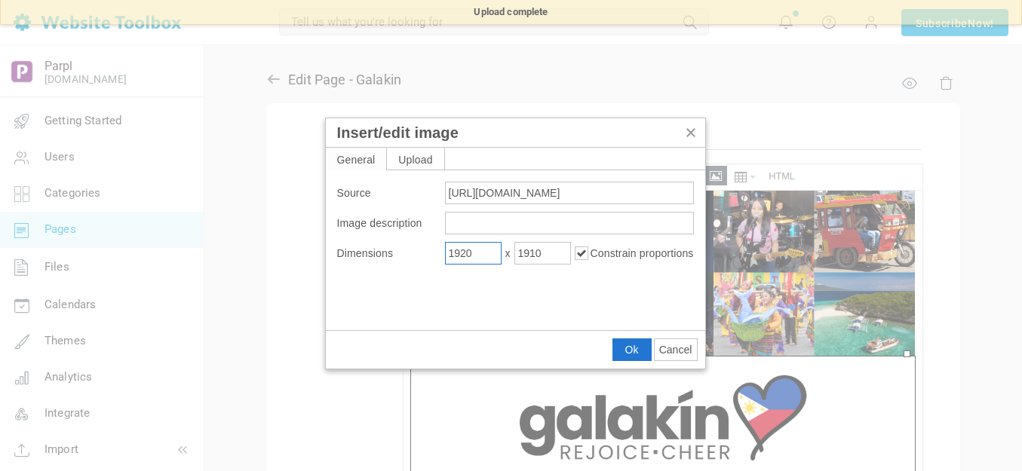
click at [474, 255] on input "1920" at bounding box center [473, 253] width 57 height 23
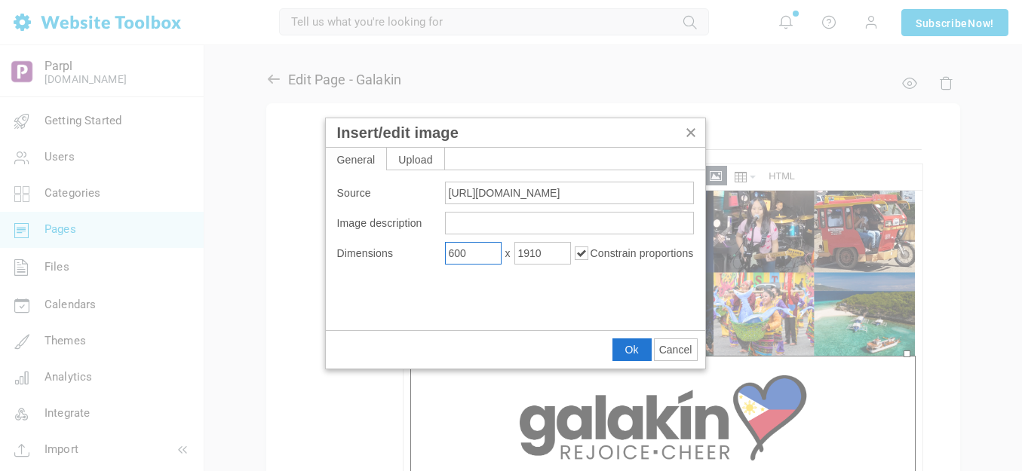
type input "600"
type input "597"
click at [643, 348] on button "Ok" at bounding box center [632, 349] width 38 height 21
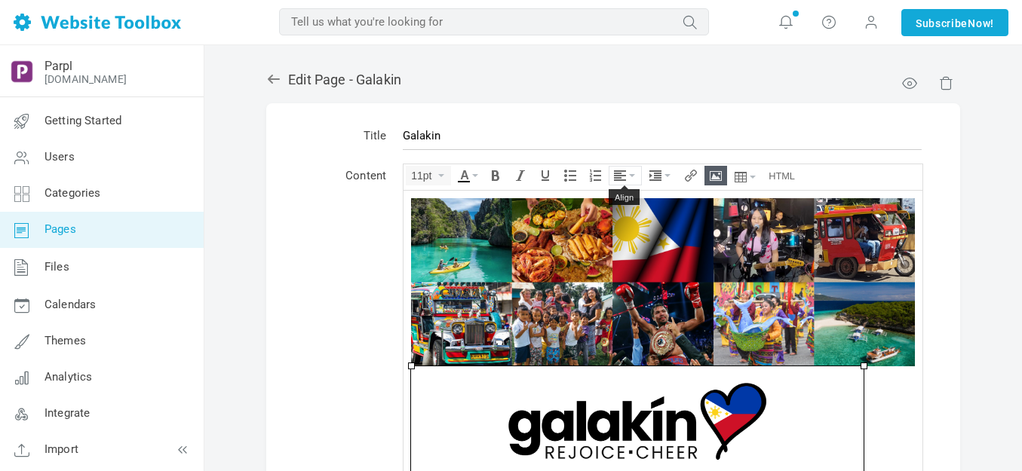
click at [632, 173] on button "Align" at bounding box center [626, 176] width 32 height 18
click at [622, 223] on icon at bounding box center [622, 221] width 15 height 12
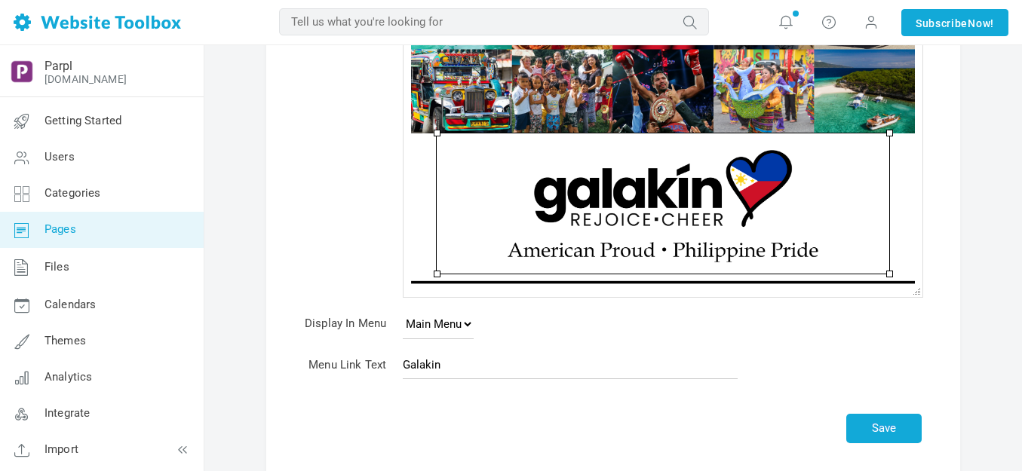
scroll to position [302, 0]
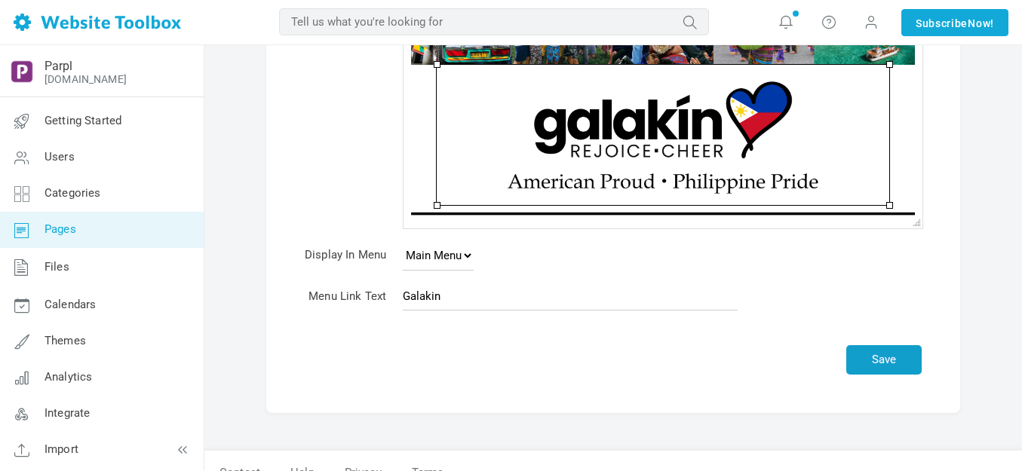
click at [890, 361] on button "Save" at bounding box center [883, 360] width 75 height 29
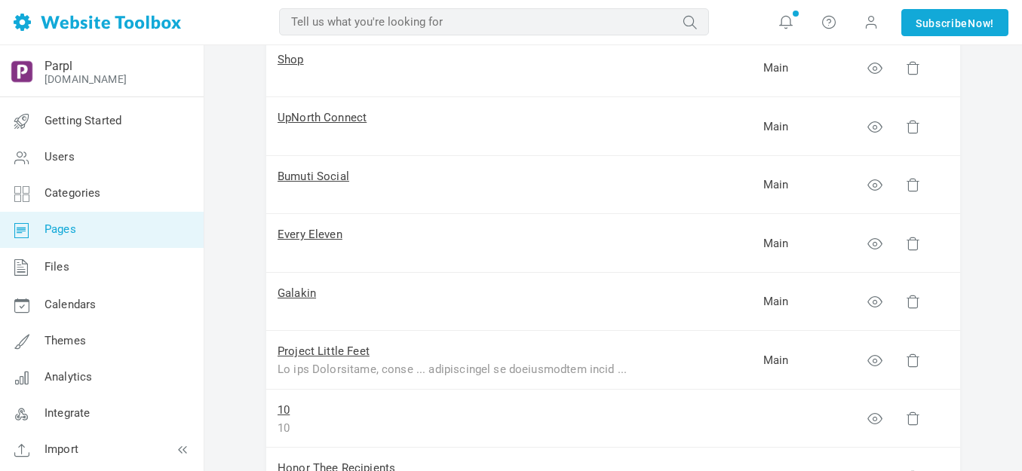
scroll to position [453, 0]
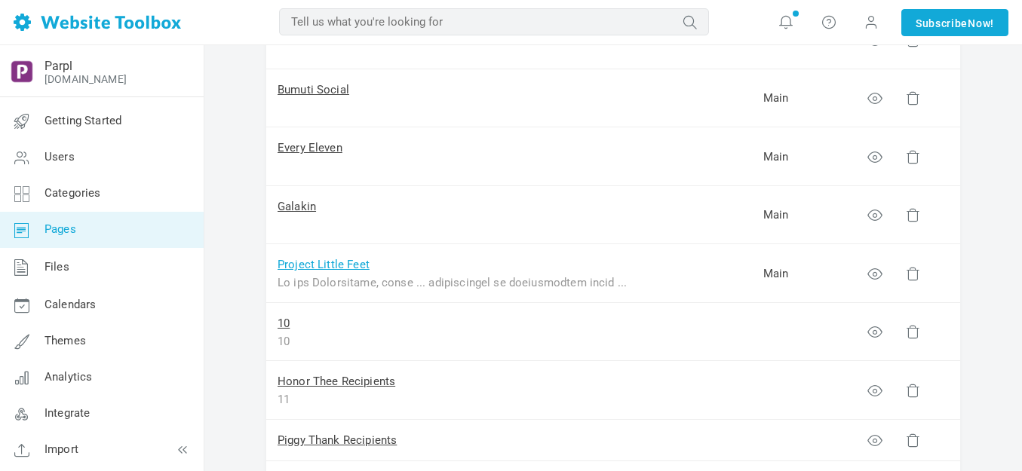
click at [326, 264] on link "Project Little Feet" at bounding box center [324, 265] width 92 height 14
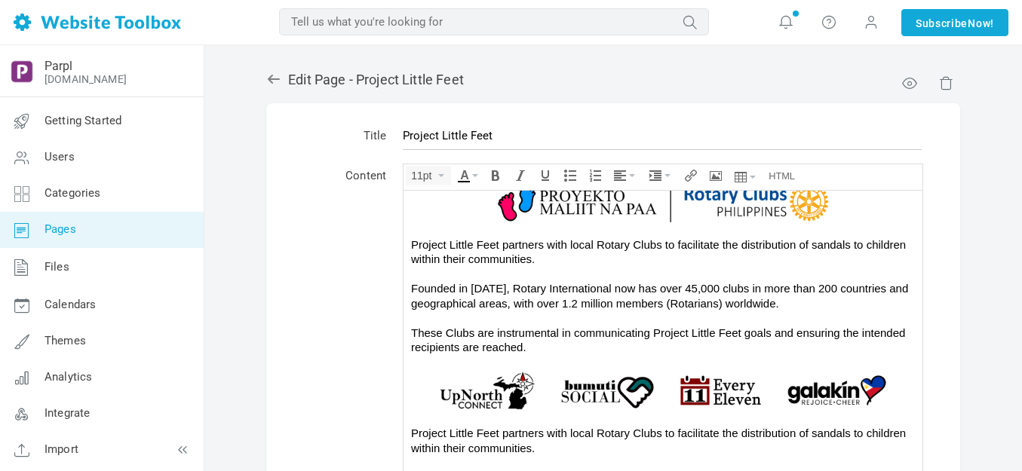
click at [536, 276] on div "Project Little Feet partners with local Rotary Clubs to facilitate the distribu…" at bounding box center [663, 296] width 504 height 118
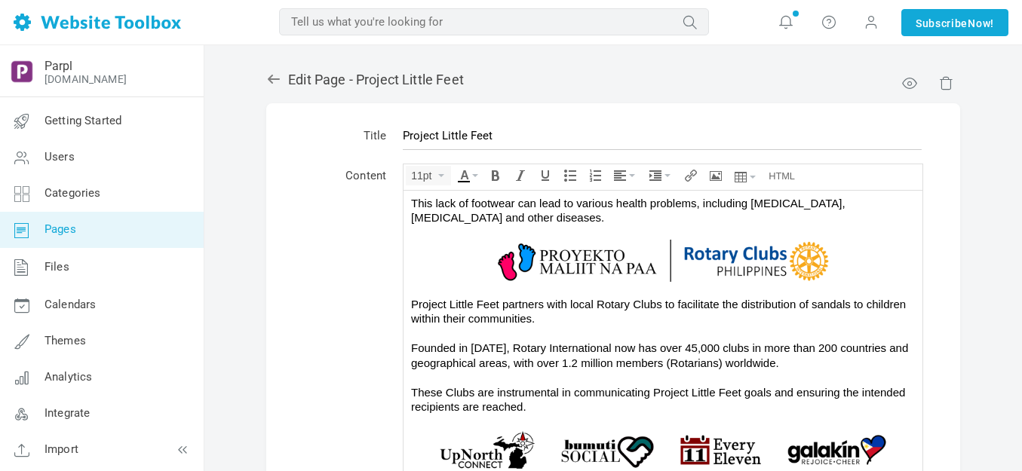
scroll to position [188, 0]
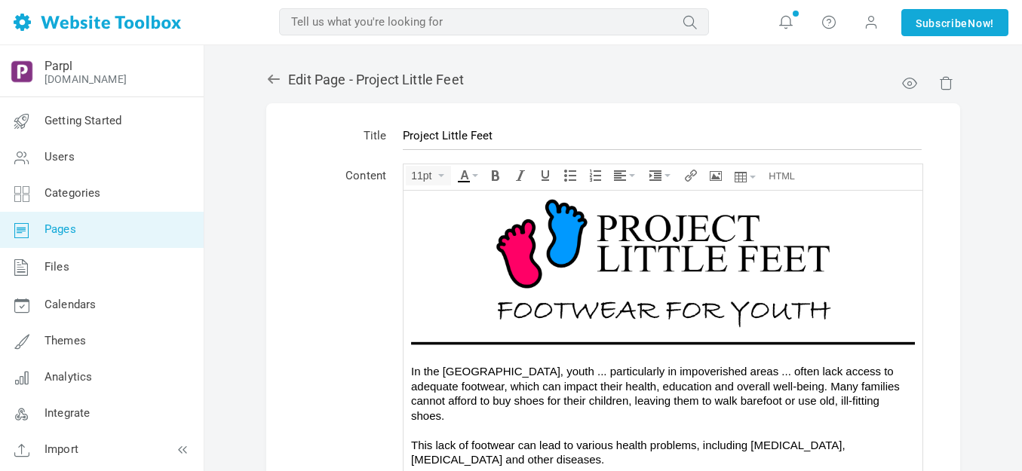
click at [560, 258] on img at bounding box center [663, 256] width 504 height 157
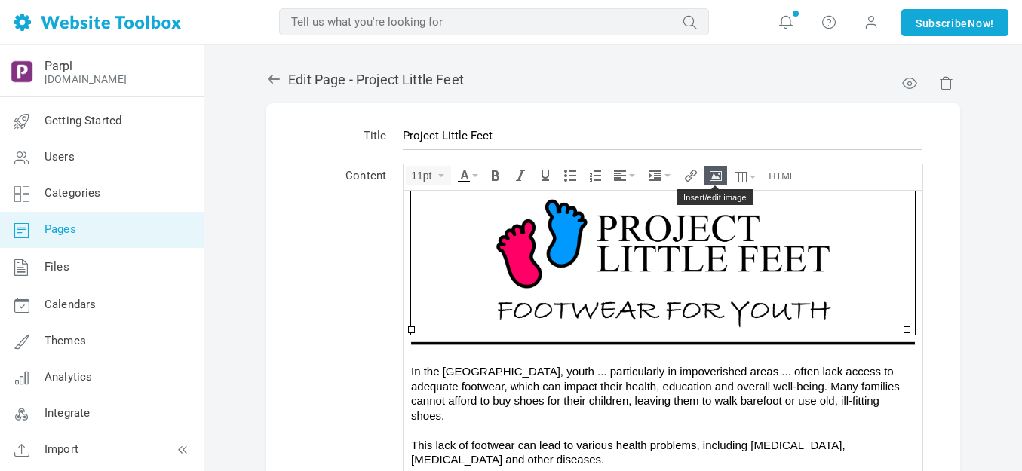
click at [718, 176] on icon "Insert/edit image" at bounding box center [716, 176] width 12 height 12
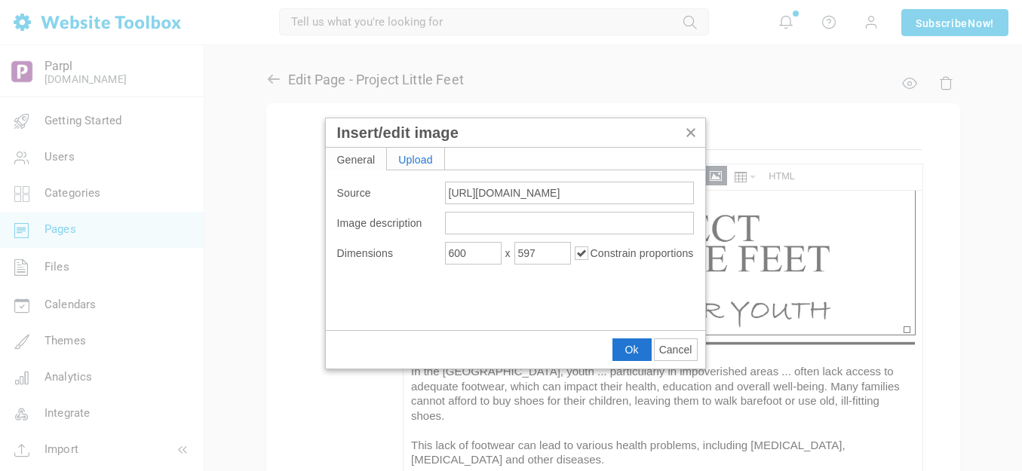
click at [422, 162] on div "Upload" at bounding box center [415, 159] width 57 height 22
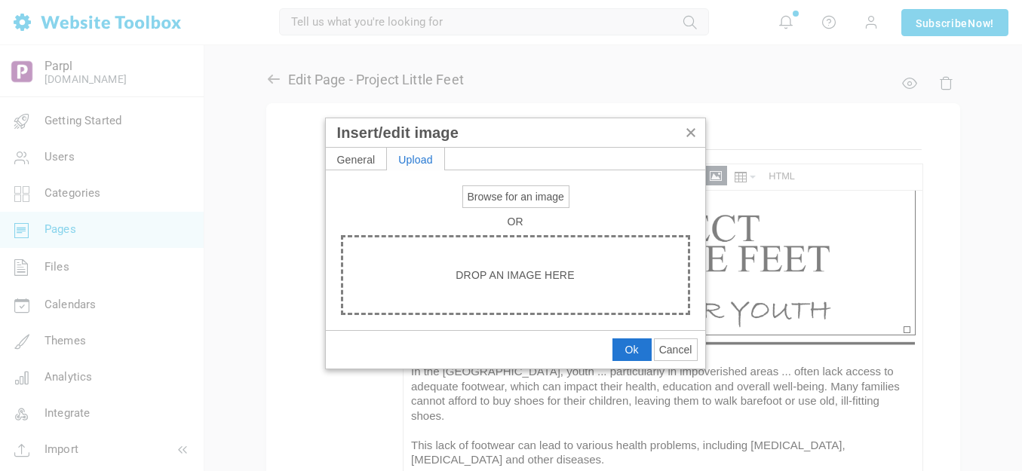
click at [490, 195] on span "Browse for an image" at bounding box center [516, 197] width 97 height 12
type input "C:\fakepath\Slide5.PNG"
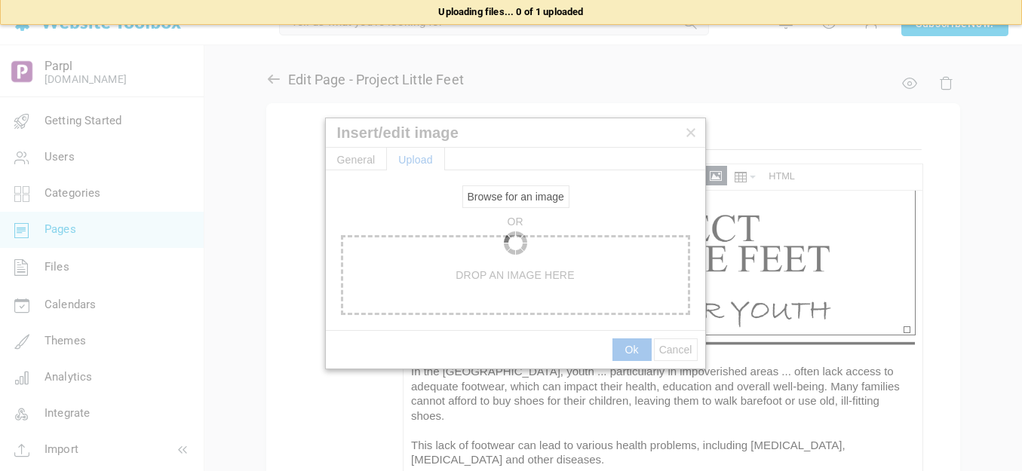
type input "https://d28lcup14p4e72.cloudfront.net/286758%2F9492988%2FSlide5.png"
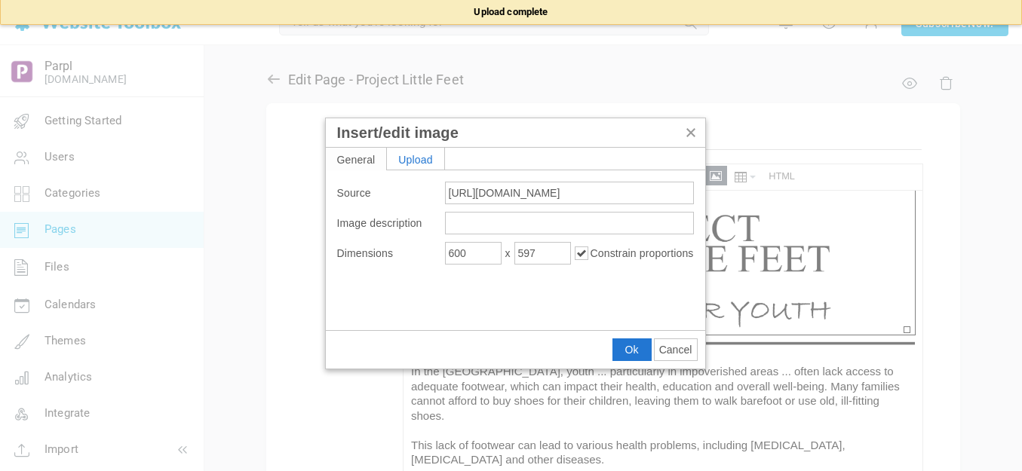
type input "1920"
type input "1910"
click at [479, 257] on input "1920" at bounding box center [473, 253] width 57 height 23
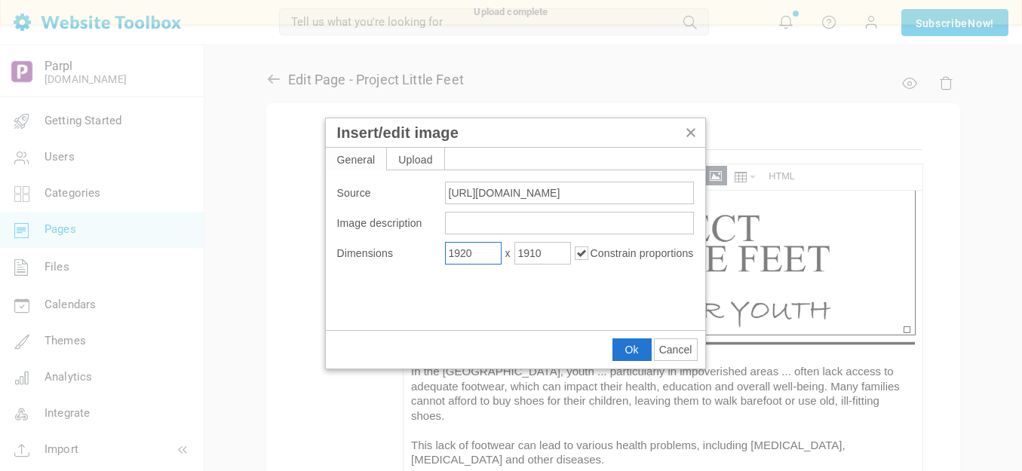
click at [479, 257] on input "1920" at bounding box center [473, 253] width 57 height 23
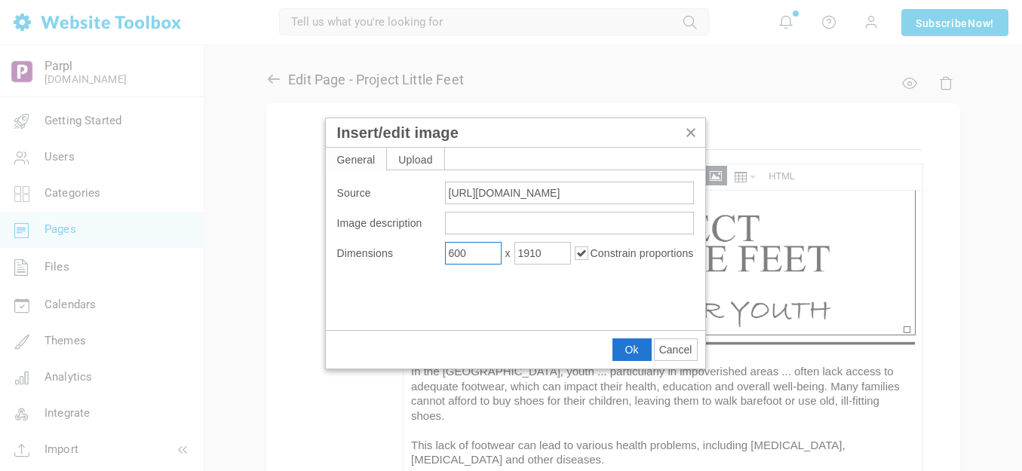
click at [577, 251] on icon "Insert/edit image" at bounding box center [582, 254] width 14 height 14
click at [582, 253] on icon "Insert/edit image" at bounding box center [582, 254] width 14 height 14
click at [488, 256] on input "600" at bounding box center [473, 253] width 57 height 23
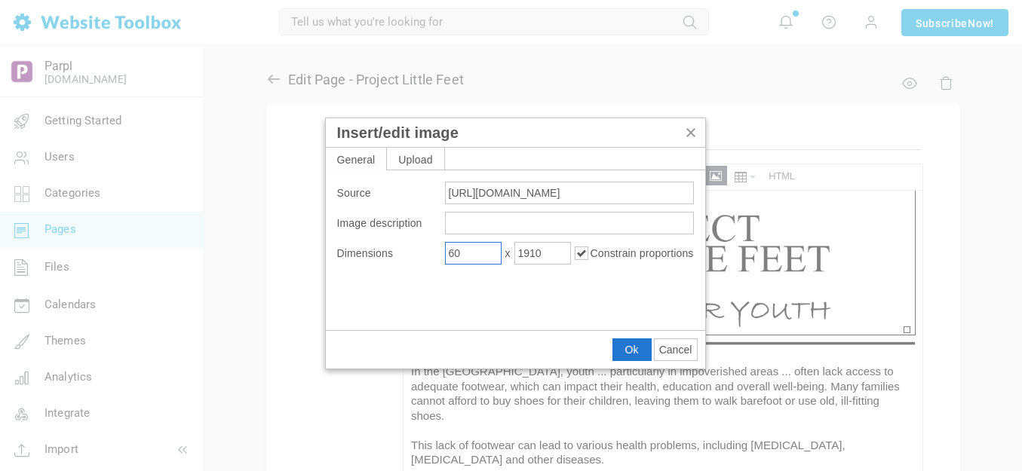
type input "600"
click at [620, 348] on button "Ok" at bounding box center [632, 349] width 38 height 21
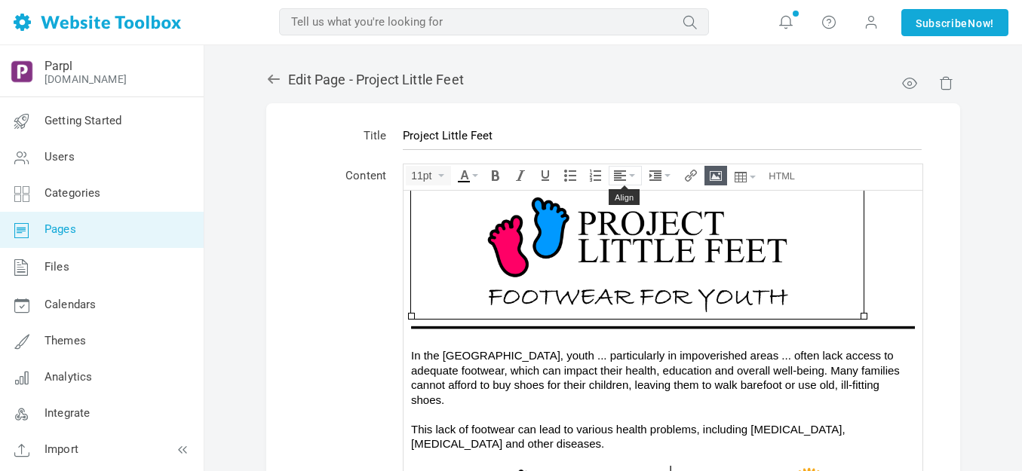
click at [631, 175] on icon "Align" at bounding box center [632, 175] width 6 height 3
drag, startPoint x: 626, startPoint y: 220, endPoint x: 222, endPoint y: 32, distance: 446.2
click at [626, 220] on icon at bounding box center [622, 221] width 15 height 12
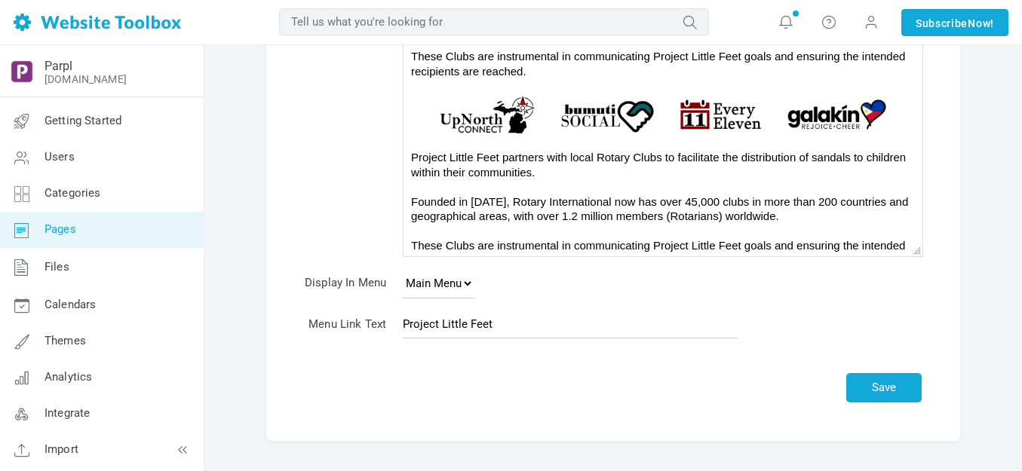
scroll to position [324, 0]
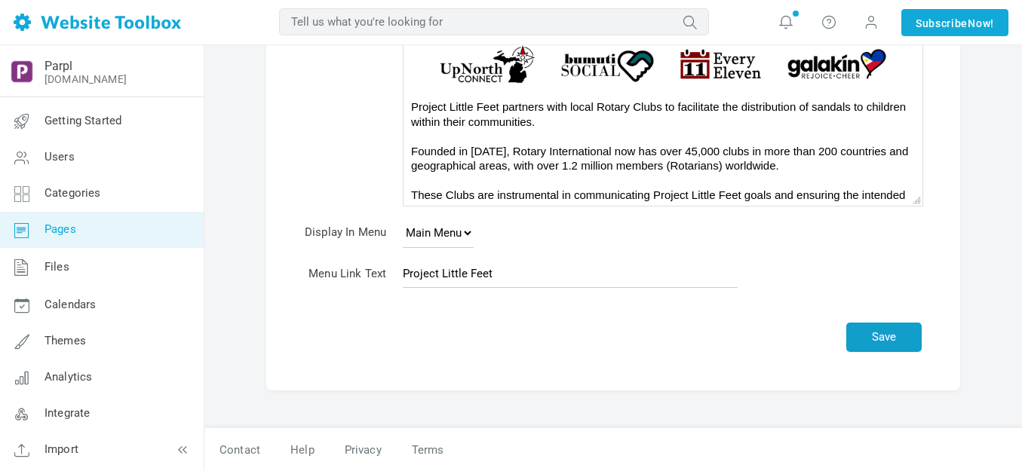
click at [873, 342] on button "Save" at bounding box center [883, 337] width 75 height 29
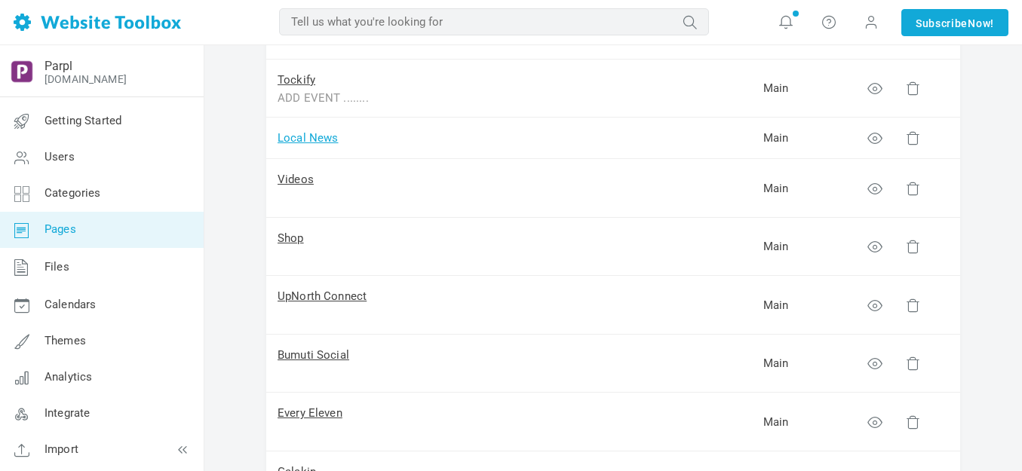
scroll to position [226, 0]
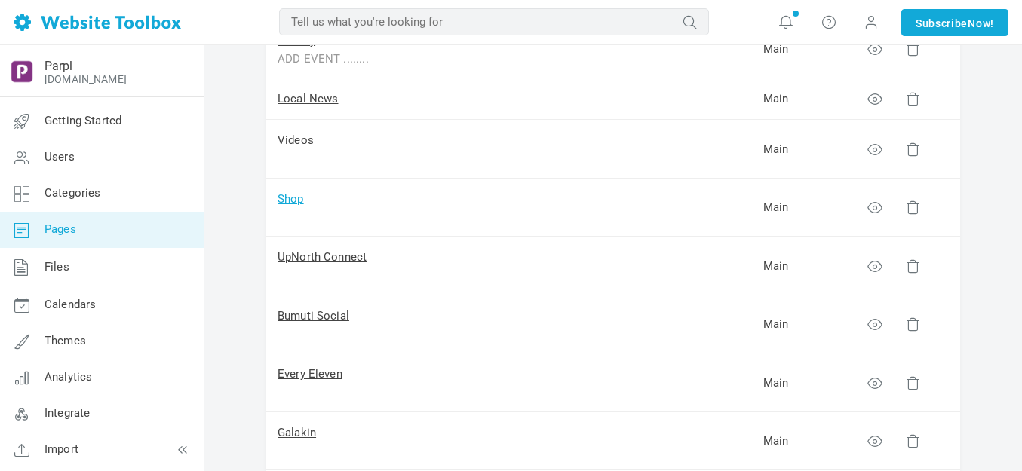
click at [299, 201] on link "Shop" at bounding box center [291, 199] width 26 height 14
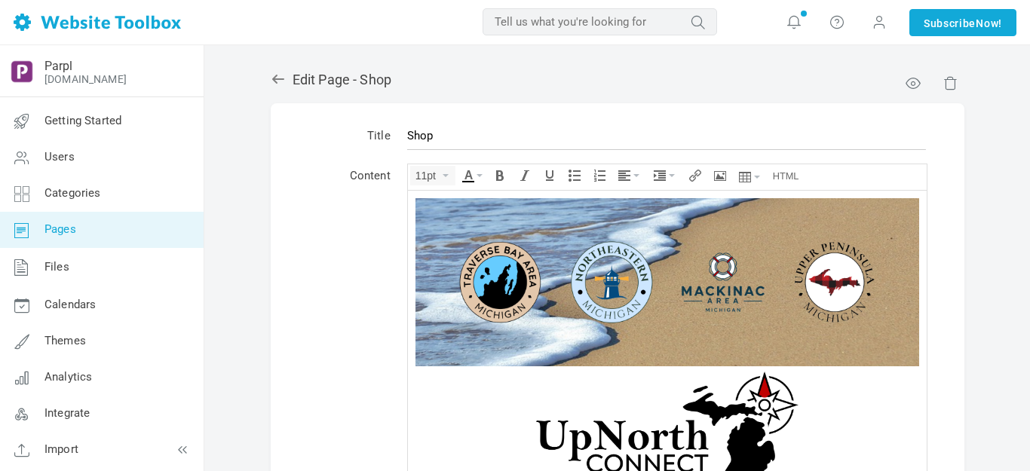
click at [555, 244] on img at bounding box center [667, 282] width 504 height 168
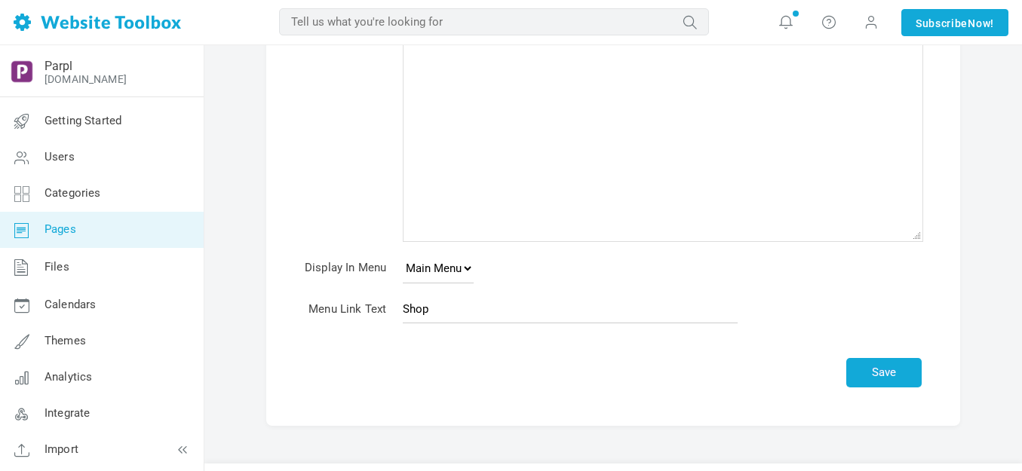
scroll to position [189, 0]
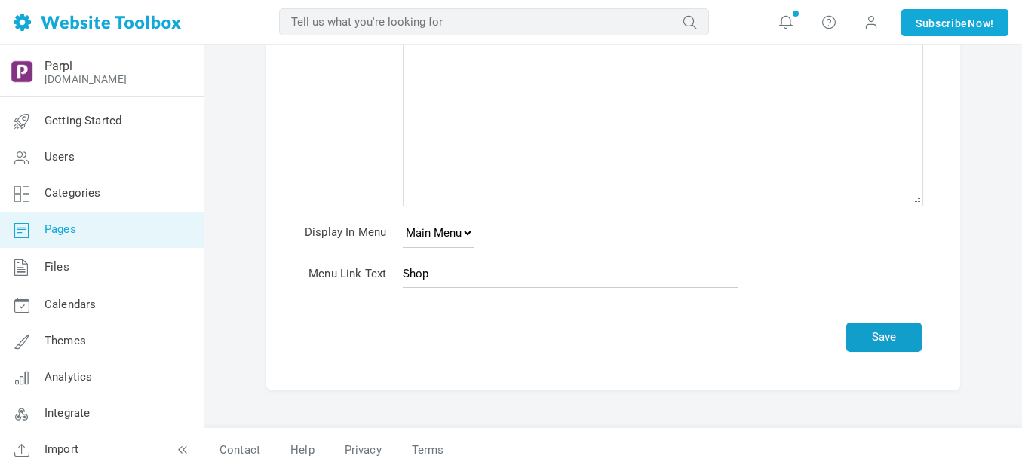
drag, startPoint x: 877, startPoint y: 342, endPoint x: 868, endPoint y: 326, distance: 18.2
click at [877, 342] on button "Save" at bounding box center [883, 337] width 75 height 29
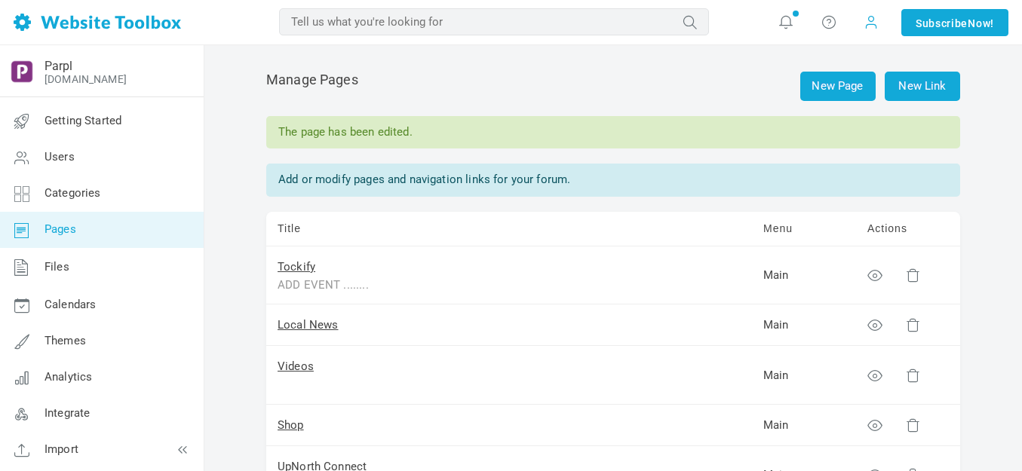
click at [871, 26] on span at bounding box center [871, 22] width 15 height 17
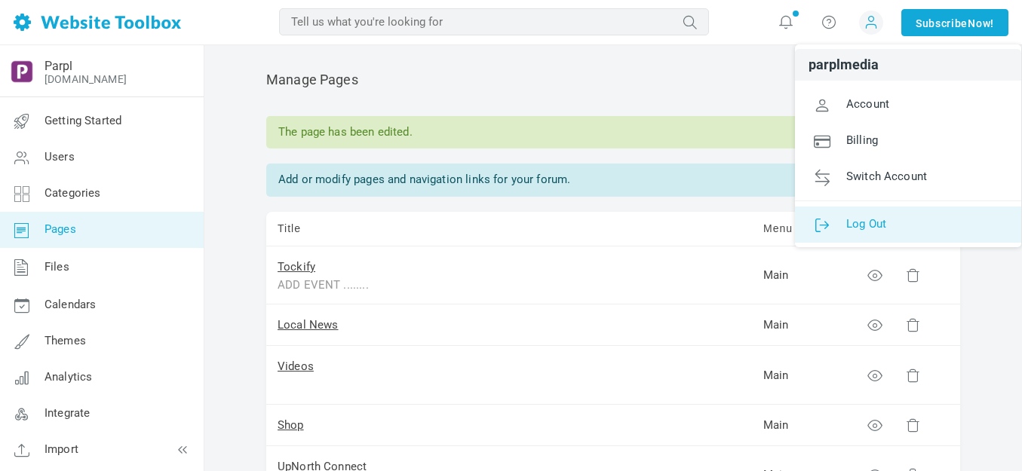
click at [860, 223] on span "Log Out" at bounding box center [866, 224] width 40 height 14
